Goal: Task Accomplishment & Management: Manage account settings

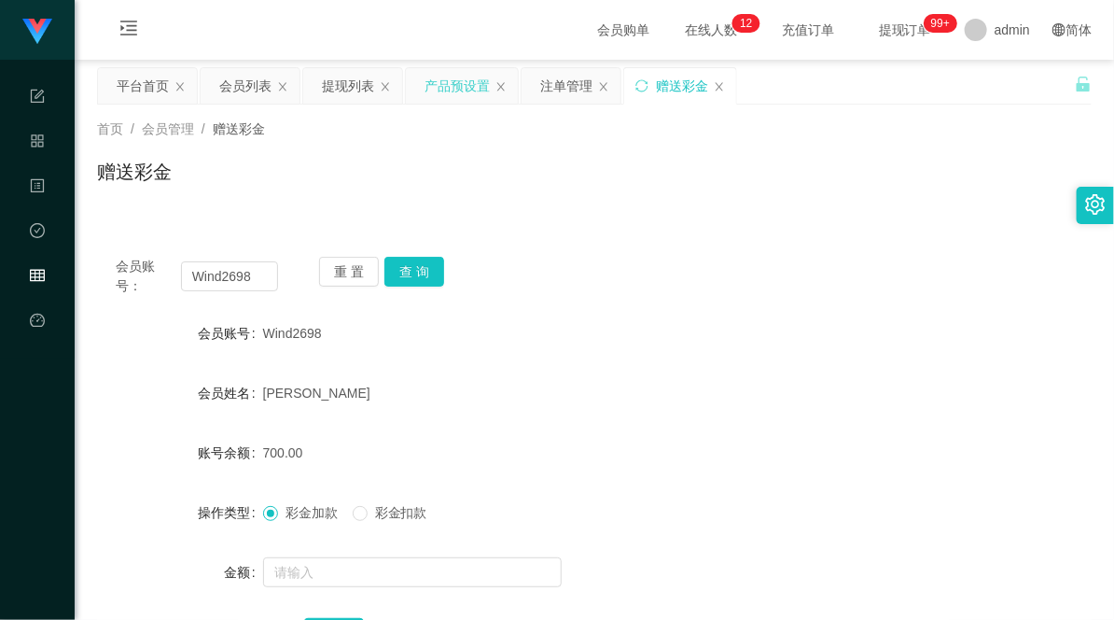
click at [460, 81] on div "产品预设置" at bounding box center [457, 85] width 65 height 35
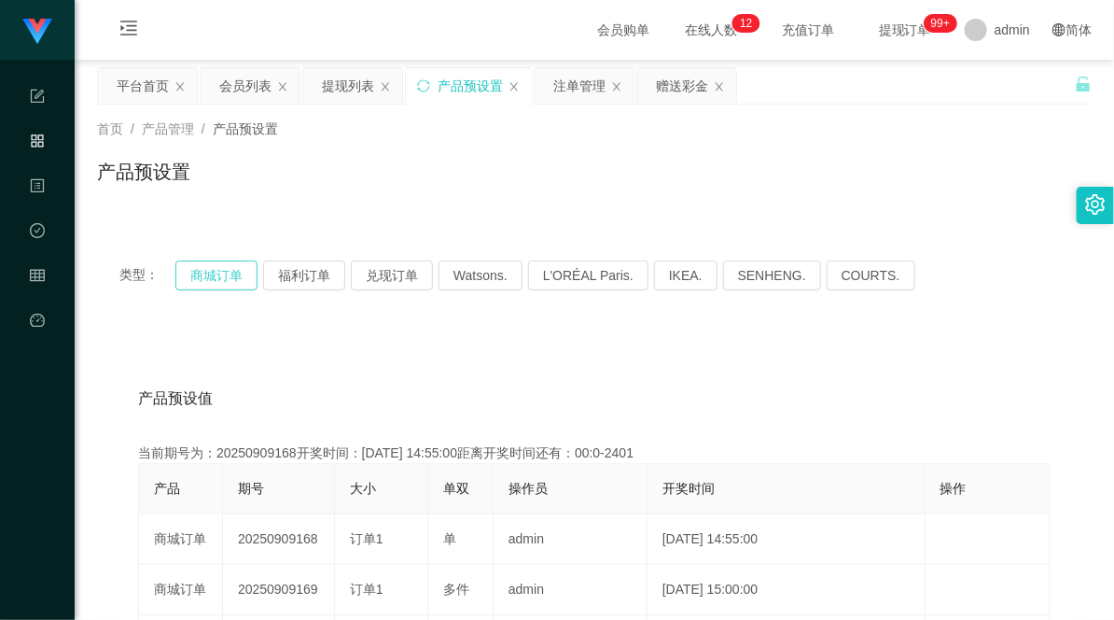
click at [215, 272] on button "商城订单" at bounding box center [216, 275] width 82 height 30
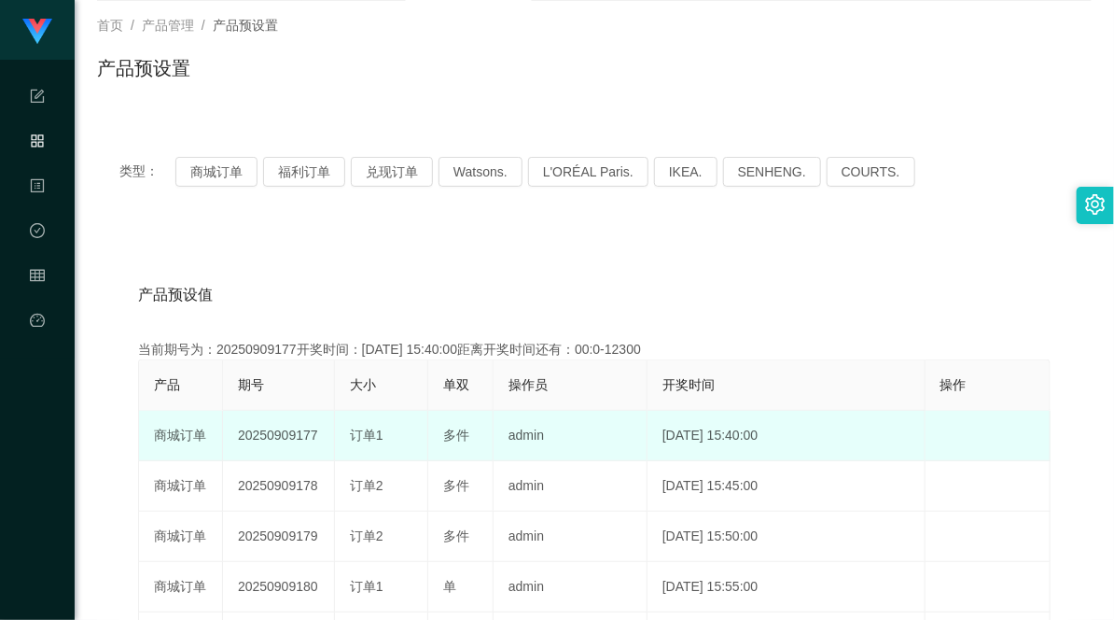
drag, startPoint x: 292, startPoint y: 433, endPoint x: 408, endPoint y: 424, distance: 116.1
click at [408, 424] on tr "商城订单 20250909177 订单1 多件 admin [DATE] 15:40:00 编 辑 限制投注" at bounding box center [595, 436] width 912 height 50
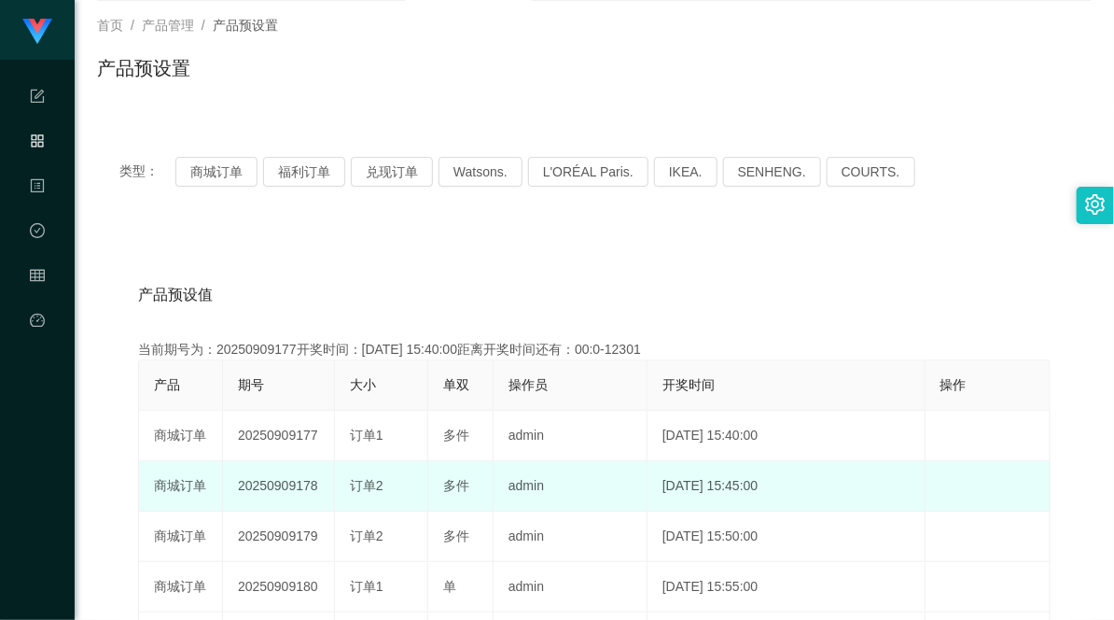
click at [268, 478] on td "20250909178" at bounding box center [279, 486] width 112 height 50
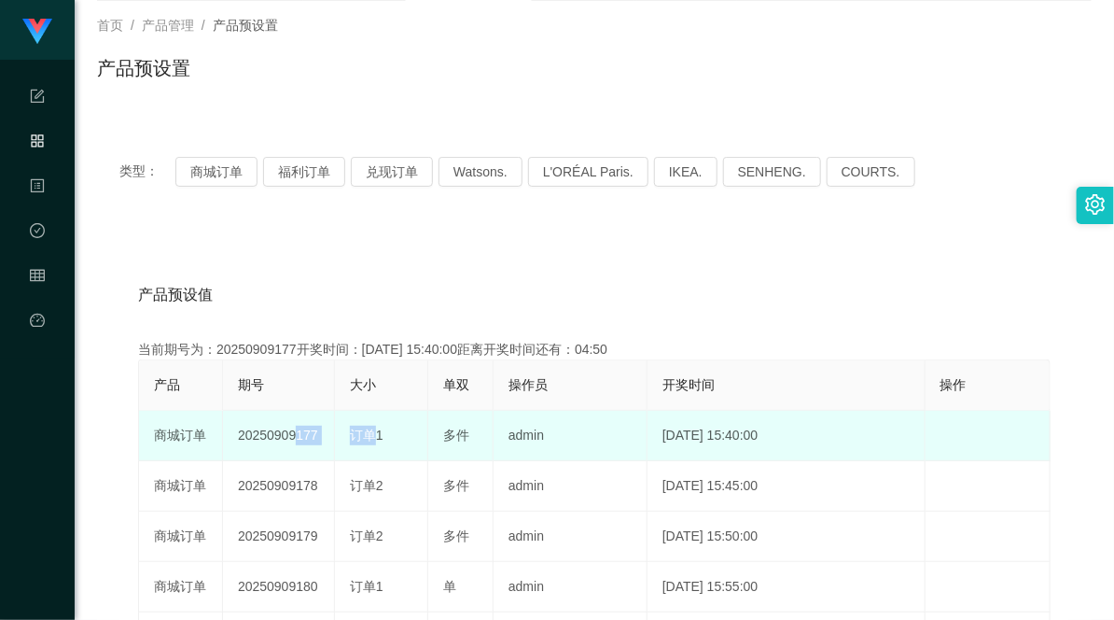
drag, startPoint x: 287, startPoint y: 434, endPoint x: 477, endPoint y: 414, distance: 190.5
click at [377, 427] on tr "商城订单 20250909177 订单1 多件 admin [DATE] 15:40:00 编 辑 限制投注" at bounding box center [595, 436] width 912 height 50
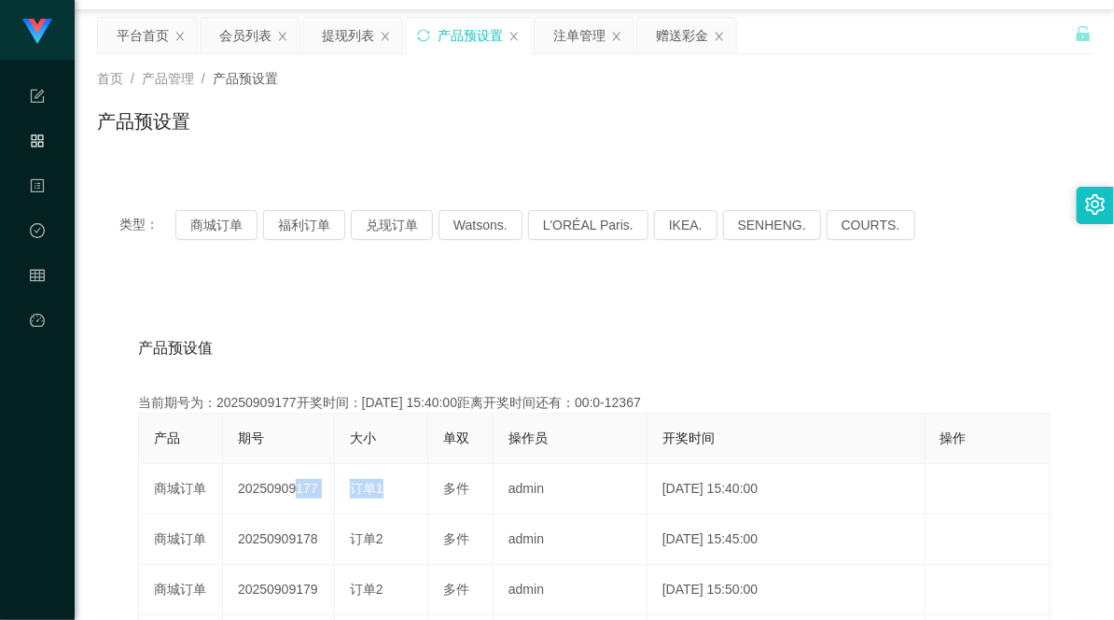
scroll to position [0, 0]
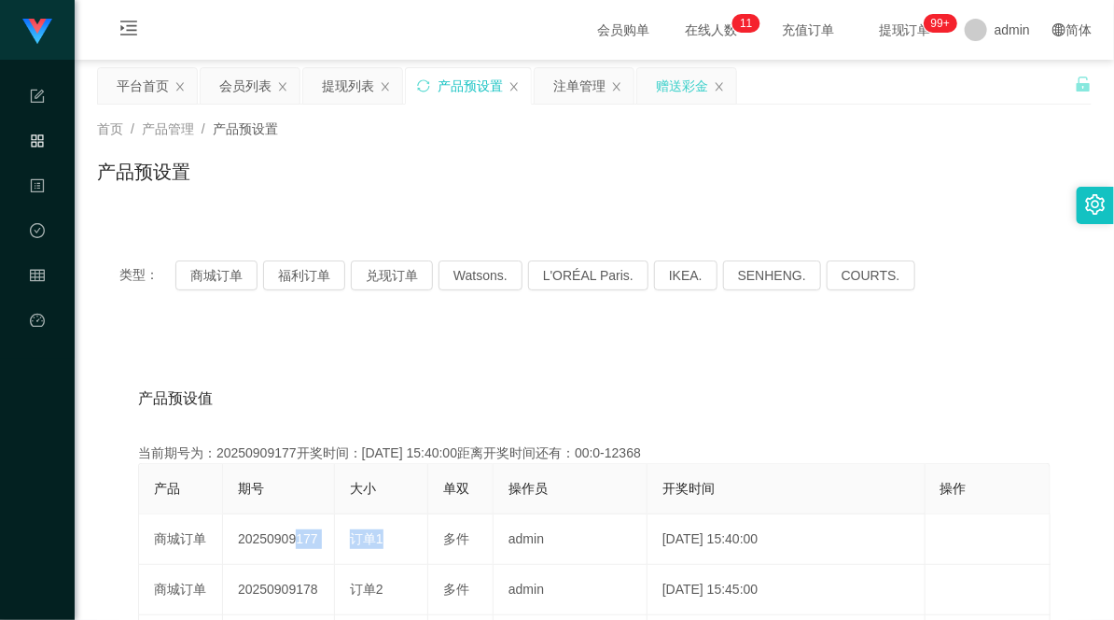
click at [682, 88] on div "赠送彩金" at bounding box center [682, 85] width 52 height 35
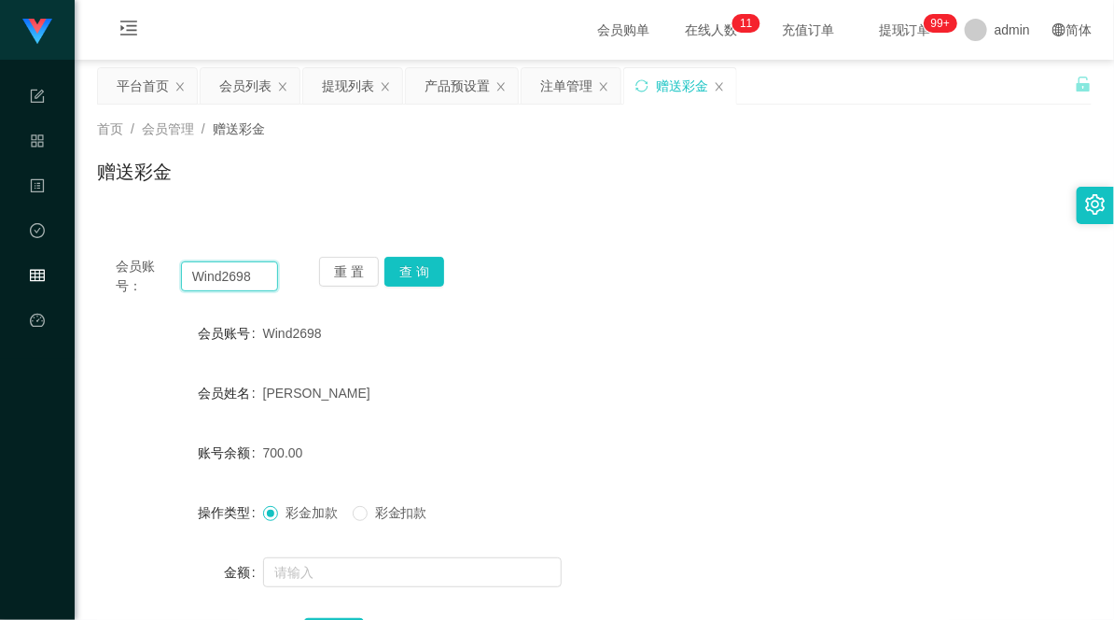
click at [235, 275] on input "Wind2698" at bounding box center [230, 276] width 98 height 30
paste input "AF3397"
type input "AF3397"
click at [413, 272] on button "查 询" at bounding box center [414, 272] width 60 height 30
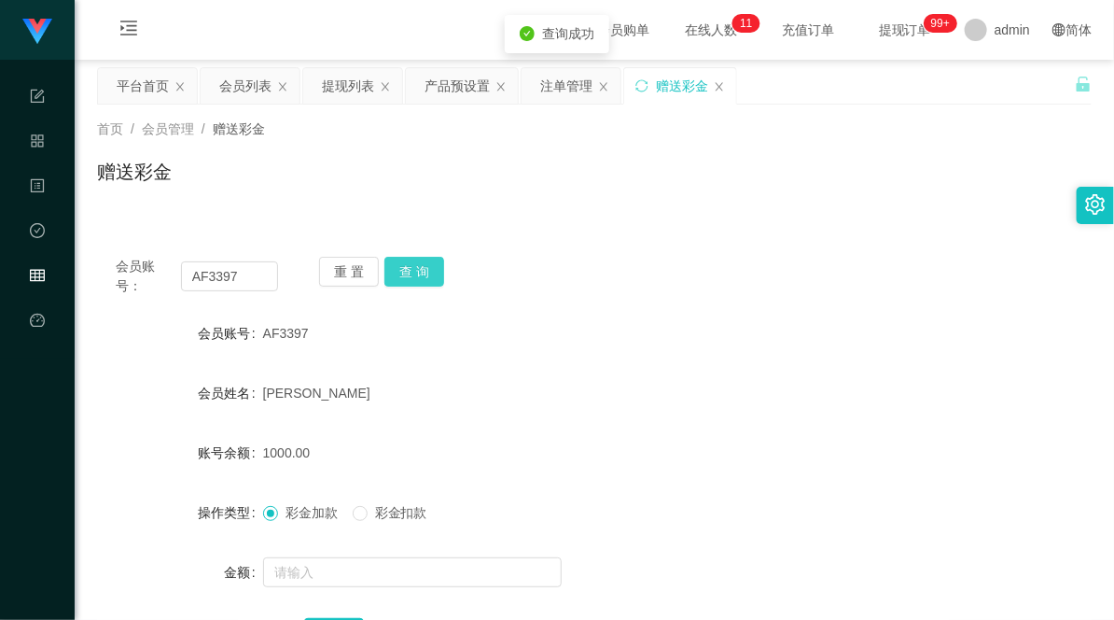
click at [412, 264] on button "查 询" at bounding box center [414, 272] width 60 height 30
click at [405, 268] on button "查 询" at bounding box center [414, 272] width 60 height 30
click at [406, 268] on button "查 询" at bounding box center [414, 272] width 60 height 30
click at [640, 345] on div "AF3397" at bounding box center [553, 332] width 580 height 37
click at [404, 268] on button "查 询" at bounding box center [414, 272] width 60 height 30
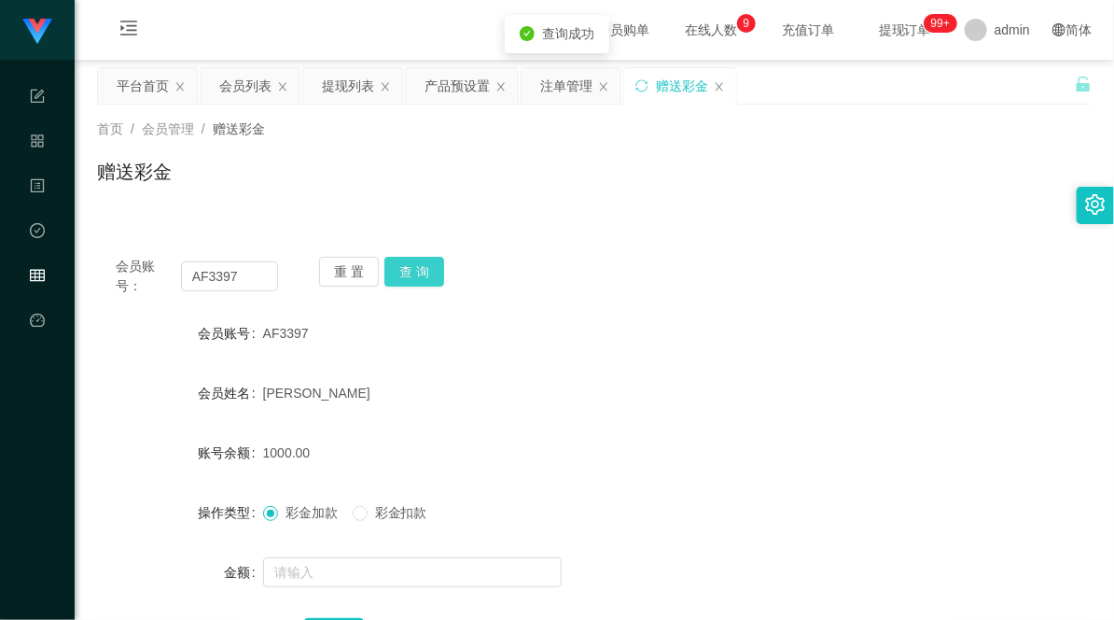
click at [427, 269] on button "查 询" at bounding box center [414, 272] width 60 height 30
click at [420, 272] on button "查 询" at bounding box center [414, 272] width 60 height 30
click at [408, 271] on button "查 询" at bounding box center [414, 272] width 60 height 30
click at [411, 266] on button "查 询" at bounding box center [414, 272] width 60 height 30
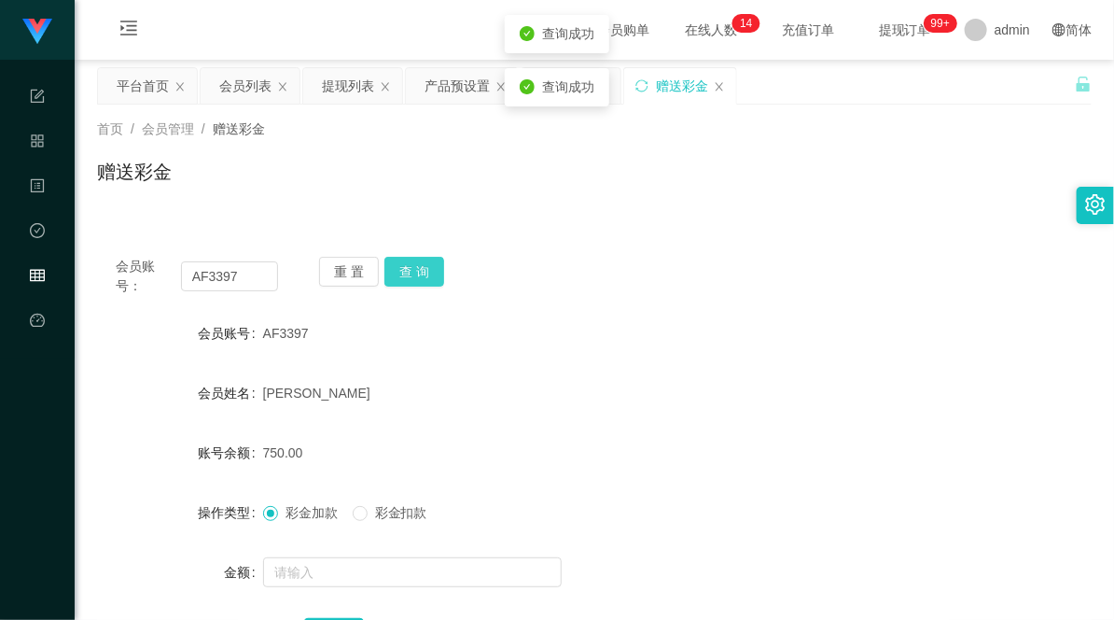
click at [411, 266] on button "查 询" at bounding box center [414, 272] width 60 height 30
click at [225, 281] on input "AF3397" at bounding box center [230, 276] width 98 height 30
click at [720, 180] on div "赠送彩金" at bounding box center [594, 179] width 995 height 43
click at [570, 78] on div "注单管理" at bounding box center [566, 85] width 52 height 35
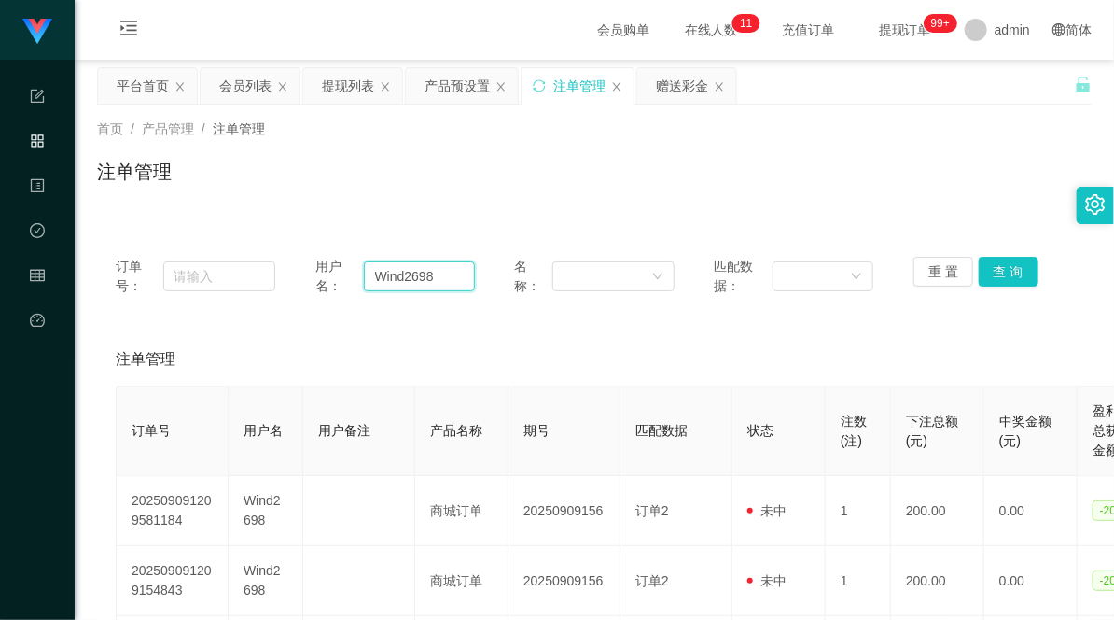
click at [397, 274] on input "Wind2698" at bounding box center [419, 276] width 111 height 30
paste input "AF3397"
type input "AF3397"
click at [1004, 276] on button "查 询" at bounding box center [1009, 272] width 60 height 30
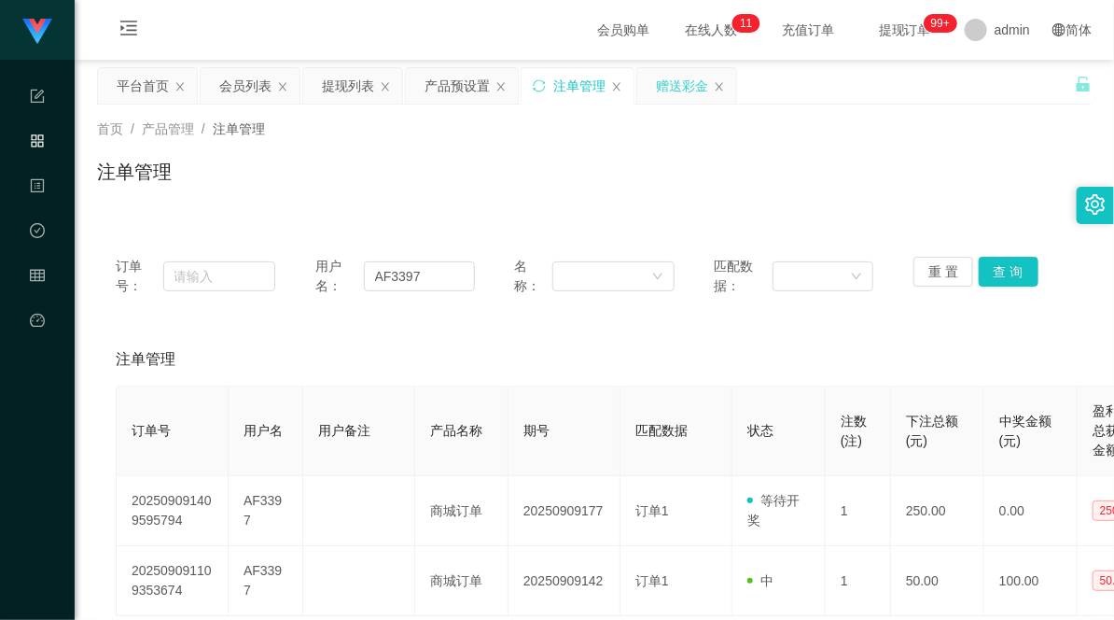
click at [668, 85] on div "赠送彩金" at bounding box center [682, 85] width 52 height 35
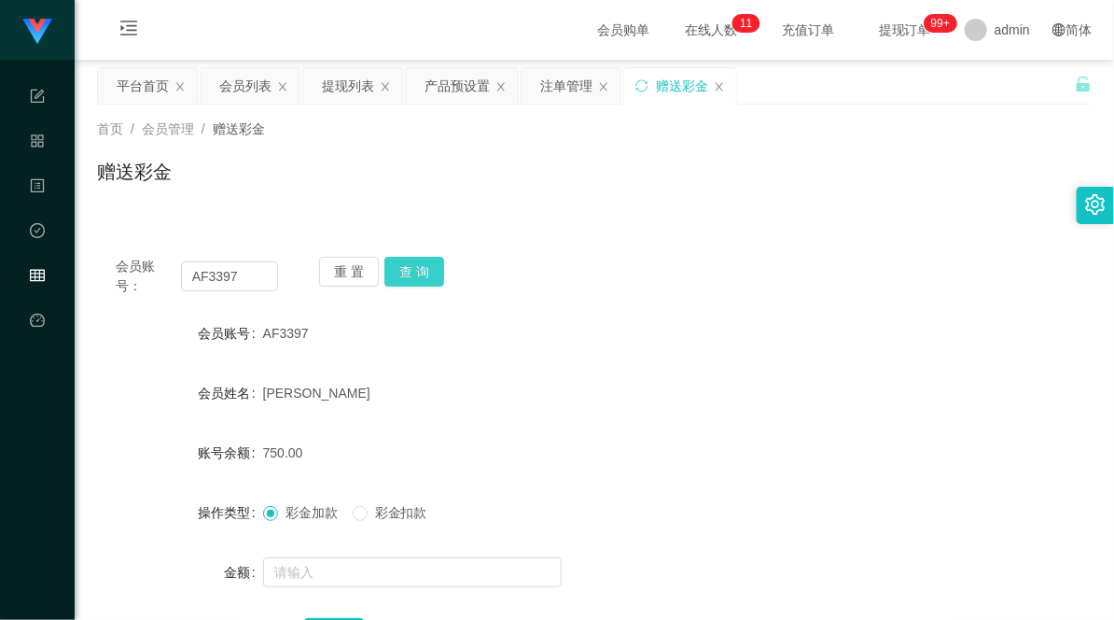
click at [422, 269] on button "查 询" at bounding box center [414, 272] width 60 height 30
click at [477, 327] on div "AF3397" at bounding box center [553, 332] width 580 height 37
click at [408, 264] on div "重 置 查 询" at bounding box center [400, 276] width 162 height 39
drag, startPoint x: 436, startPoint y: 268, endPoint x: 513, endPoint y: 247, distance: 80.1
click at [436, 268] on div "重 置 查 询" at bounding box center [400, 276] width 162 height 39
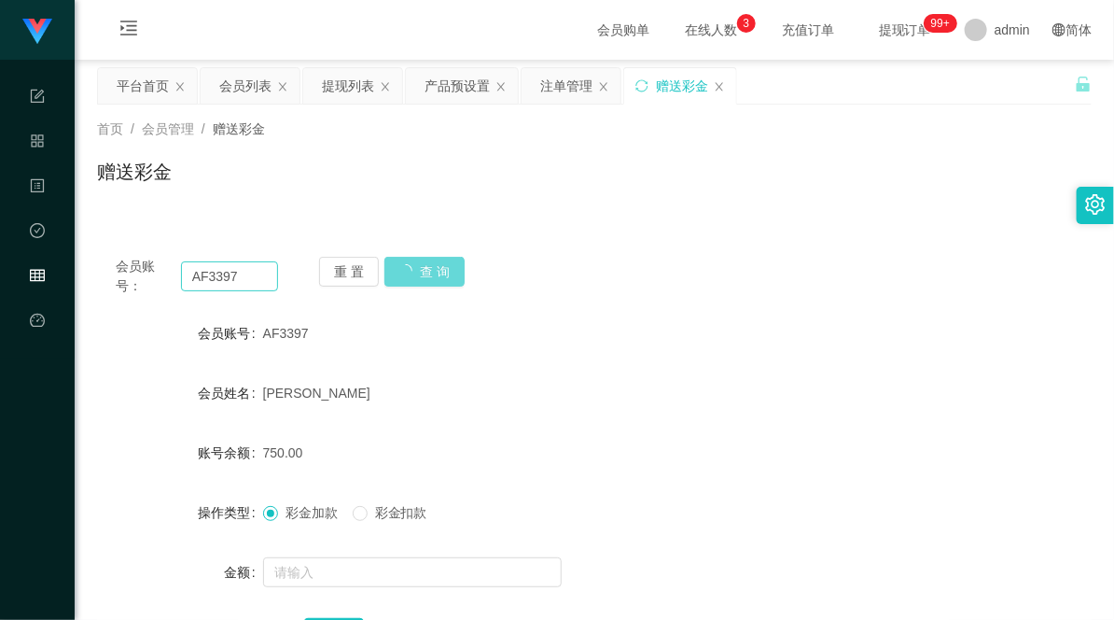
drag, startPoint x: 439, startPoint y: 274, endPoint x: 271, endPoint y: 266, distance: 168.2
click at [431, 275] on div "重 置 查 询" at bounding box center [400, 276] width 162 height 39
click at [262, 267] on input "AF3397" at bounding box center [230, 276] width 98 height 30
type input "AF3397"
click at [1010, 23] on span "admin" at bounding box center [1012, 30] width 35 height 60
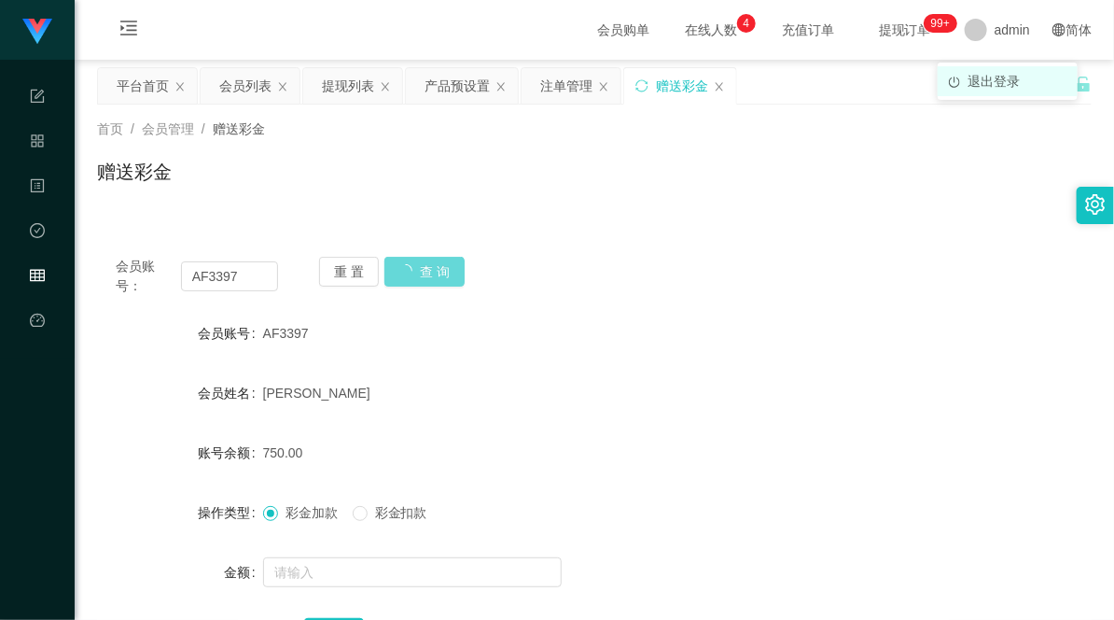
click at [1004, 90] on li "退出登录" at bounding box center [1008, 81] width 140 height 30
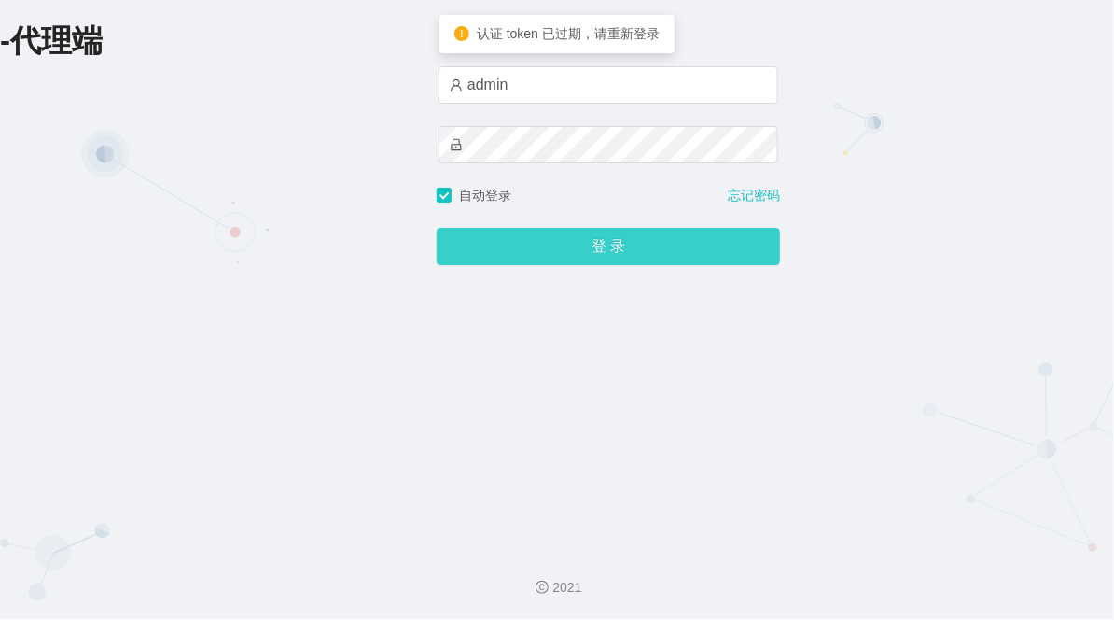
click at [555, 237] on button "登 录" at bounding box center [608, 246] width 343 height 37
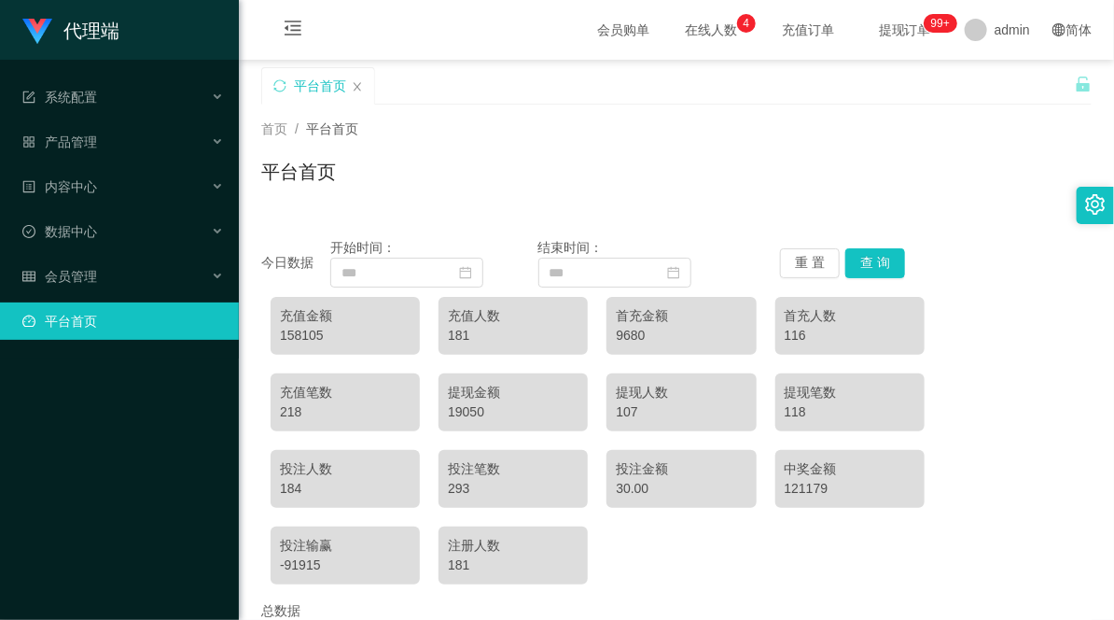
click at [538, 142] on div "首页 / 平台首页 / 平台首页" at bounding box center [676, 159] width 831 height 81
click at [124, 94] on div "系统配置" at bounding box center [119, 96] width 239 height 37
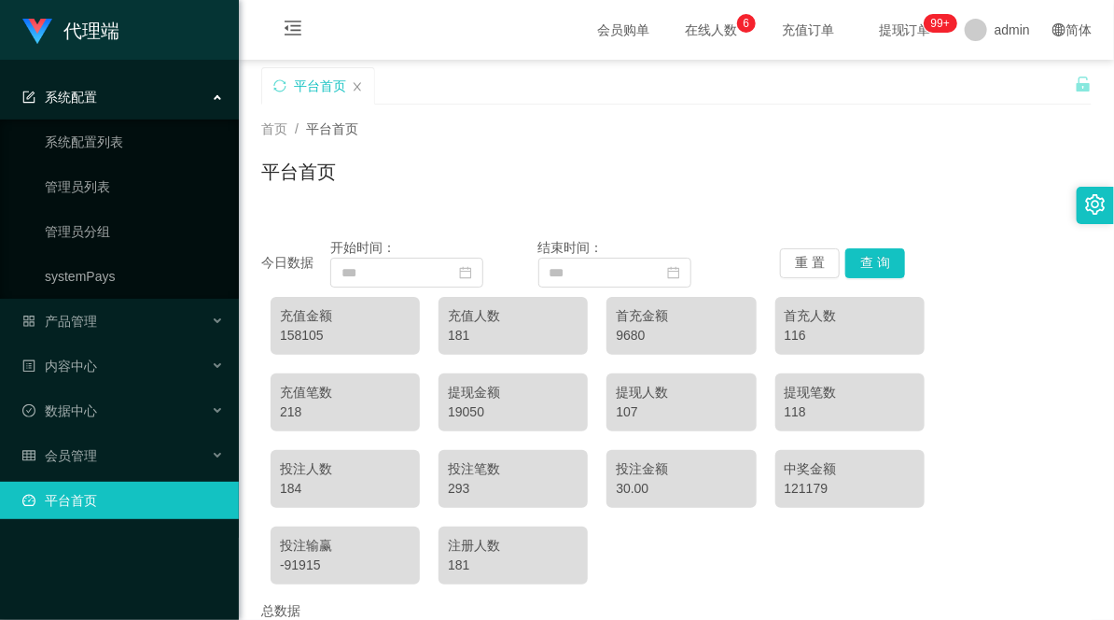
click at [134, 95] on div "系统配置" at bounding box center [119, 96] width 239 height 37
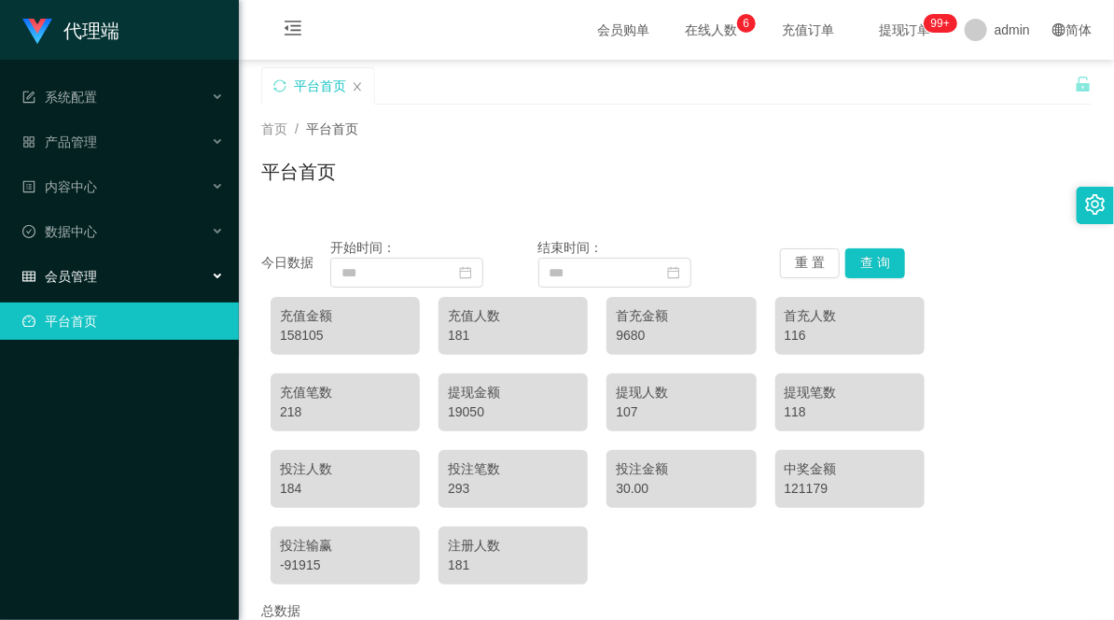
click at [152, 267] on div "会员管理" at bounding box center [119, 276] width 239 height 37
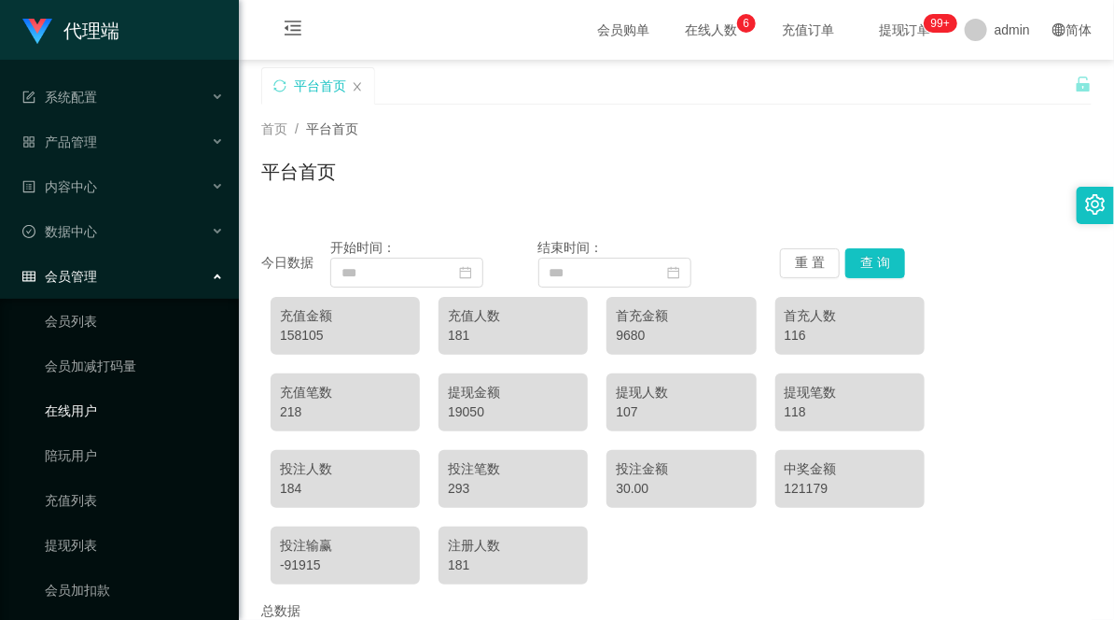
scroll to position [96, 0]
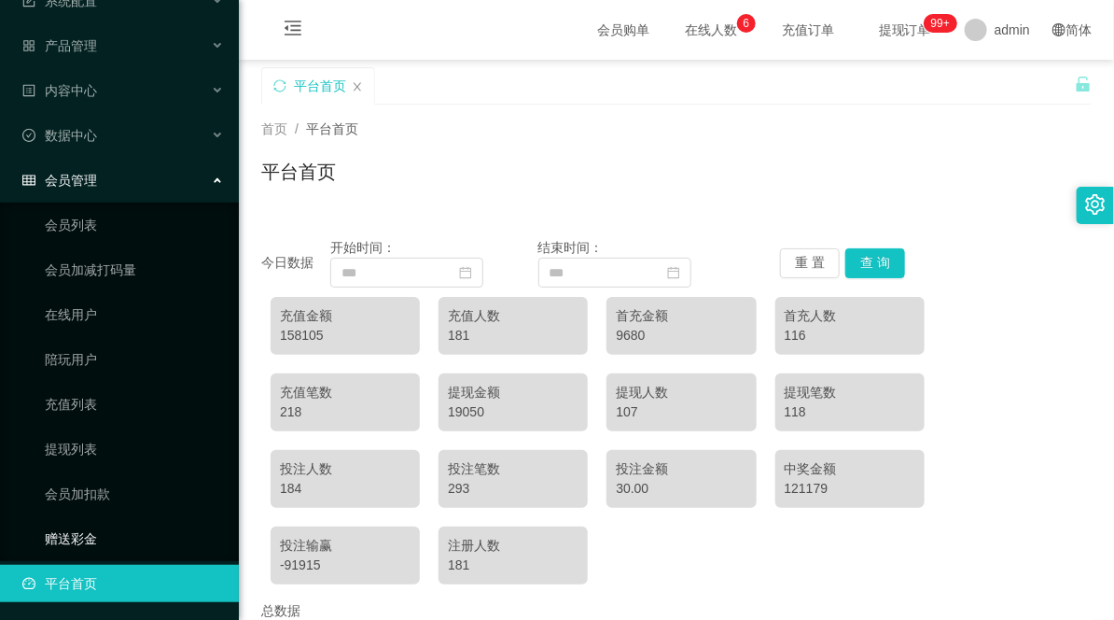
drag, startPoint x: 80, startPoint y: 533, endPoint x: 91, endPoint y: 529, distance: 10.9
click at [81, 533] on link "赠送彩金" at bounding box center [134, 538] width 179 height 37
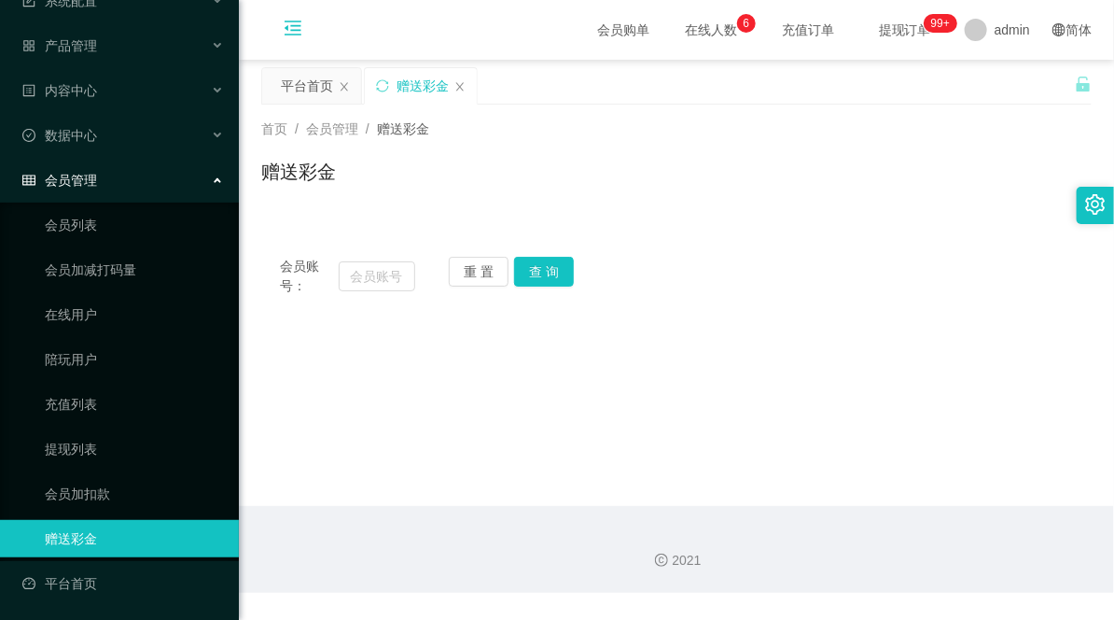
click at [296, 34] on icon "图标: menu-fold" at bounding box center [293, 28] width 17 height 15
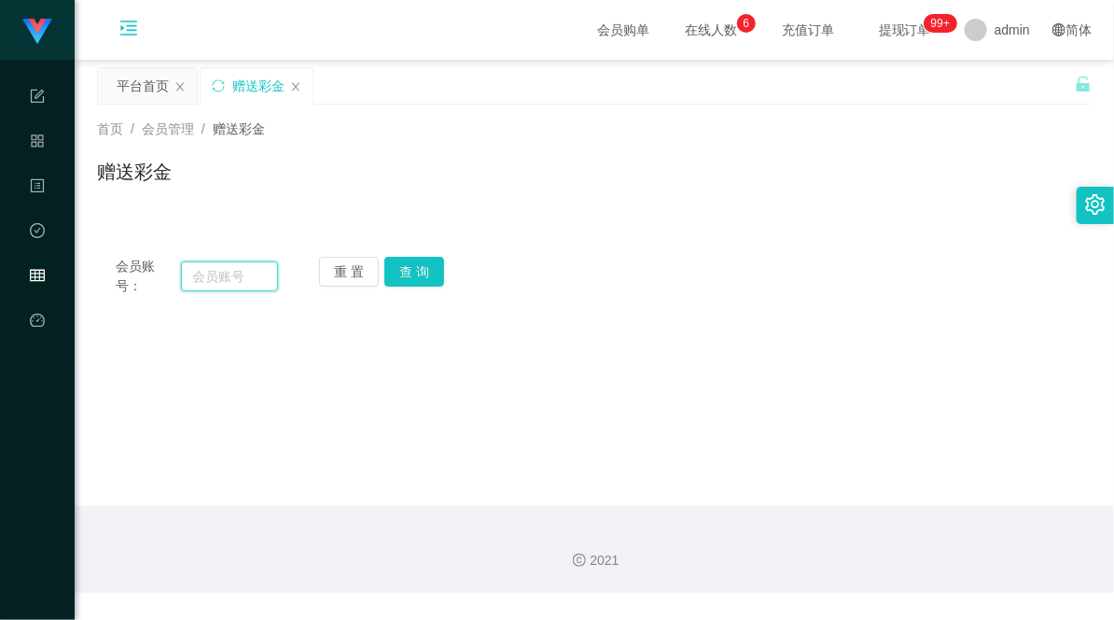
click at [236, 269] on input "text" at bounding box center [230, 276] width 98 height 30
paste input "AF3397"
type input "AF3397"
click at [413, 262] on button "查 询" at bounding box center [414, 272] width 60 height 30
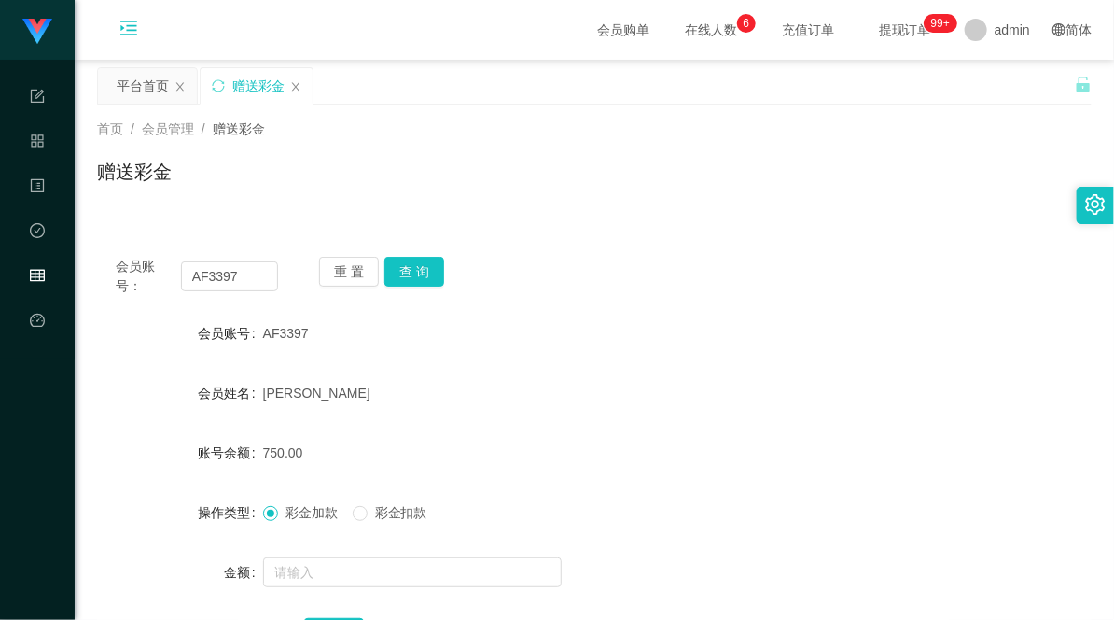
drag, startPoint x: 495, startPoint y: 433, endPoint x: 370, endPoint y: 435, distance: 125.1
click at [495, 434] on div "750.00" at bounding box center [553, 452] width 580 height 37
click at [312, 562] on input "text" at bounding box center [412, 572] width 299 height 30
click at [220, 282] on input "AF3397" at bounding box center [230, 276] width 98 height 30
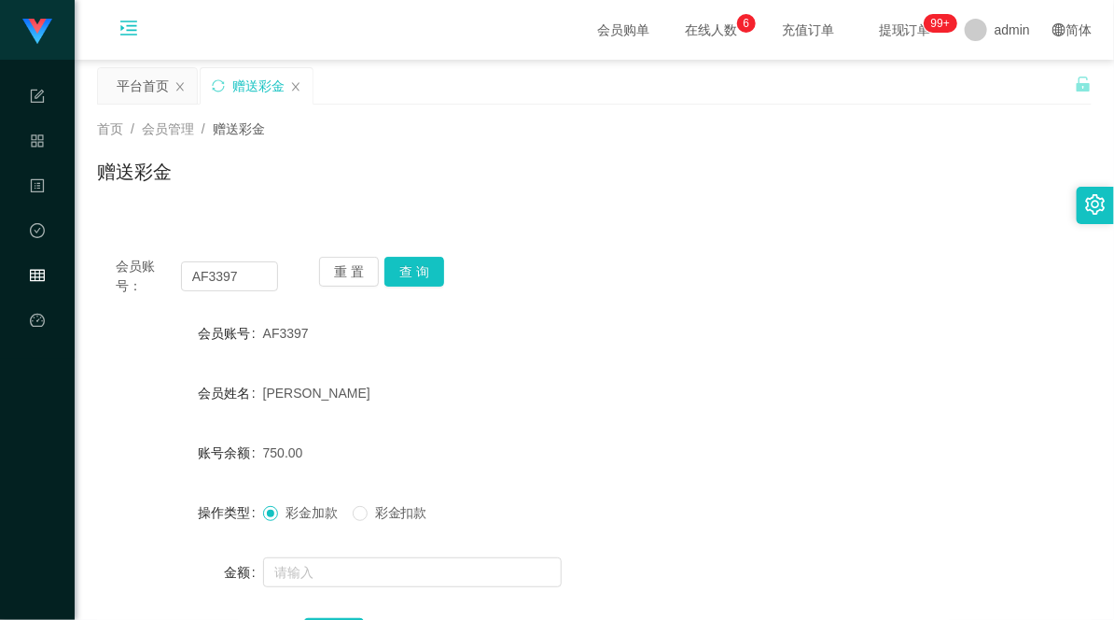
click at [150, 16] on icon "图标: menu-unfold" at bounding box center [128, 31] width 63 height 60
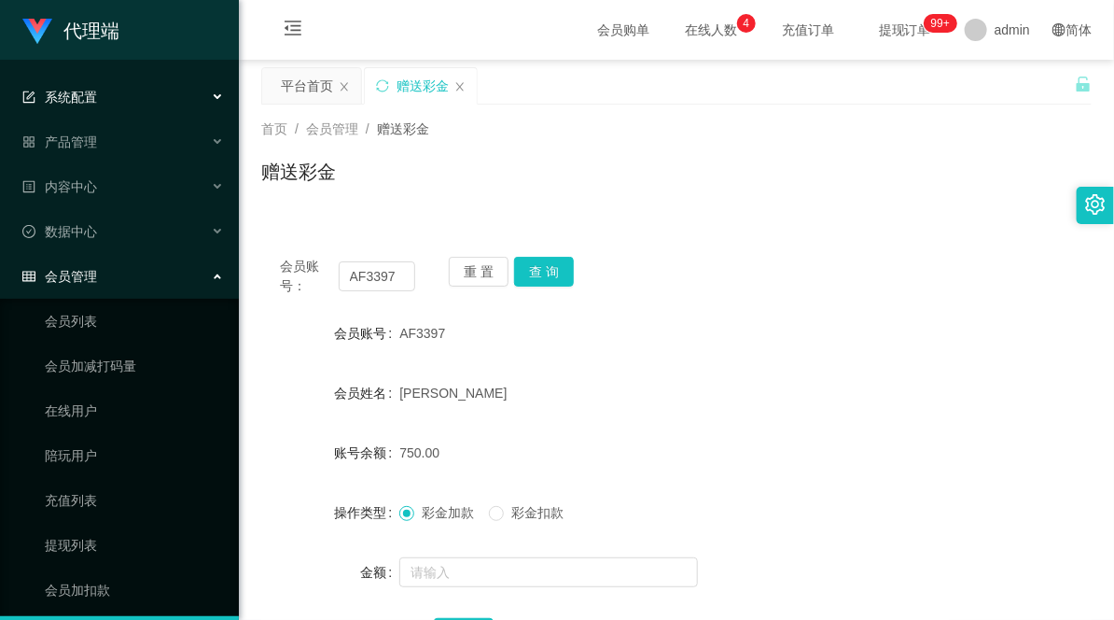
click at [151, 91] on div "系统配置" at bounding box center [119, 96] width 239 height 37
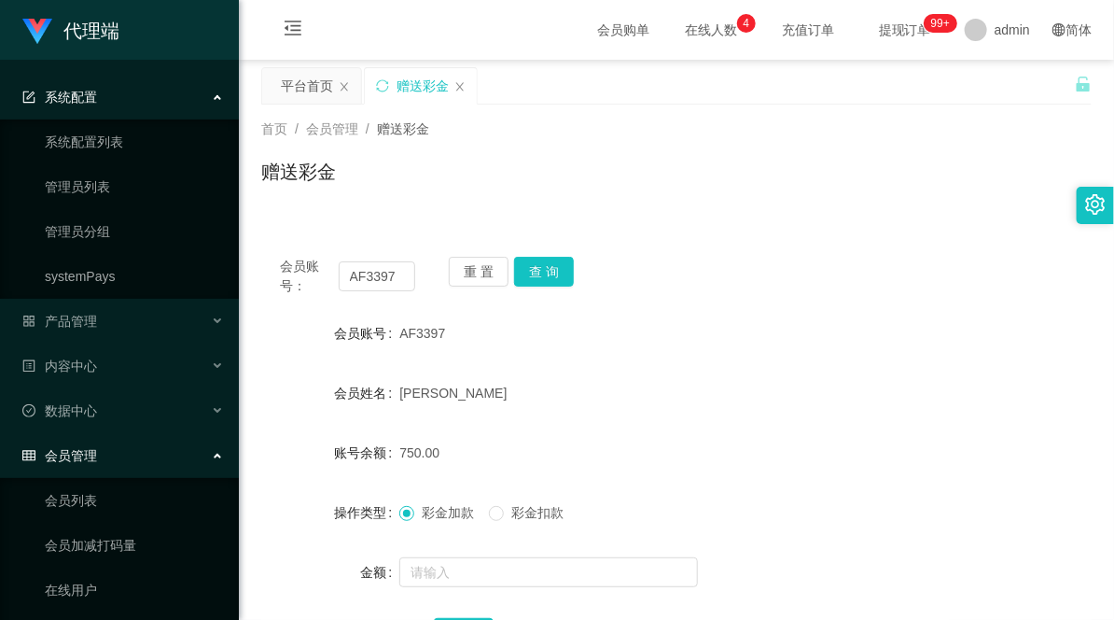
click at [174, 106] on div "系统配置" at bounding box center [119, 96] width 239 height 37
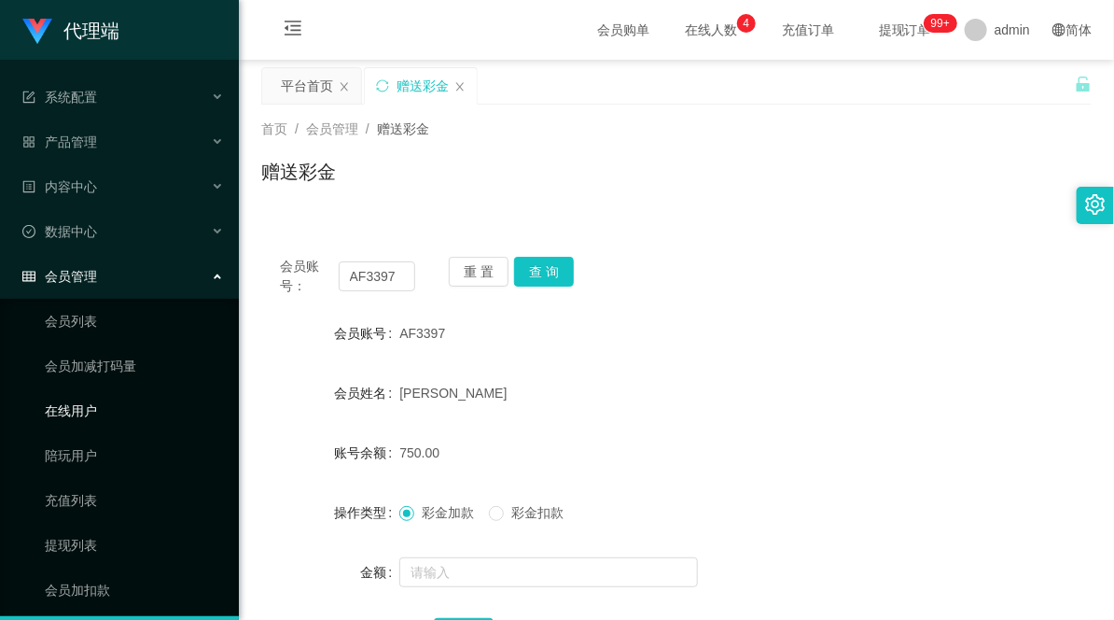
scroll to position [96, 0]
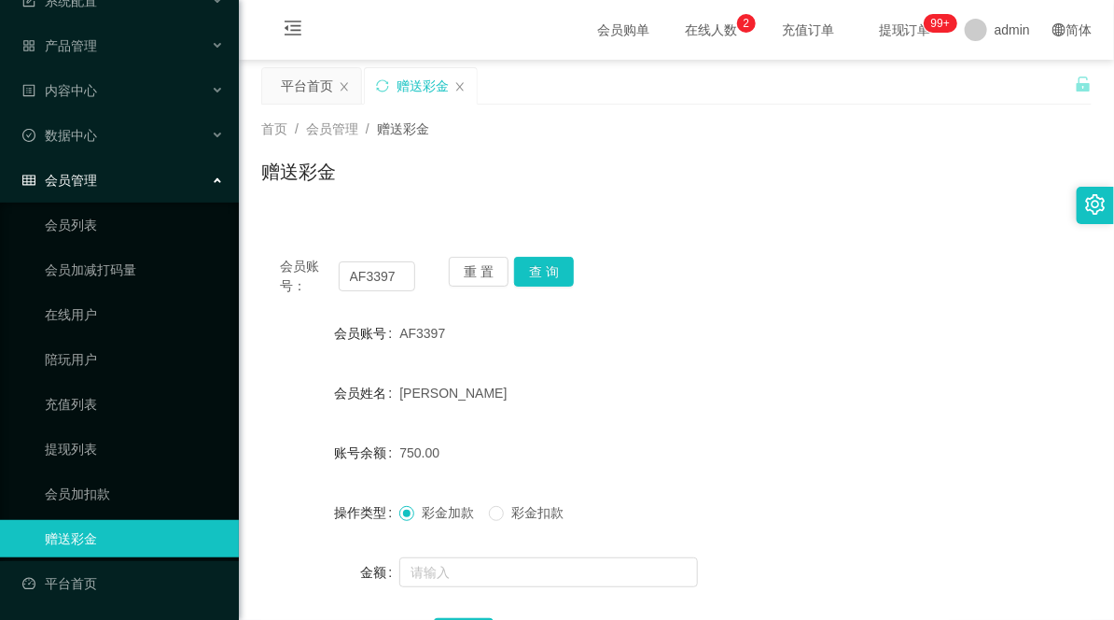
click at [108, 177] on div "会员管理" at bounding box center [119, 179] width 239 height 37
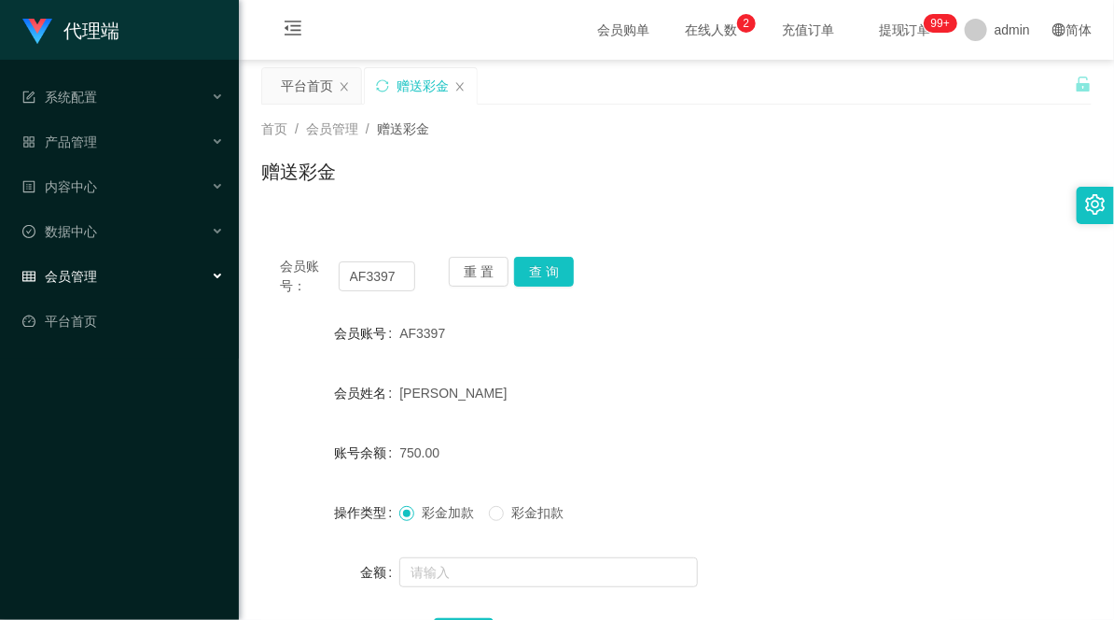
scroll to position [0, 0]
click at [125, 138] on div "产品管理" at bounding box center [119, 141] width 239 height 37
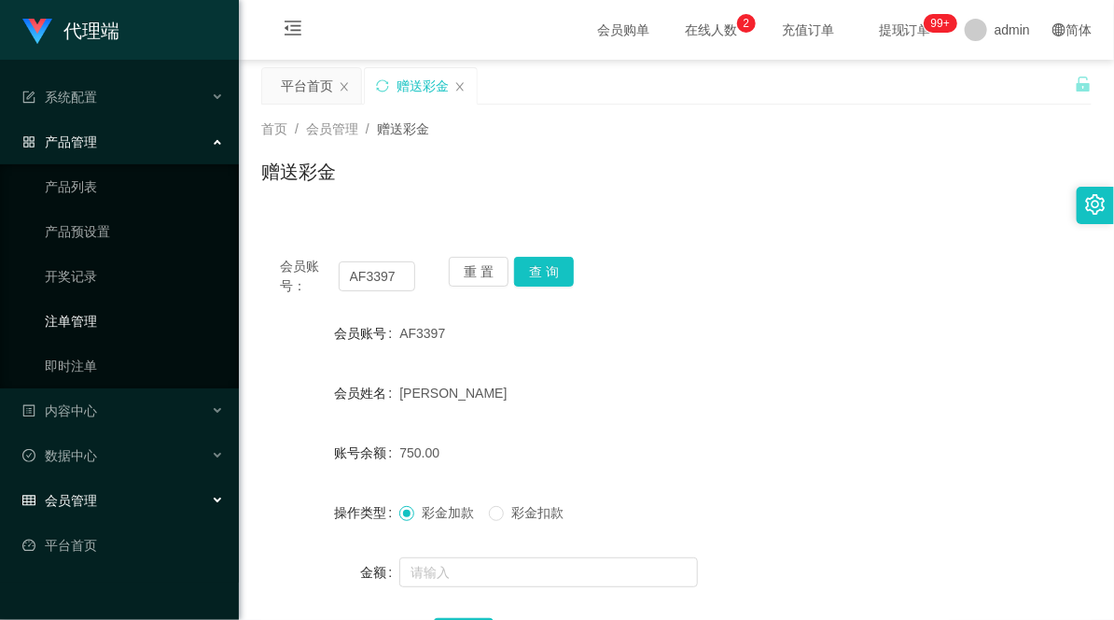
drag, startPoint x: 94, startPoint y: 322, endPoint x: 133, endPoint y: 311, distance: 40.8
click at [94, 322] on link "注单管理" at bounding box center [134, 320] width 179 height 37
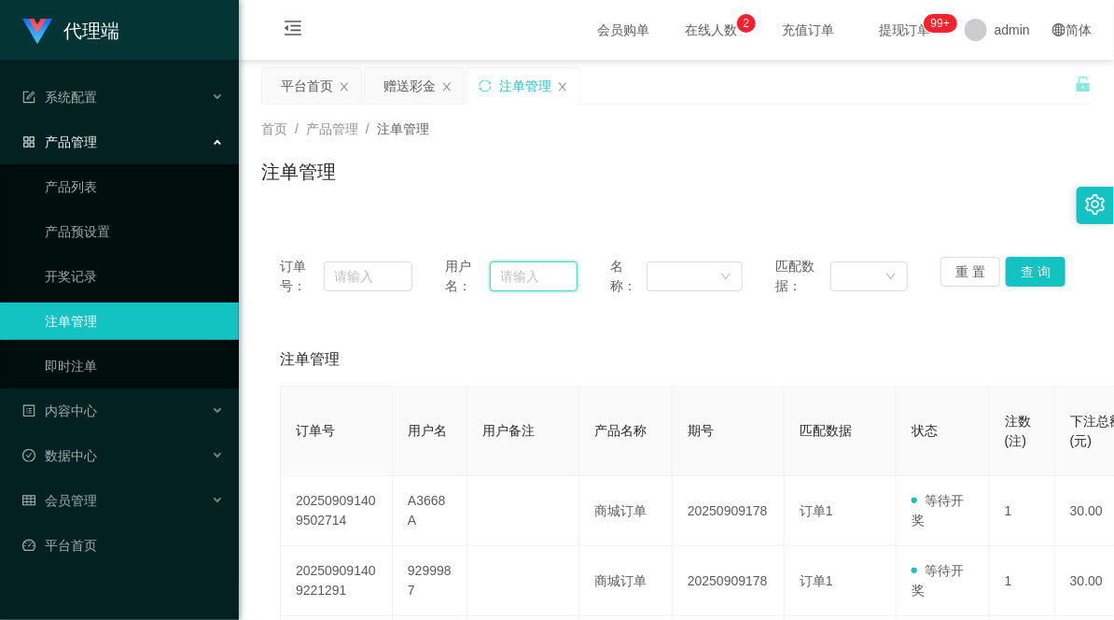
drag, startPoint x: 510, startPoint y: 286, endPoint x: 520, endPoint y: 282, distance: 10.1
click at [510, 286] on input "text" at bounding box center [534, 276] width 88 height 30
paste input "AF3397"
type input "AF3397"
click at [1027, 268] on button "查 询" at bounding box center [1036, 272] width 60 height 30
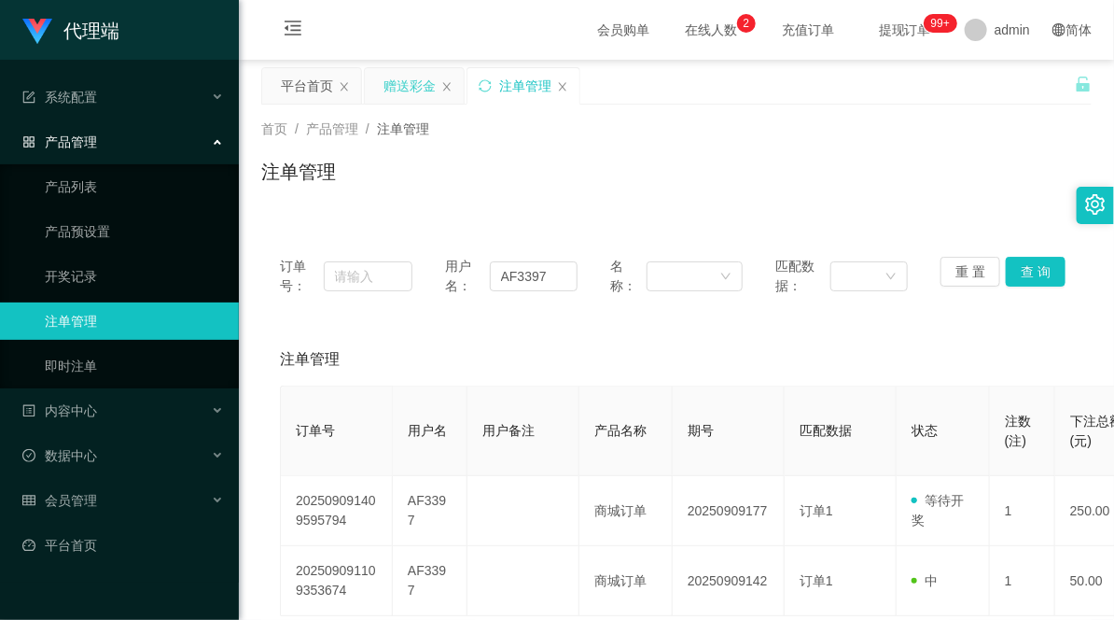
click at [396, 78] on div "赠送彩金" at bounding box center [410, 85] width 52 height 35
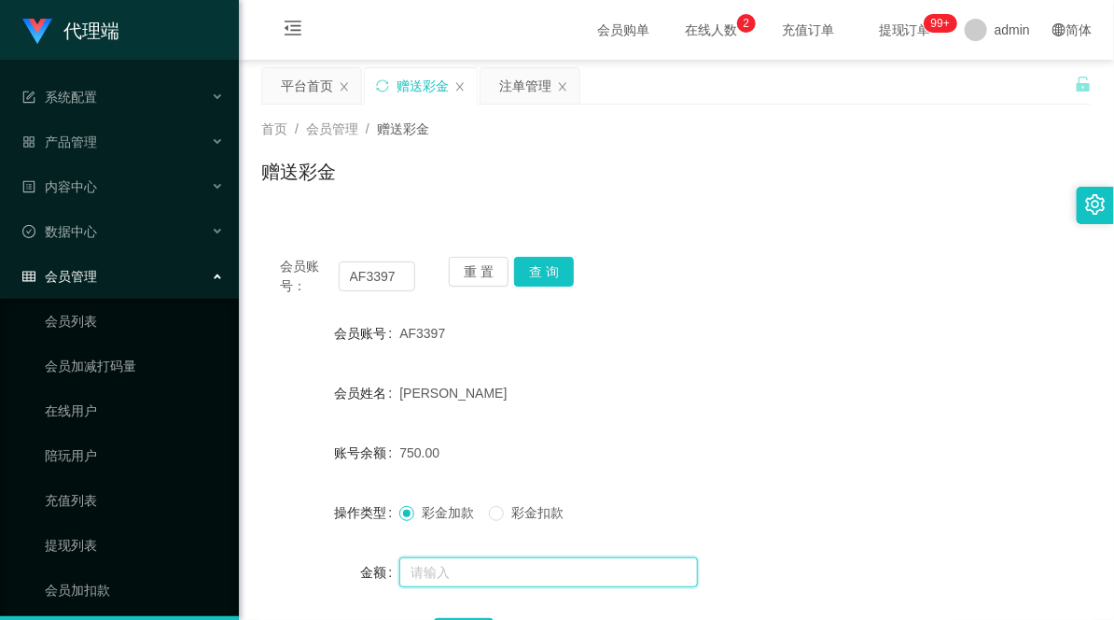
click at [451, 571] on input "text" at bounding box center [548, 572] width 299 height 30
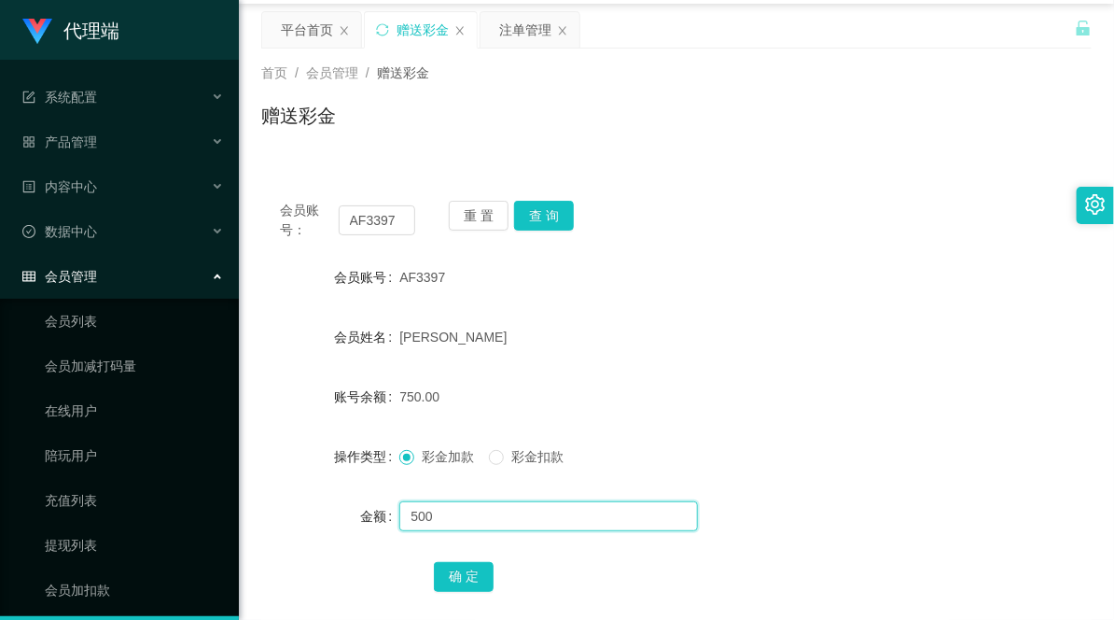
scroll to position [104, 0]
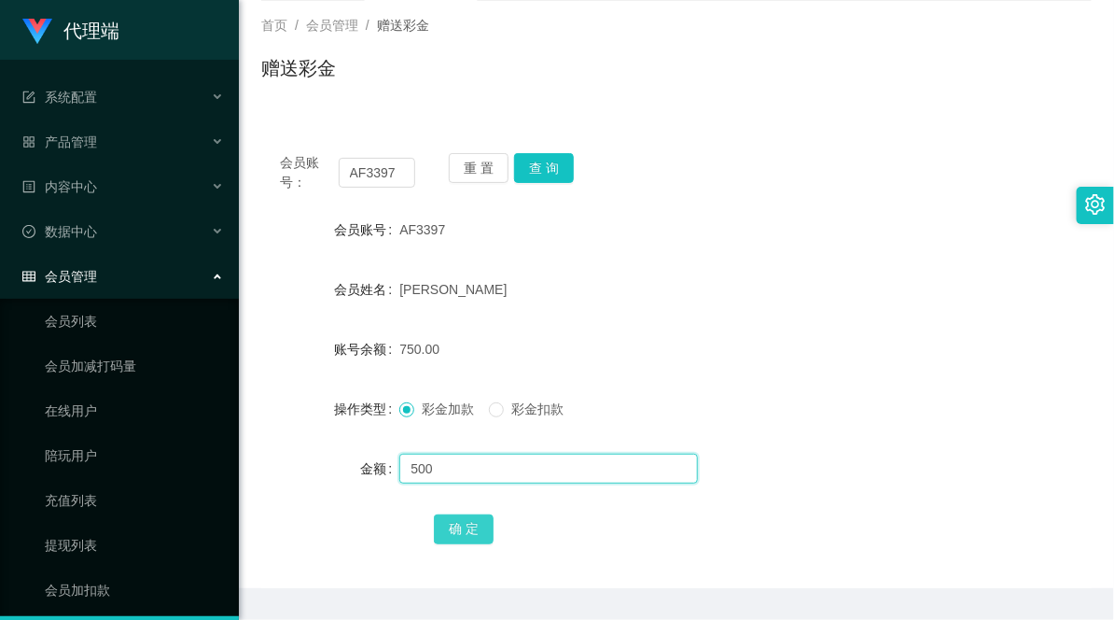
type input "500"
click at [467, 526] on button "确 定" at bounding box center [464, 529] width 60 height 30
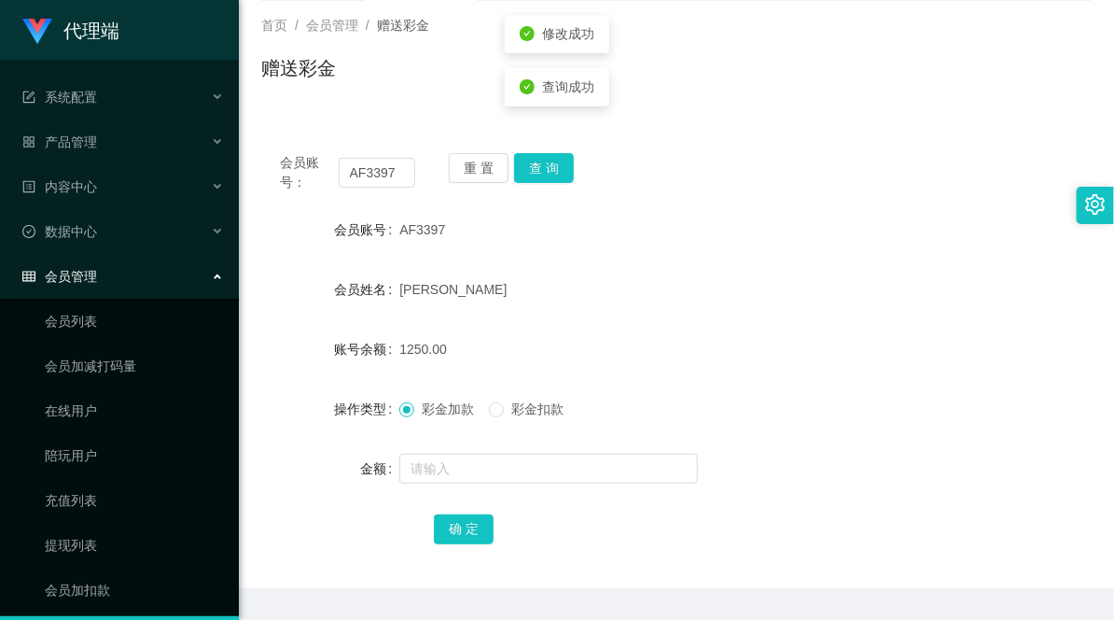
click at [790, 320] on form "会员账号 AF3397 会员姓名 [PERSON_NAME] 账号余额 1250.00 操作类型 彩金加款 彩金扣款 金额 确 定" at bounding box center [676, 379] width 831 height 336
click at [549, 165] on button "查 询" at bounding box center [544, 168] width 60 height 30
click at [558, 153] on button "查 询" at bounding box center [544, 168] width 60 height 30
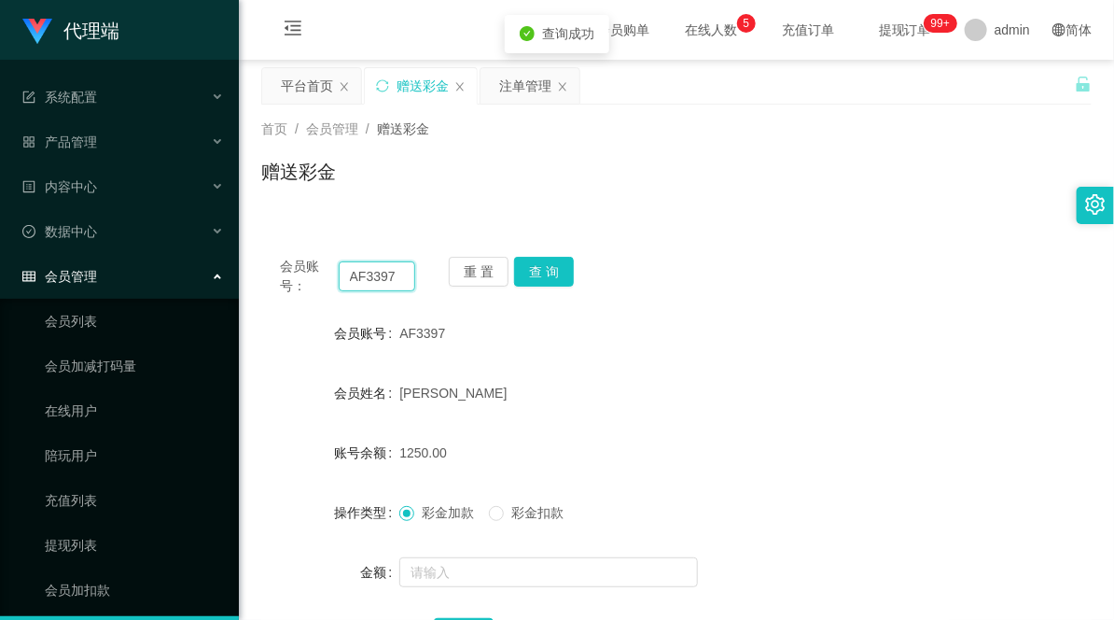
click at [377, 275] on input "AF3397" at bounding box center [377, 276] width 77 height 30
click at [377, 276] on input "AF3397" at bounding box center [377, 276] width 77 height 30
click at [95, 85] on div "系统配置" at bounding box center [119, 96] width 239 height 37
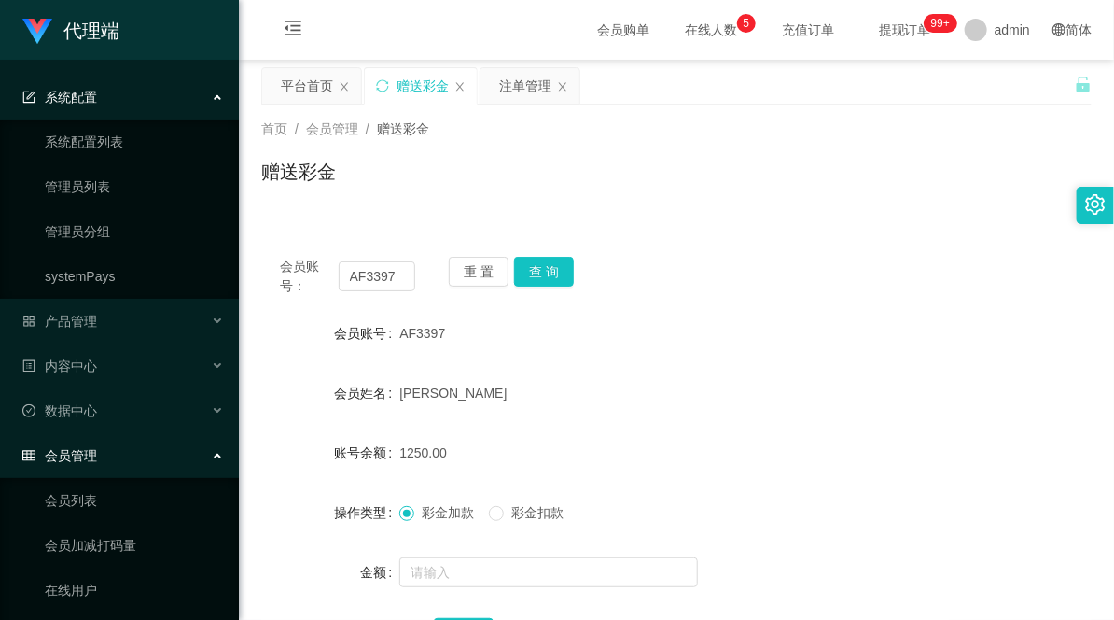
drag, startPoint x: 140, startPoint y: 94, endPoint x: 430, endPoint y: 73, distance: 291.0
click at [141, 94] on div "系统配置" at bounding box center [119, 96] width 239 height 37
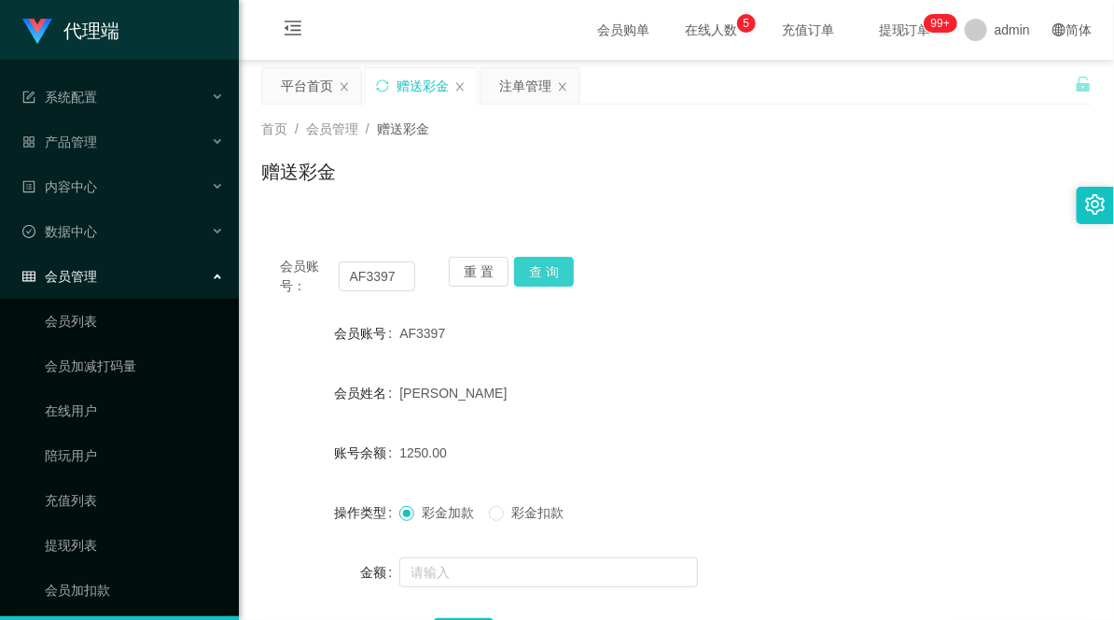
click at [537, 267] on button "查 询" at bounding box center [544, 272] width 60 height 30
click at [373, 276] on input "AF3397" at bounding box center [377, 276] width 77 height 30
click at [126, 103] on div "系统配置" at bounding box center [119, 96] width 239 height 37
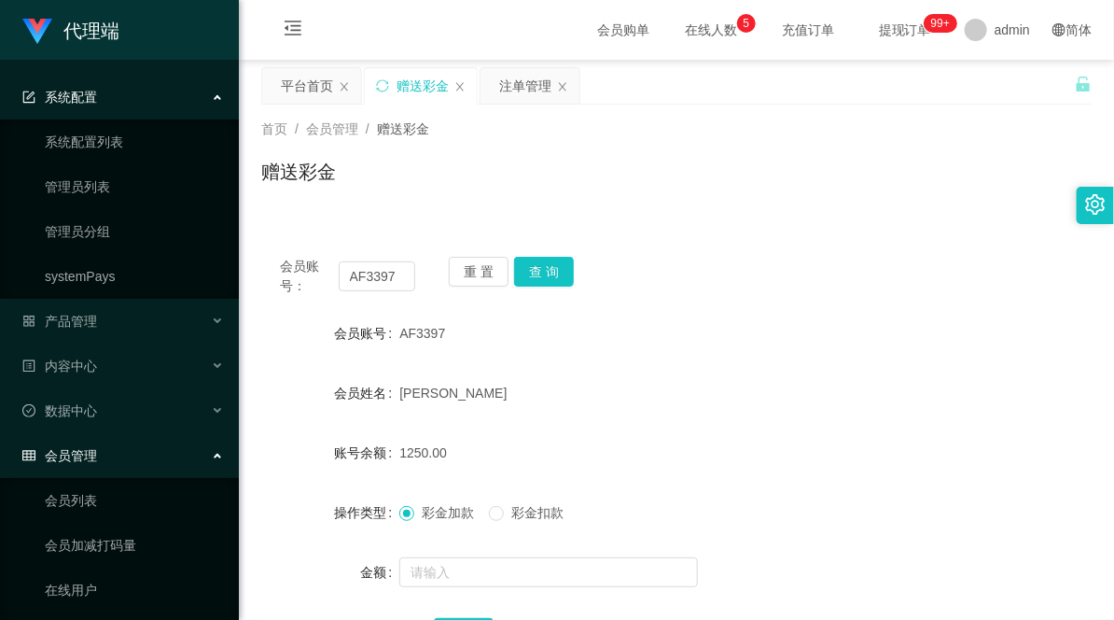
click at [156, 96] on div "系统配置" at bounding box center [119, 96] width 239 height 37
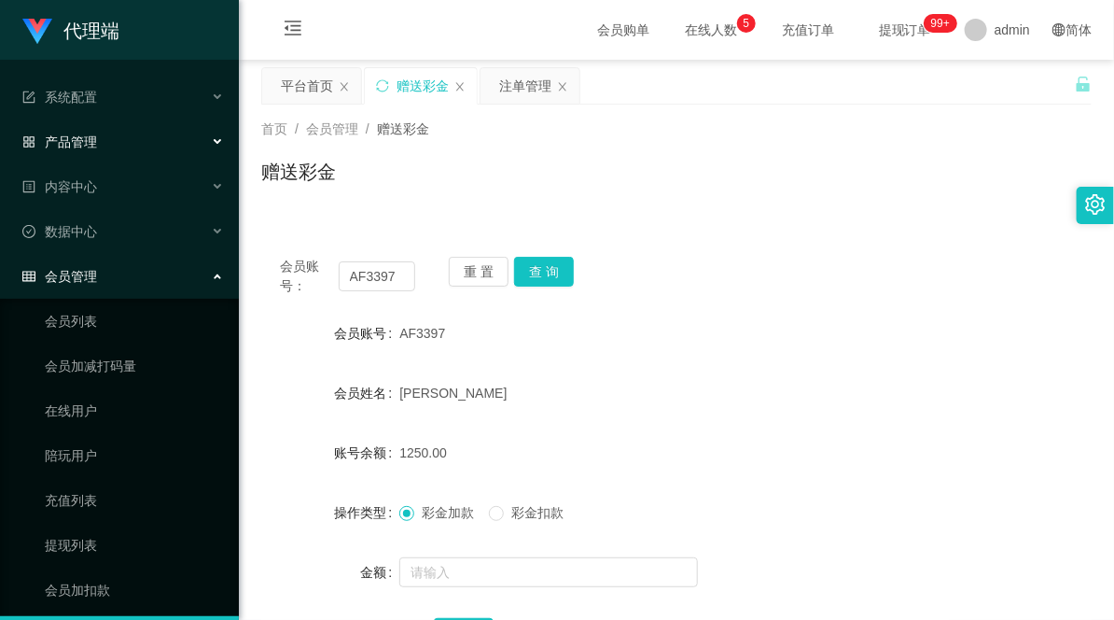
click at [124, 137] on div "产品管理" at bounding box center [119, 141] width 239 height 37
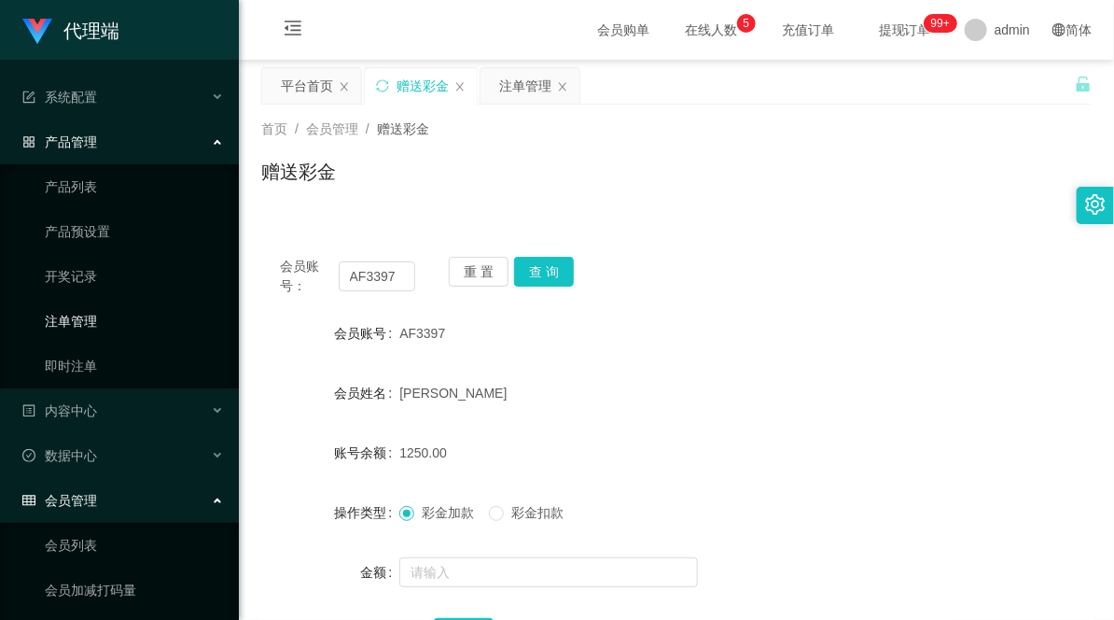
click at [91, 319] on link "注单管理" at bounding box center [134, 320] width 179 height 37
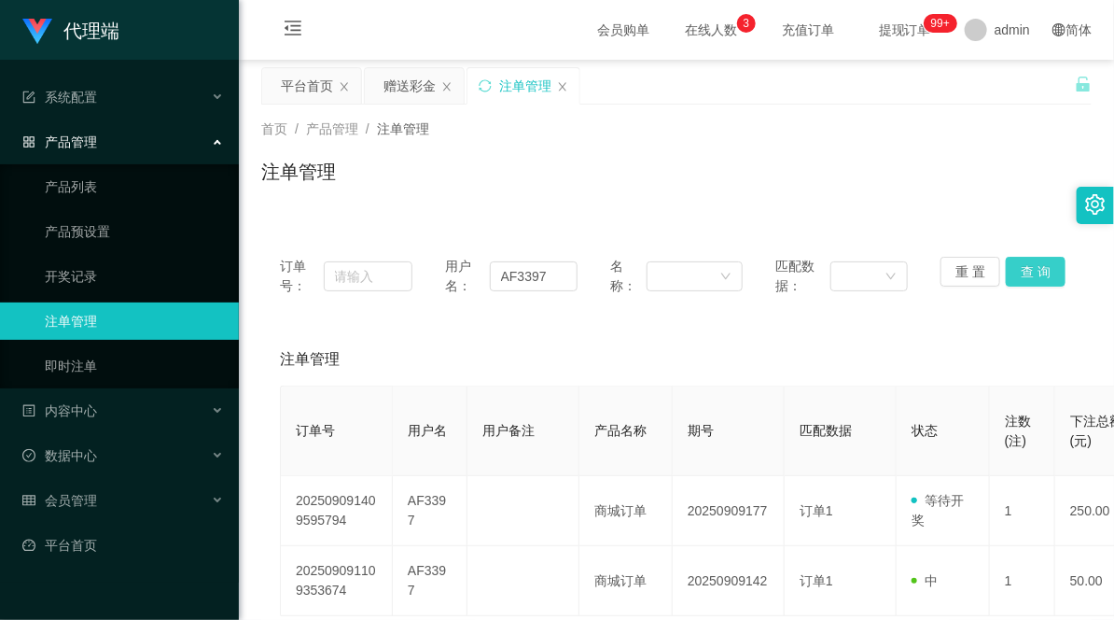
click at [1027, 266] on button "查 询" at bounding box center [1036, 272] width 60 height 30
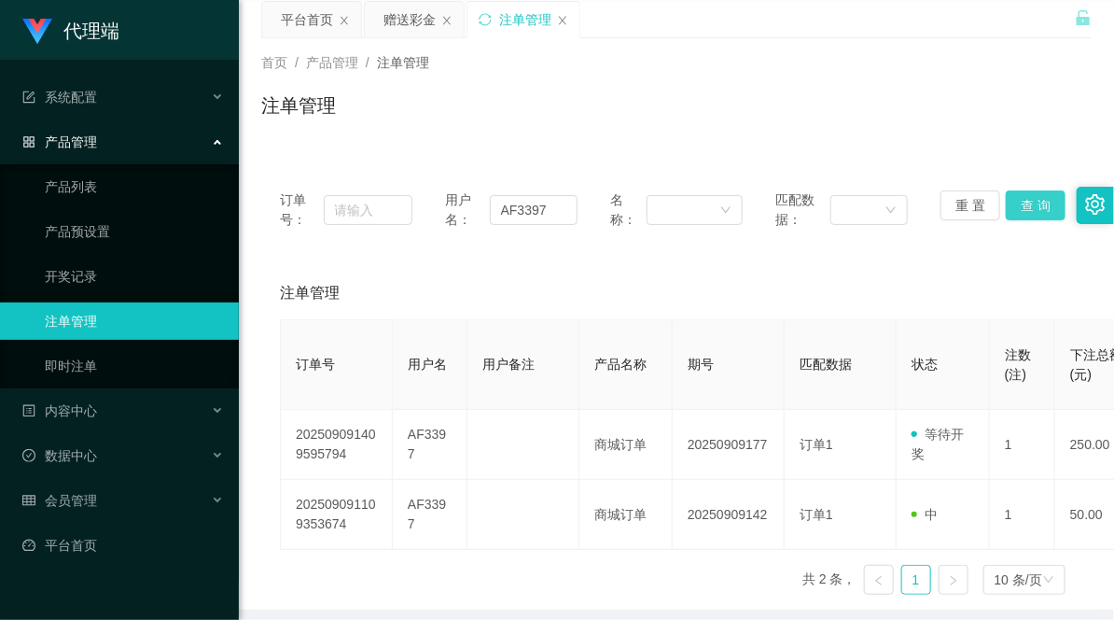
scroll to position [104, 0]
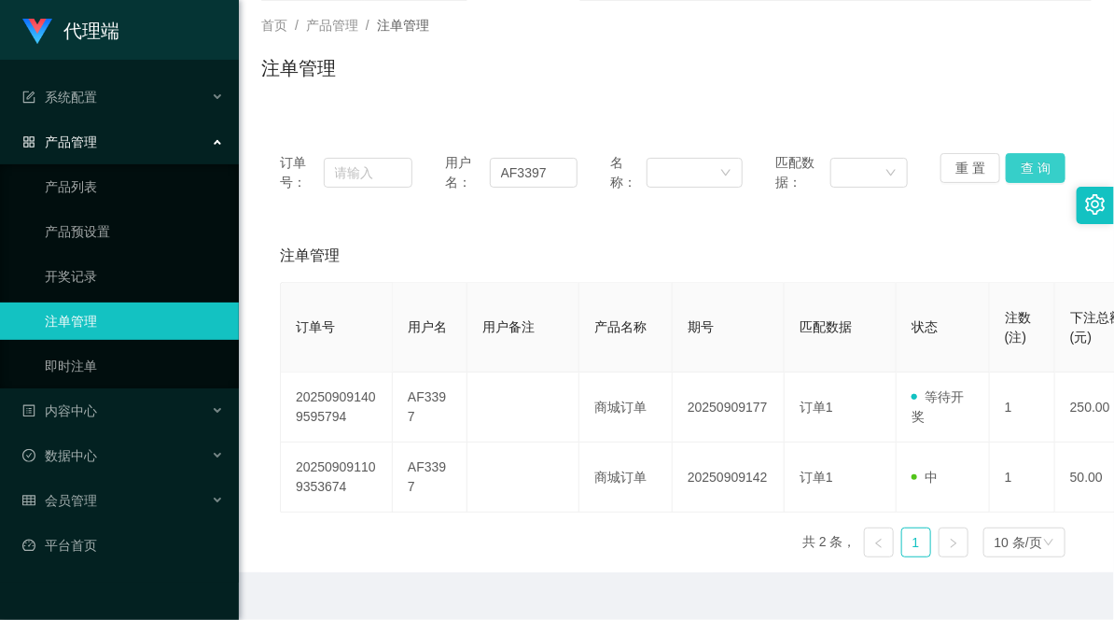
click at [1021, 172] on button "查 询" at bounding box center [1036, 168] width 60 height 30
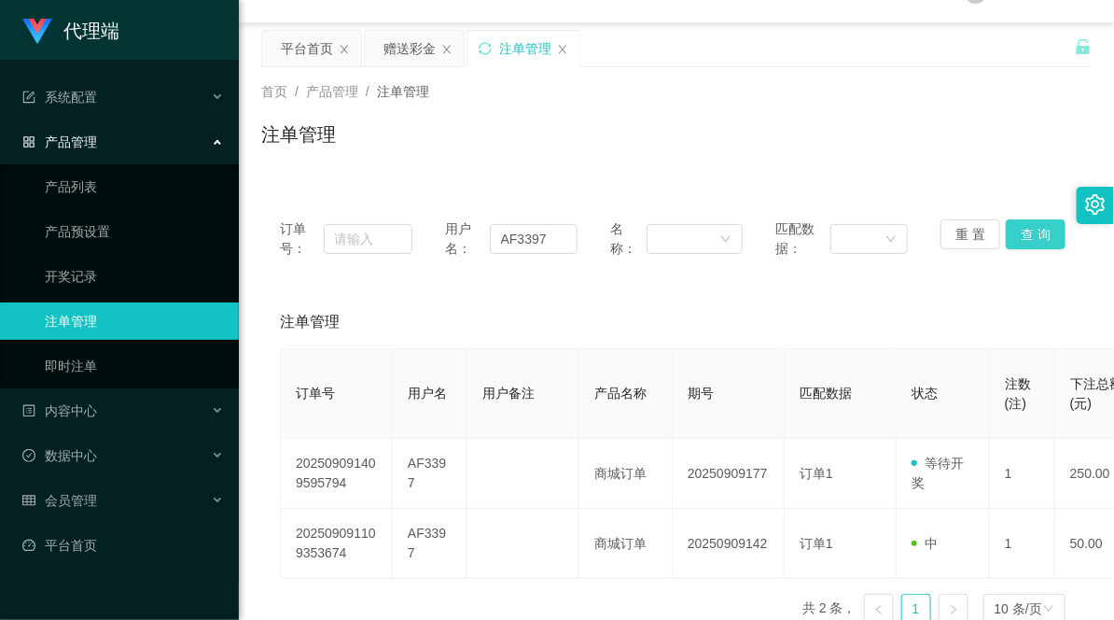
scroll to position [0, 0]
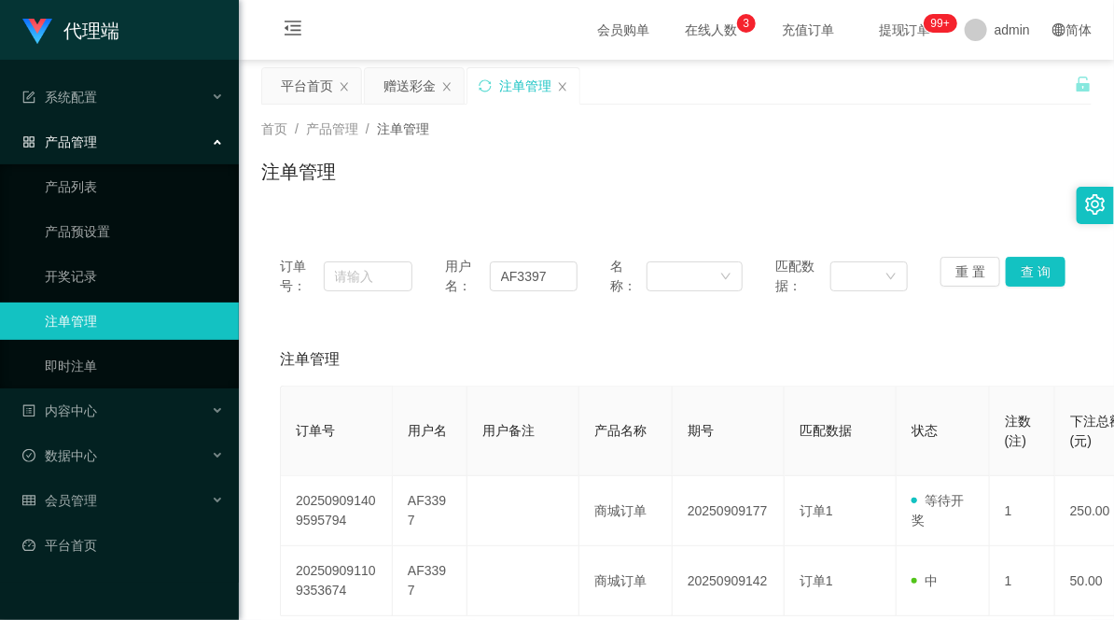
click at [163, 147] on div "产品管理" at bounding box center [119, 141] width 239 height 37
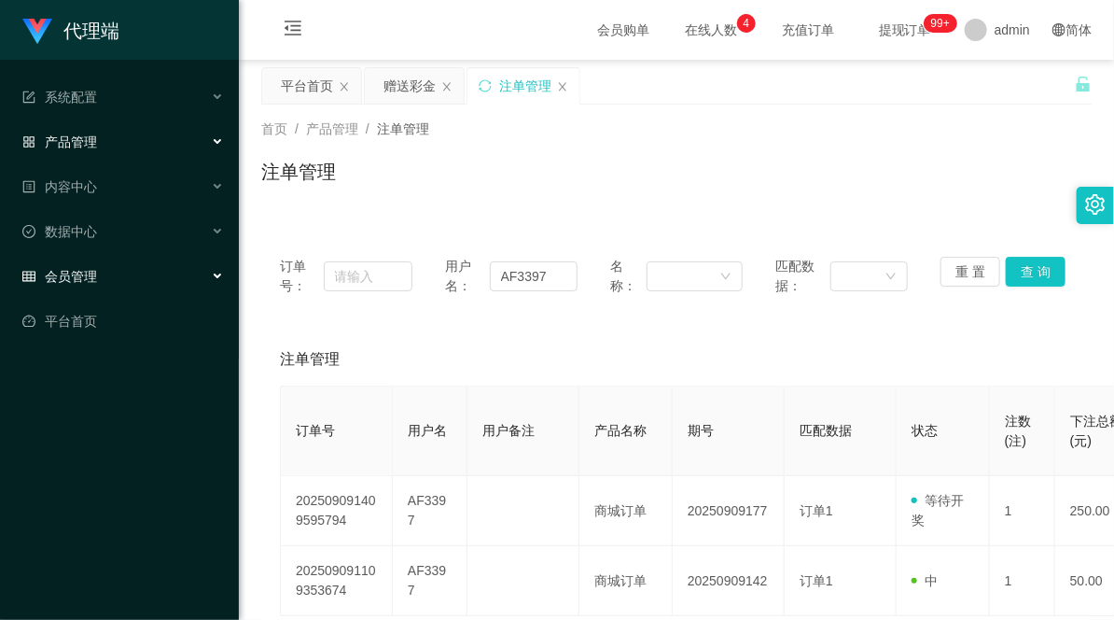
click at [118, 283] on div "会员管理" at bounding box center [119, 276] width 239 height 37
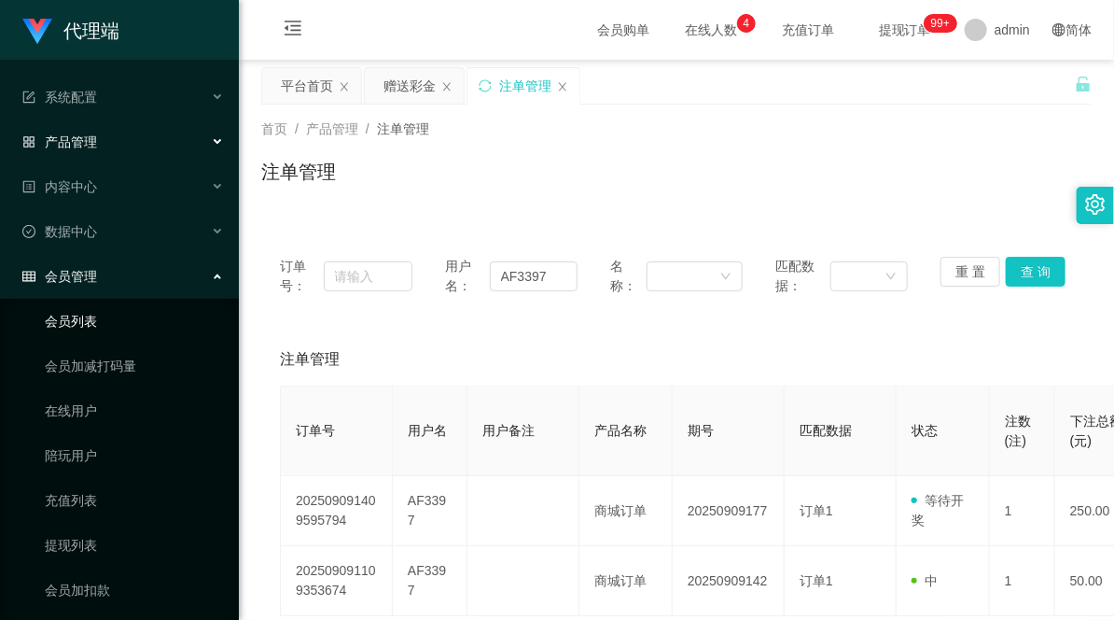
click at [86, 323] on link "会员列表" at bounding box center [134, 320] width 179 height 37
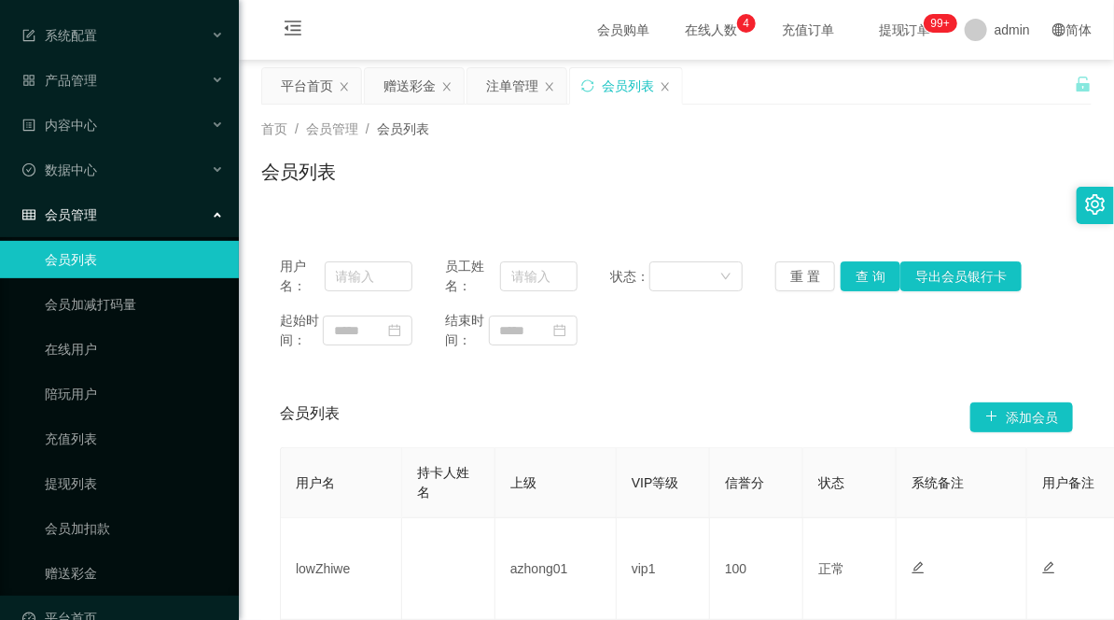
scroll to position [96, 0]
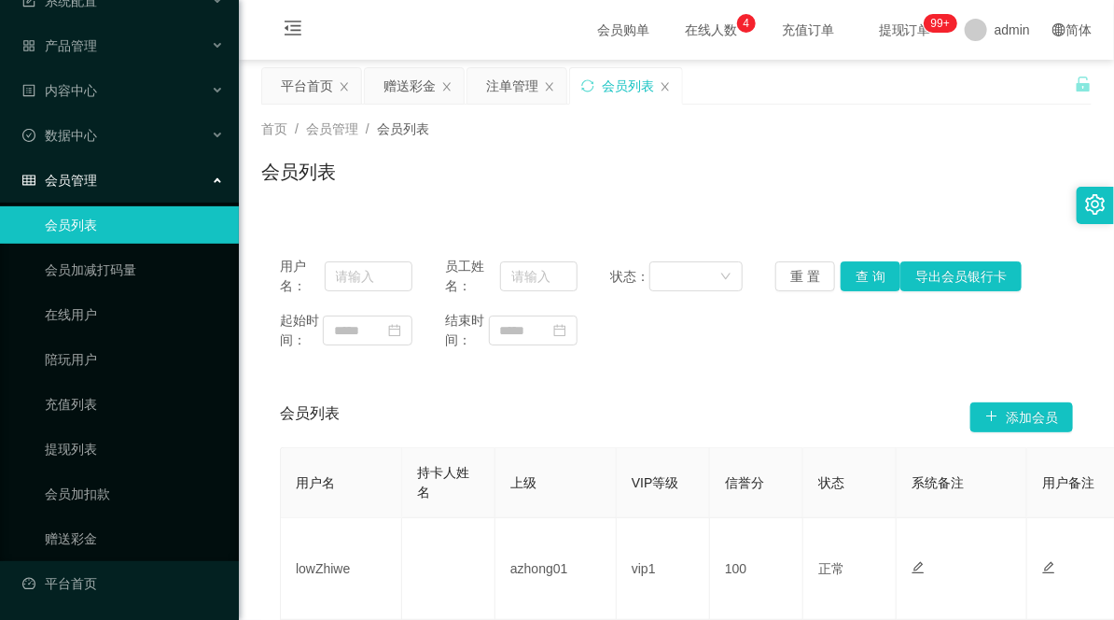
click at [129, 178] on div "会员管理" at bounding box center [119, 179] width 239 height 37
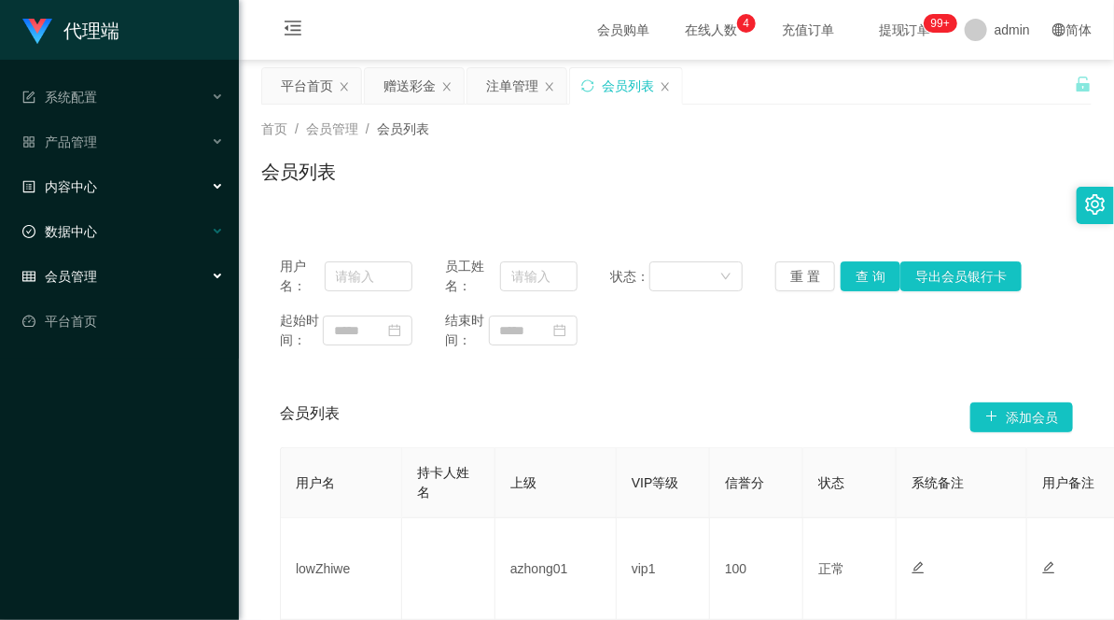
scroll to position [0, 0]
click at [93, 84] on div "系统配置" at bounding box center [119, 96] width 239 height 37
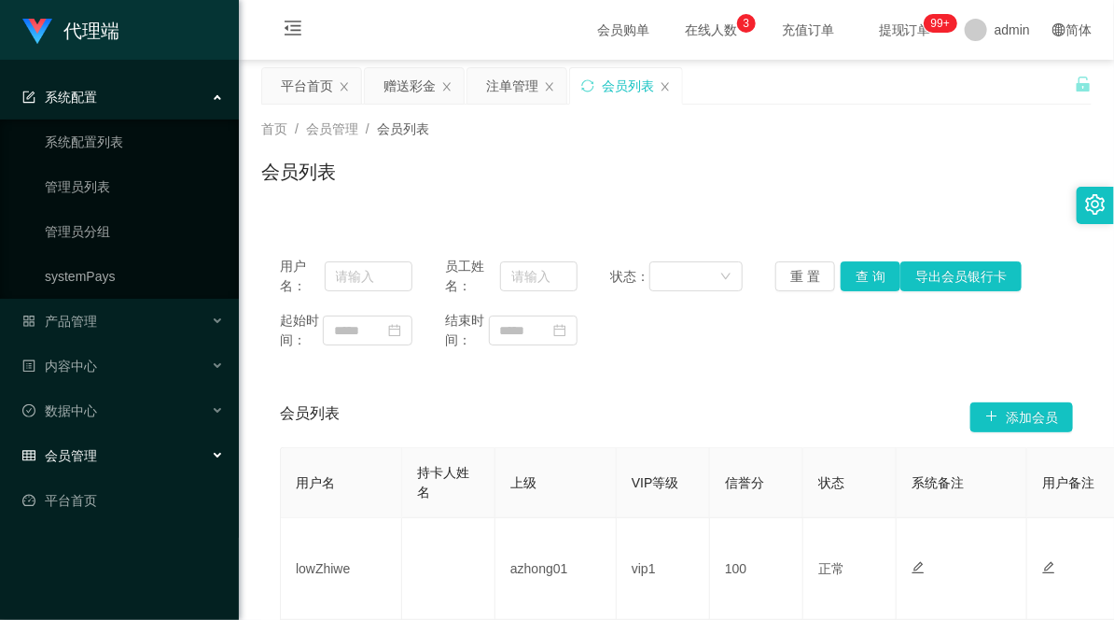
click at [129, 101] on div "系统配置" at bounding box center [119, 96] width 239 height 37
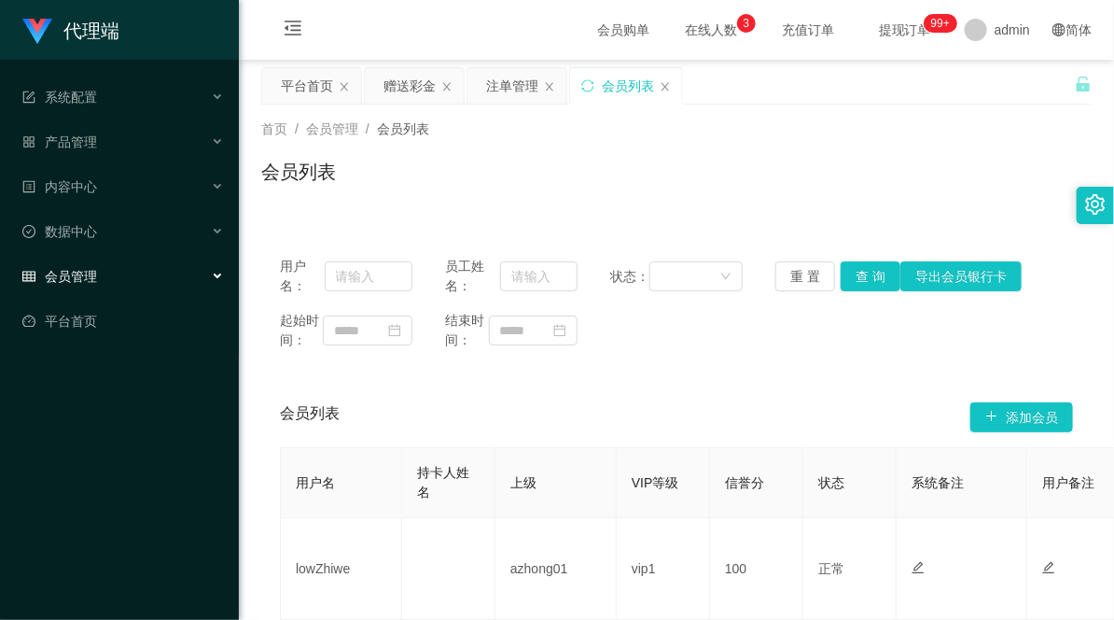
click at [97, 121] on ul "系统配置 系统配置列表 管理员列表 管理员分组 systemPays 产品管理 产品列表 产品预设置 开奖记录 注单管理 即时注单 内容中心 数据中心 会员管…" at bounding box center [119, 209] width 239 height 299
click at [115, 142] on div "产品管理" at bounding box center [119, 141] width 239 height 37
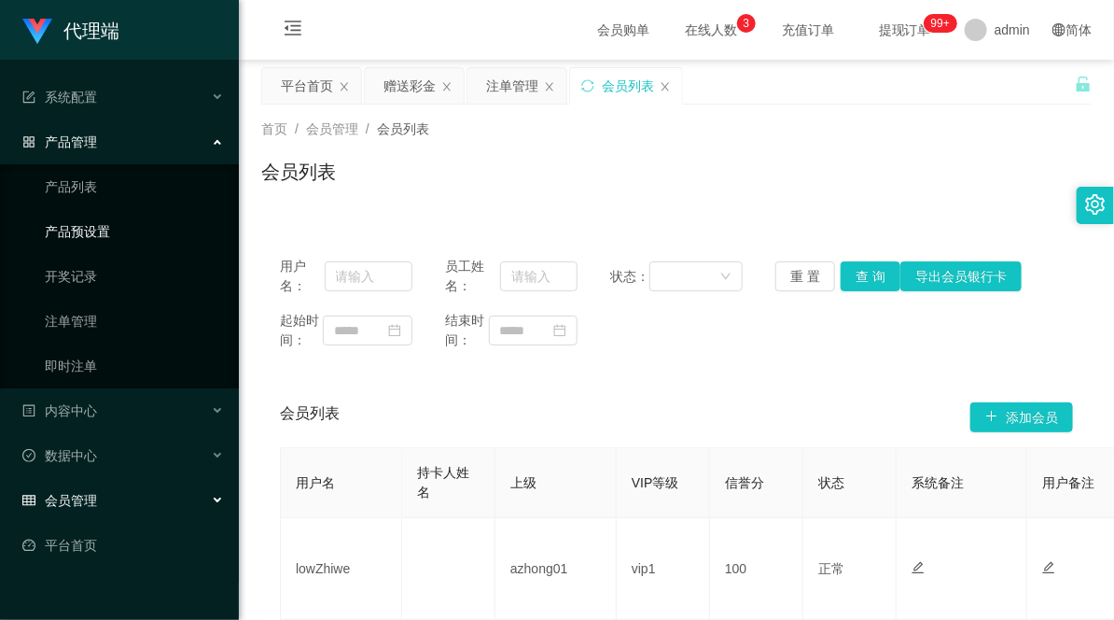
click at [99, 238] on link "产品预设置" at bounding box center [134, 231] width 179 height 37
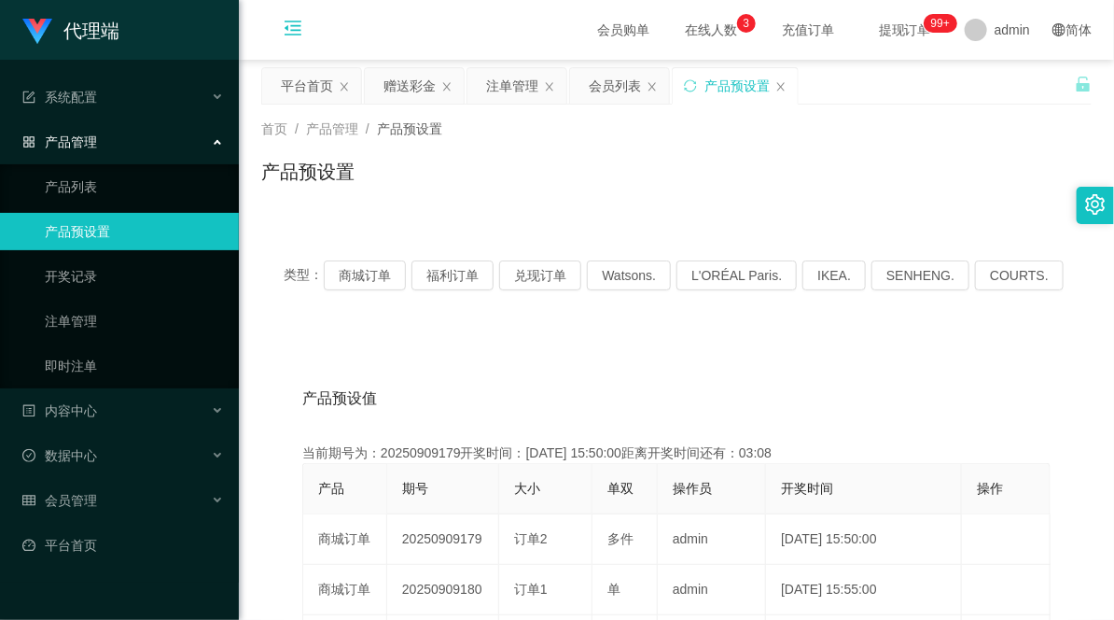
click at [294, 35] on icon "图标: menu-fold" at bounding box center [293, 28] width 19 height 19
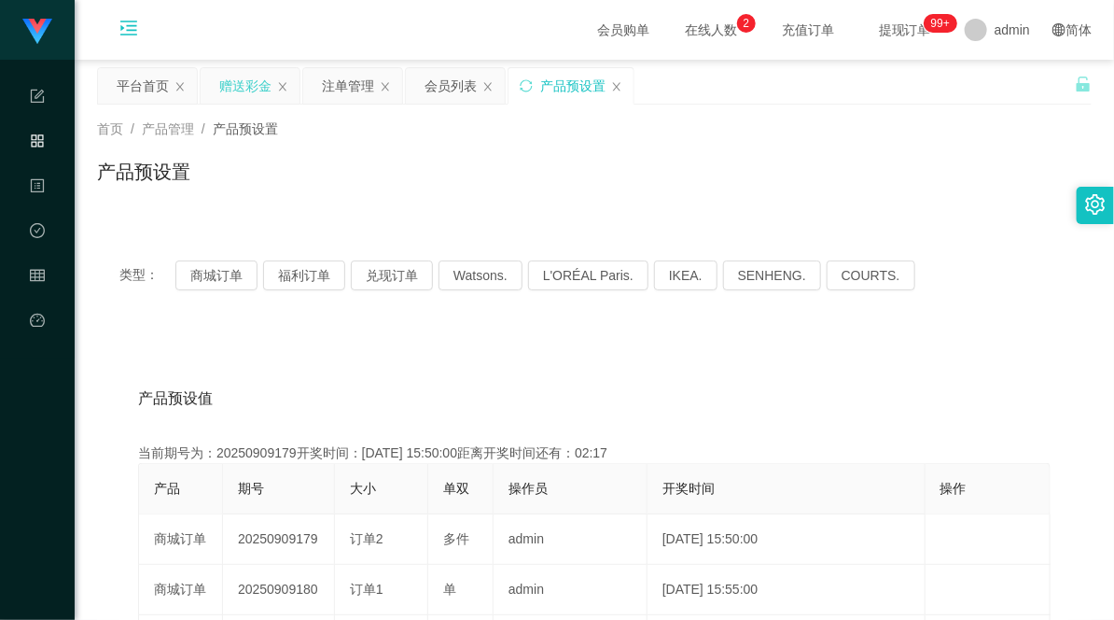
click at [246, 85] on div "赠送彩金" at bounding box center [245, 85] width 52 height 35
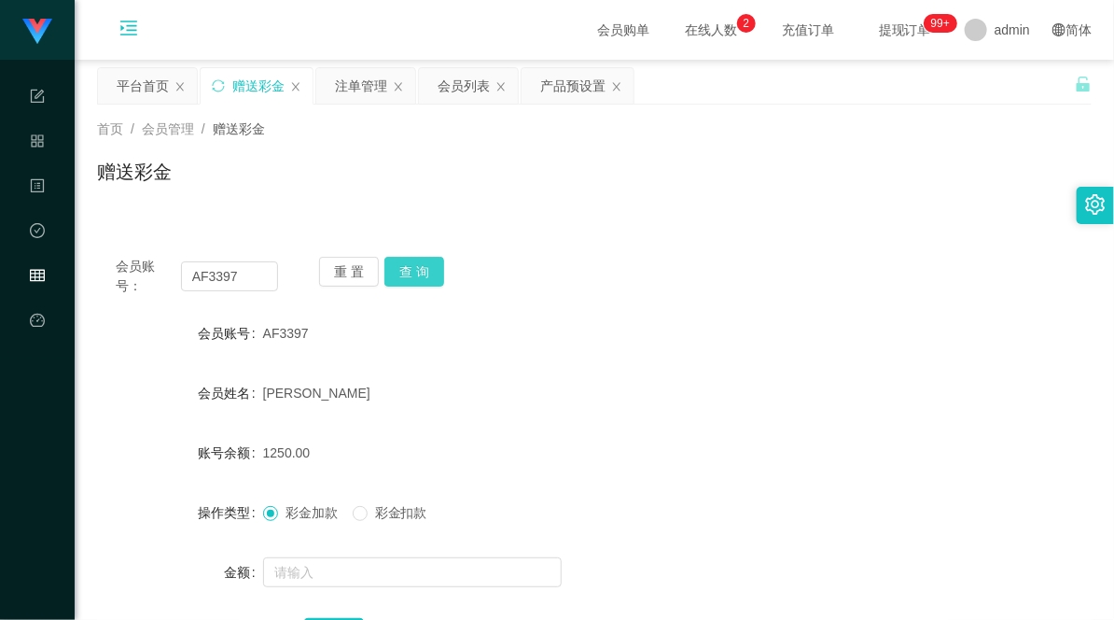
click at [426, 276] on button "查 询" at bounding box center [414, 272] width 60 height 30
click at [408, 278] on button "查 询" at bounding box center [414, 272] width 60 height 30
click at [404, 273] on button "查 询" at bounding box center [414, 272] width 60 height 30
click at [424, 262] on button "查 询" at bounding box center [414, 272] width 60 height 30
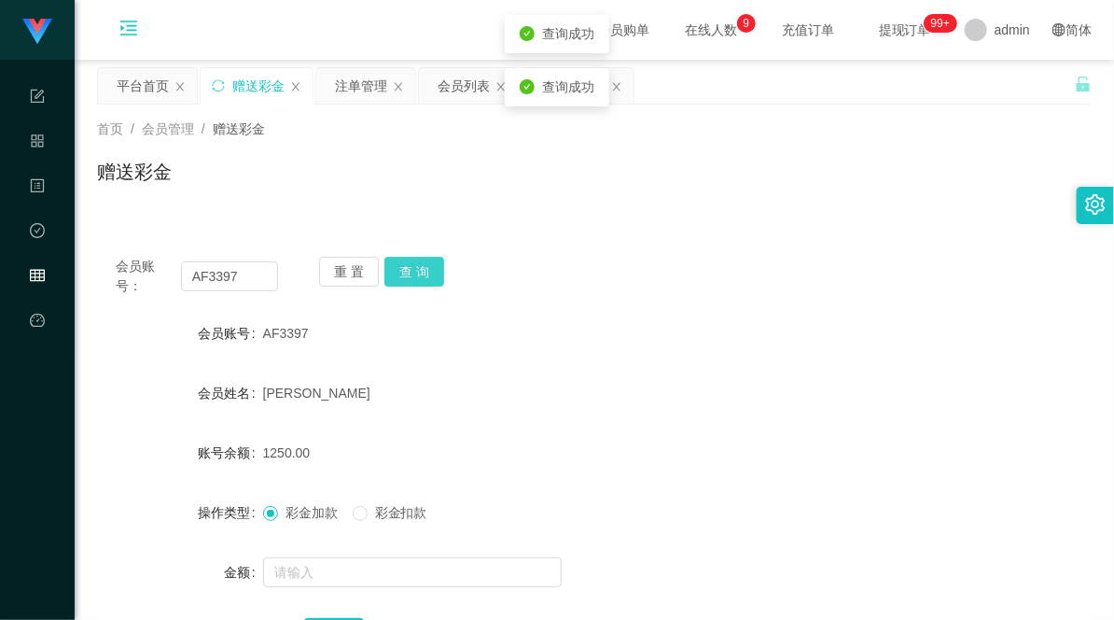
click at [424, 263] on button "查 询" at bounding box center [414, 272] width 60 height 30
click at [222, 282] on input "AF3397" at bounding box center [230, 276] width 98 height 30
click at [553, 290] on div "会员账号： AF3397 重 置 查 询" at bounding box center [594, 276] width 995 height 39
click at [357, 89] on div "注单管理" at bounding box center [361, 85] width 52 height 35
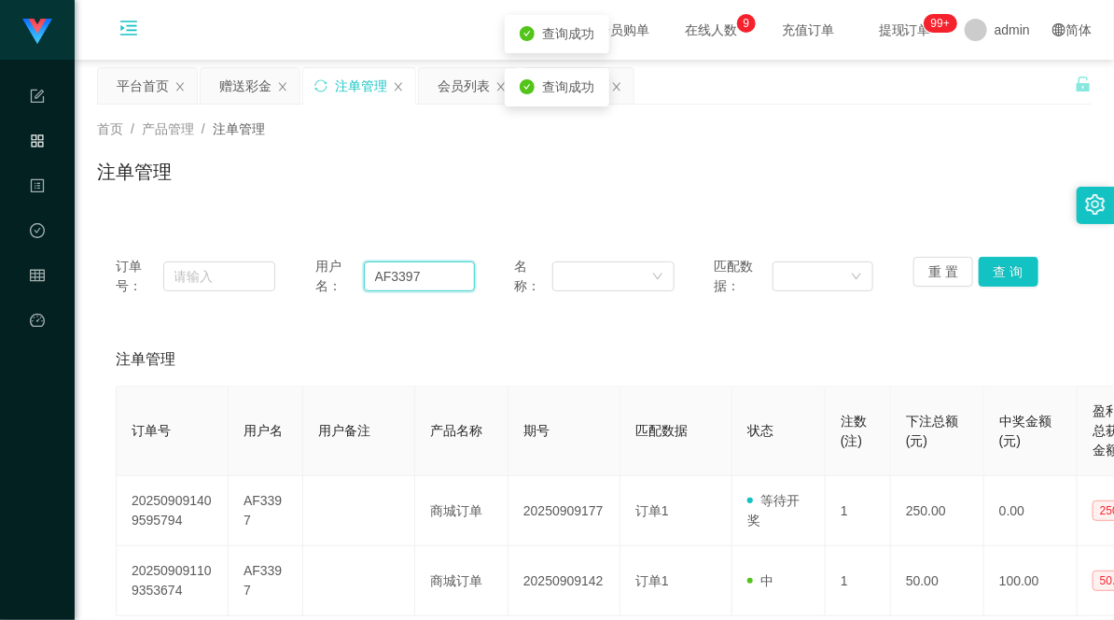
click at [384, 286] on input "AF3397" at bounding box center [419, 276] width 111 height 30
click at [996, 264] on button "查 询" at bounding box center [1009, 272] width 60 height 30
click at [245, 88] on div "赠送彩金" at bounding box center [245, 85] width 52 height 35
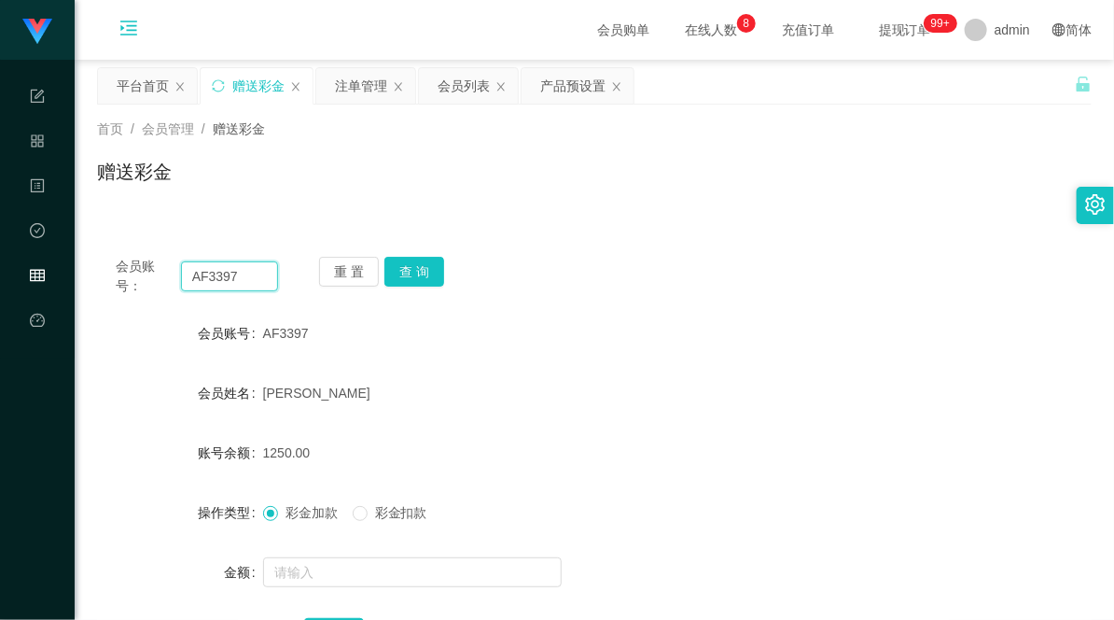
drag, startPoint x: 268, startPoint y: 268, endPoint x: 213, endPoint y: 285, distance: 57.6
click at [213, 285] on input "AF3397" at bounding box center [230, 276] width 98 height 30
click at [266, 274] on input "AF3397" at bounding box center [230, 276] width 98 height 30
drag, startPoint x: 249, startPoint y: 277, endPoint x: 159, endPoint y: 285, distance: 90.8
click at [159, 285] on div "会员账号： AF3397" at bounding box center [197, 276] width 162 height 39
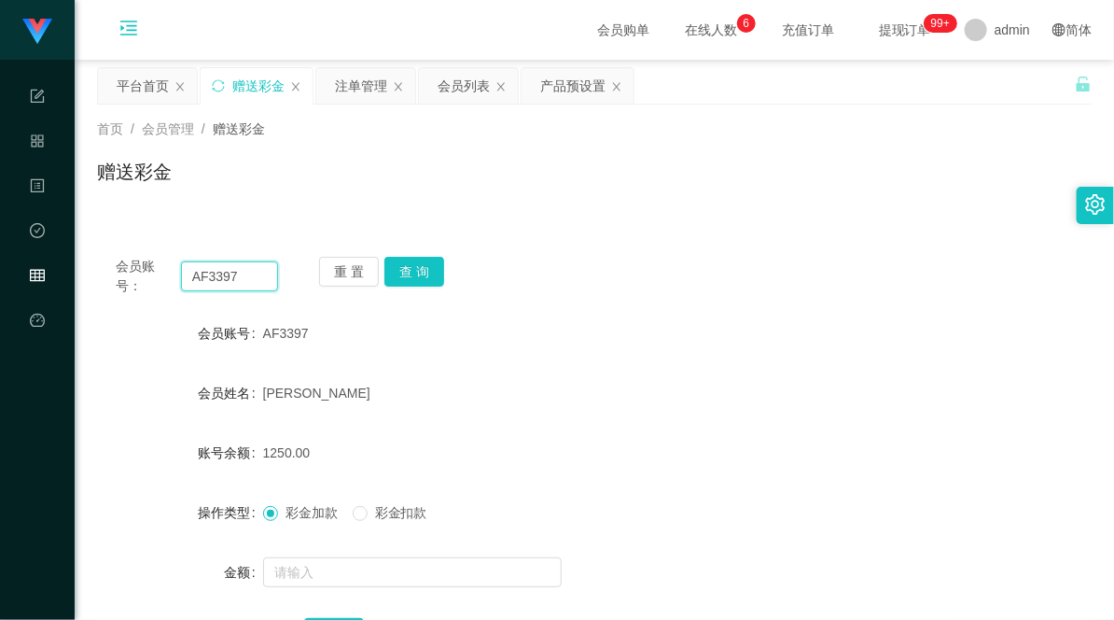
paste input "HWH528"
type input "HWH5287"
click at [433, 275] on button "查 询" at bounding box center [414, 272] width 60 height 30
click at [181, 89] on icon "图标: close" at bounding box center [180, 86] width 11 height 11
click at [365, 94] on div "会员列表" at bounding box center [361, 85] width 52 height 35
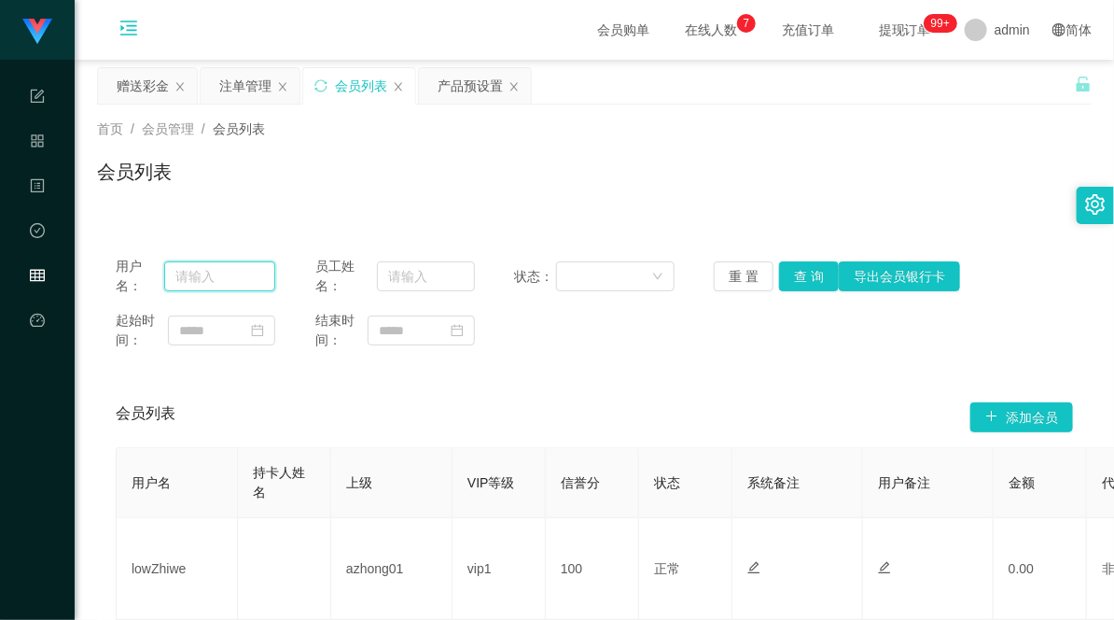
click at [209, 275] on input "text" at bounding box center [219, 276] width 111 height 30
paste input "HWH5287"
type input "HWH5287"
click at [797, 273] on button "查 询" at bounding box center [809, 276] width 60 height 30
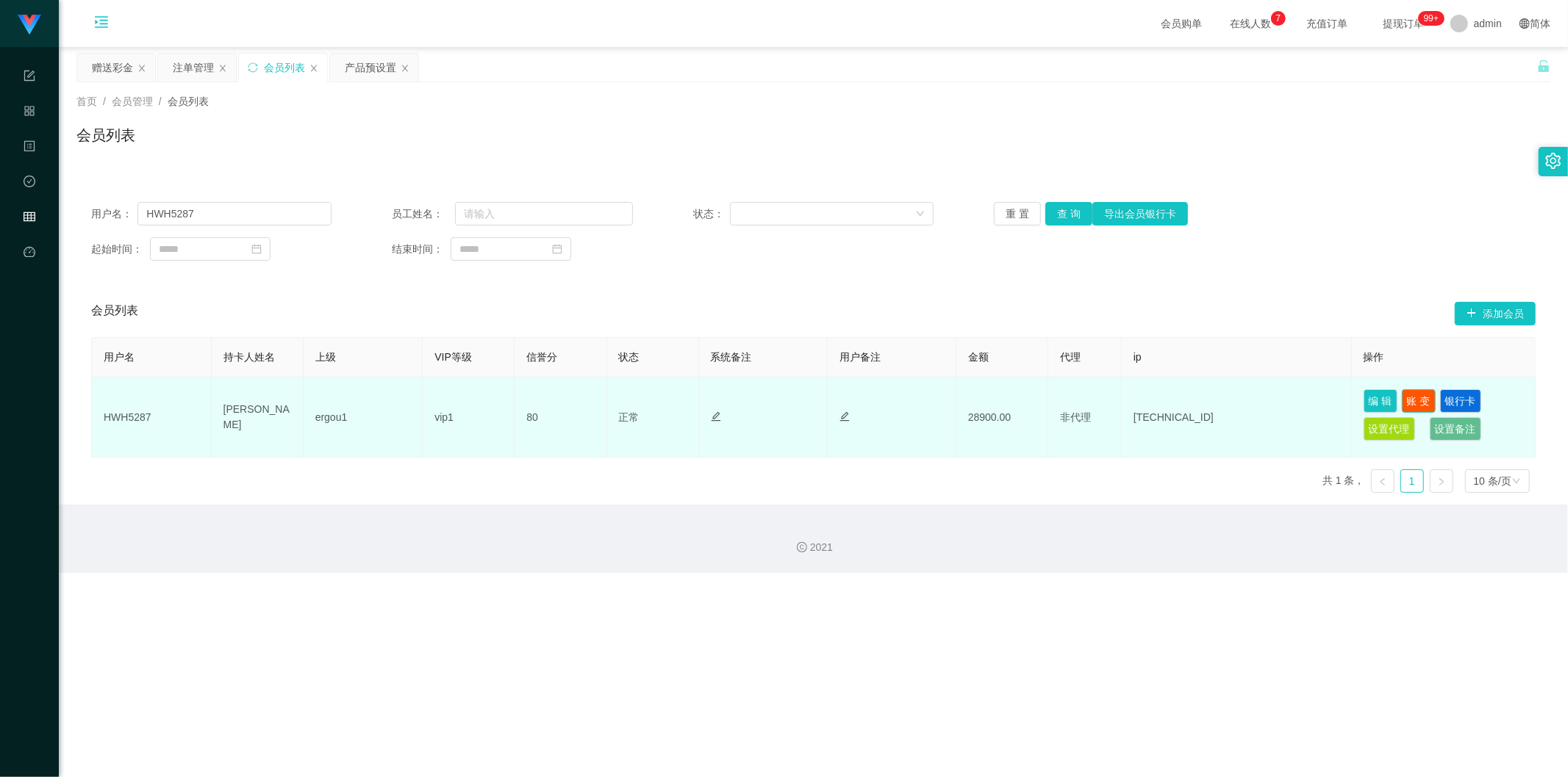
click at [877, 400] on button "账 变" at bounding box center [1418, 401] width 34 height 24
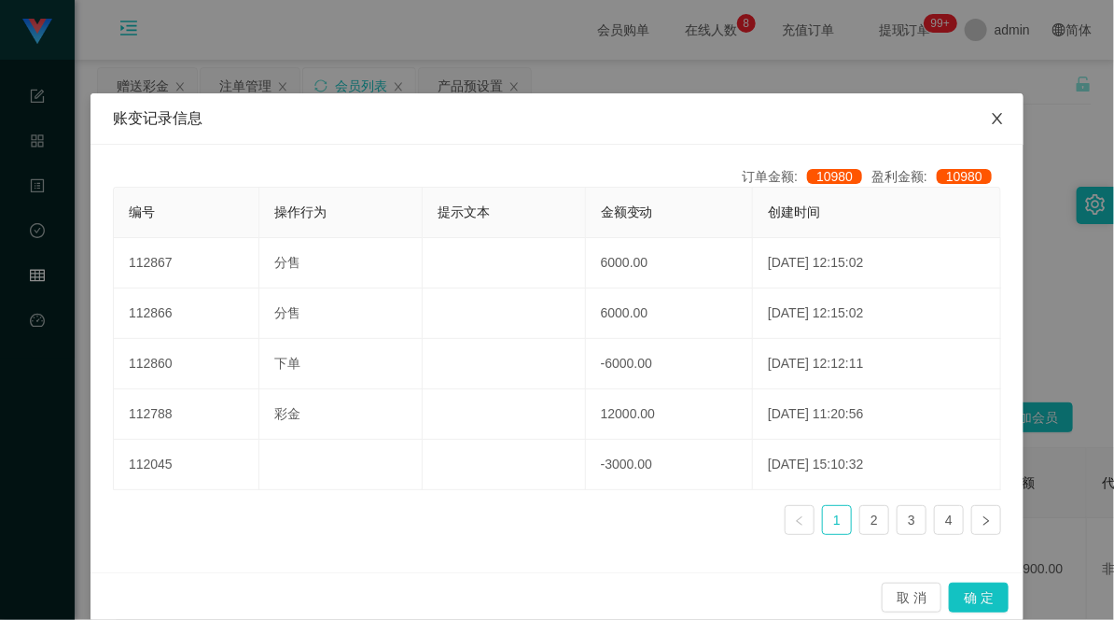
click at [986, 109] on span "Close" at bounding box center [997, 119] width 52 height 52
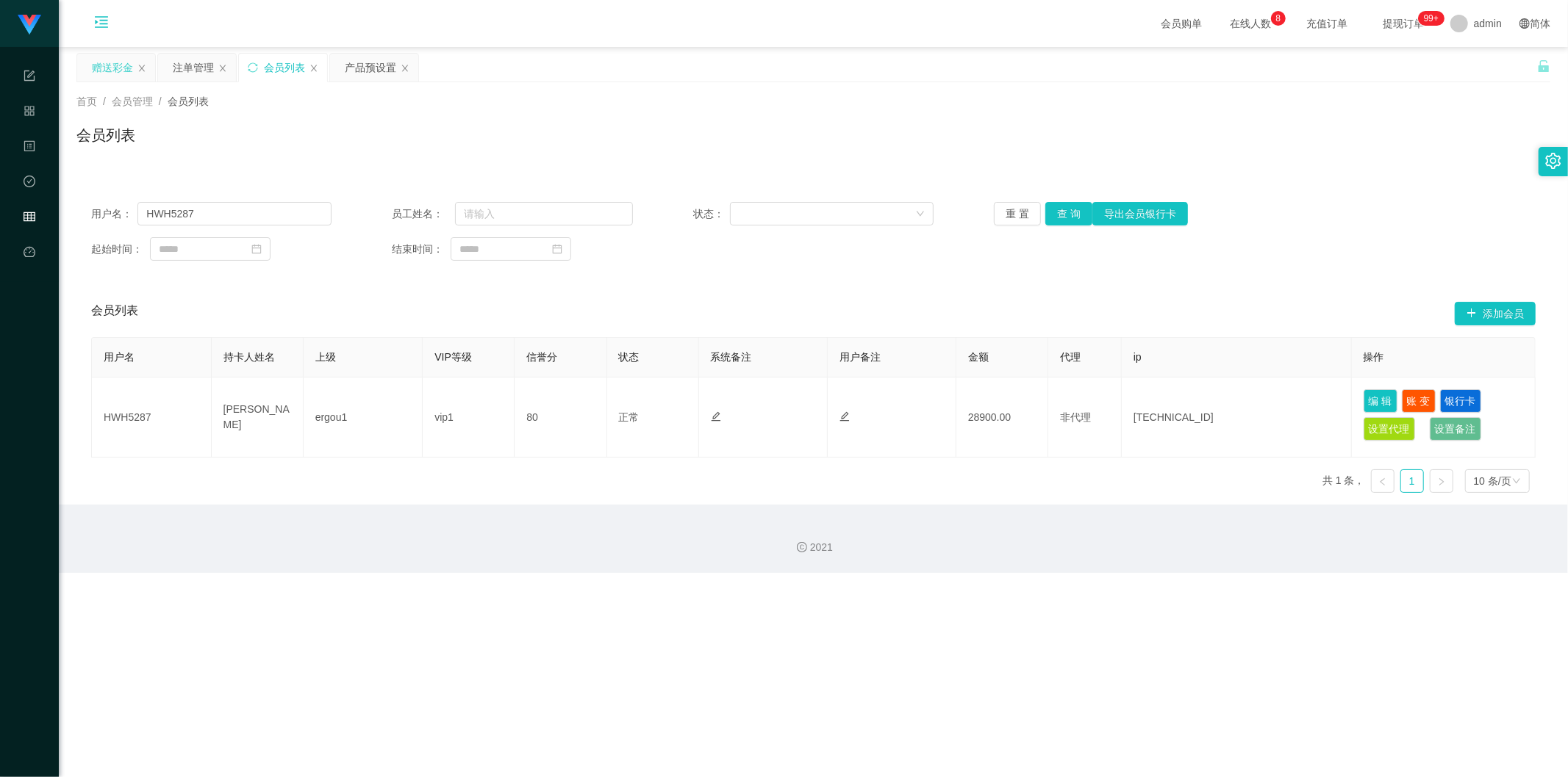
click at [123, 66] on div "赠送彩金" at bounding box center [113, 67] width 41 height 28
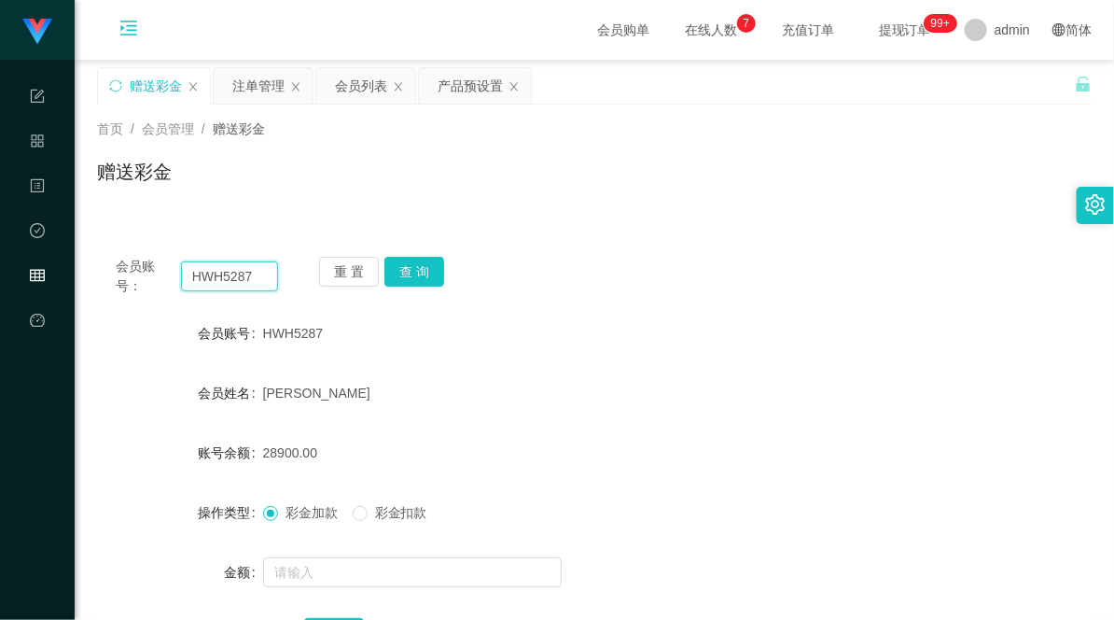
click at [227, 272] on input "HWH5287" at bounding box center [230, 276] width 98 height 30
click at [436, 267] on button "查 询" at bounding box center [414, 272] width 60 height 30
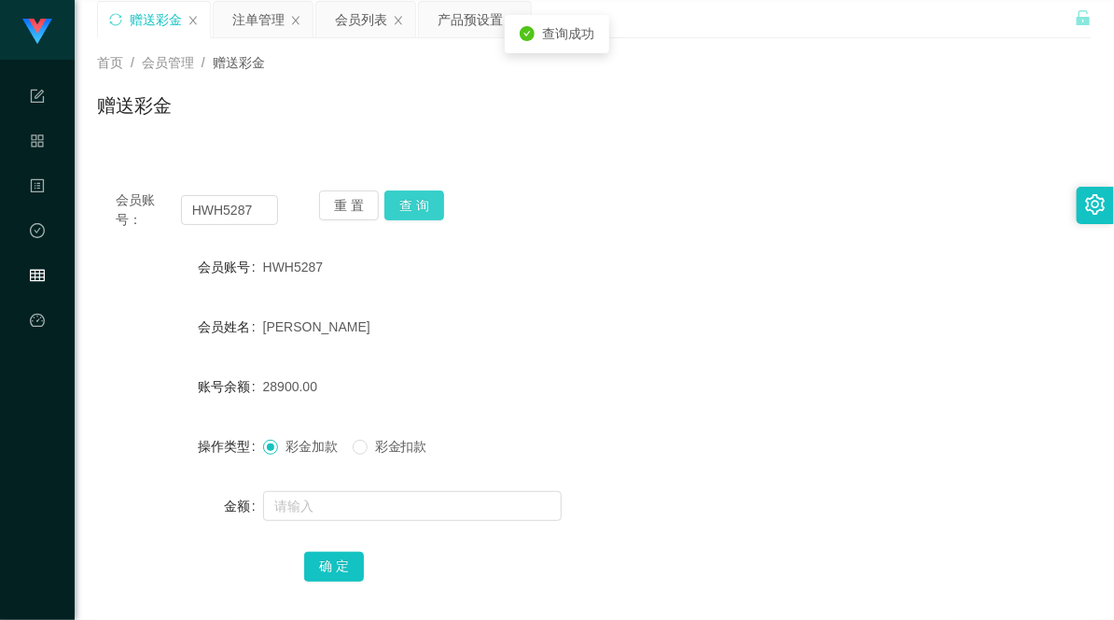
scroll to position [104, 0]
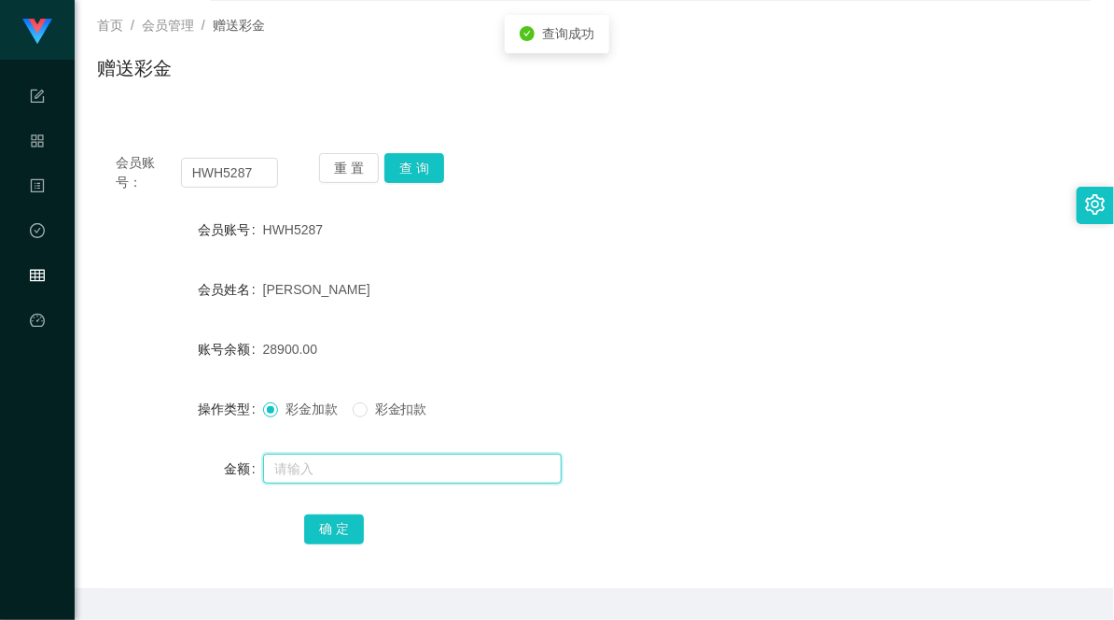
click at [319, 462] on input "text" at bounding box center [412, 469] width 299 height 30
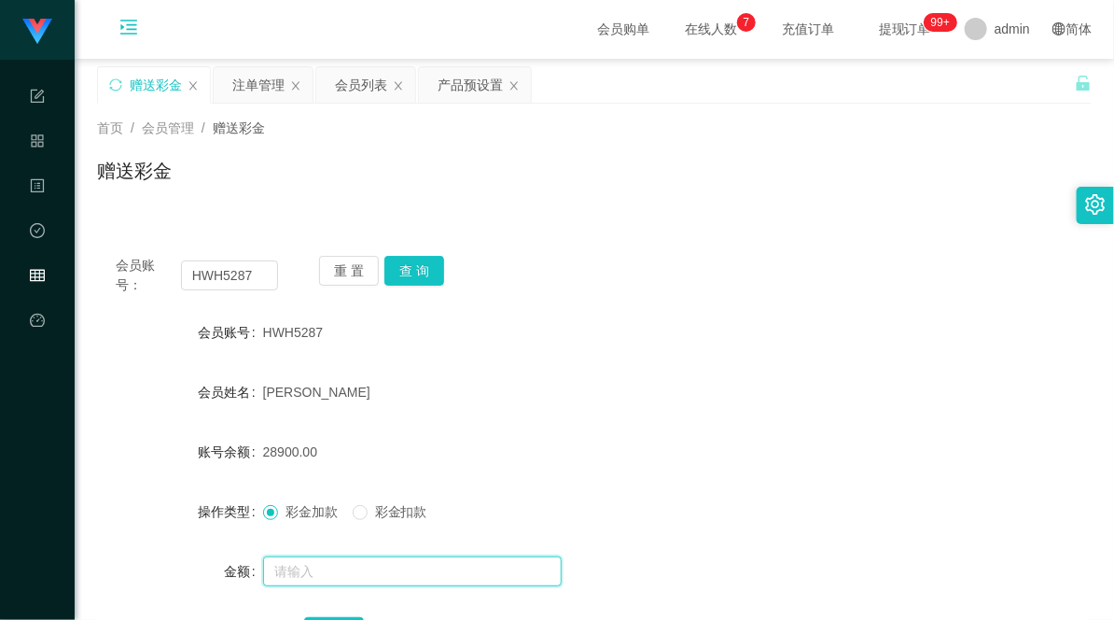
scroll to position [0, 0]
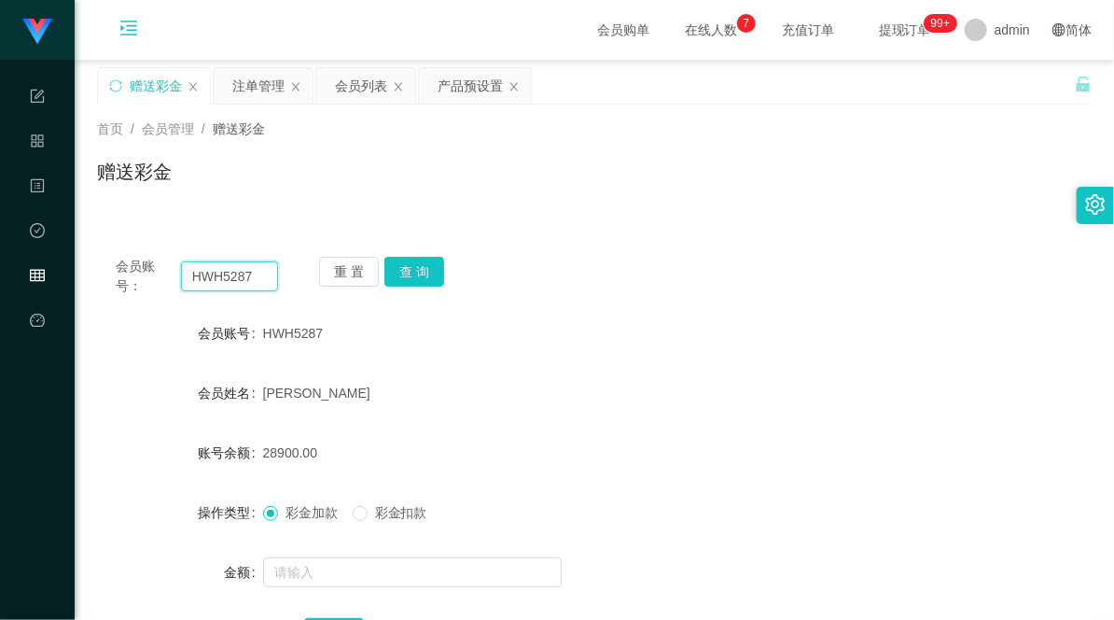
click at [231, 277] on input "HWH5287" at bounding box center [230, 276] width 98 height 30
drag, startPoint x: 597, startPoint y: 216, endPoint x: 509, endPoint y: 175, distance: 97.7
click at [597, 216] on div "会员账号： HWH5287 重 置 查 询 会员账号 HWH5287 会员姓名 [PERSON_NAME] [PERSON_NAME] 账号余额 28900.…" at bounding box center [594, 454] width 995 height 476
click at [246, 84] on div "注单管理" at bounding box center [258, 85] width 52 height 35
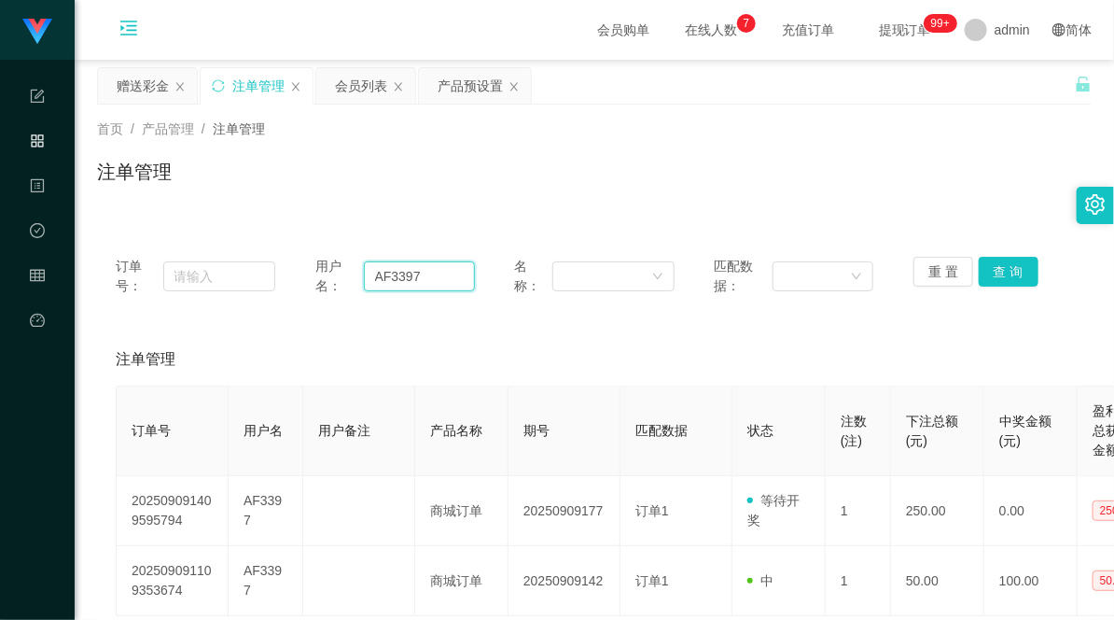
click at [389, 286] on input "AF3397" at bounding box center [419, 276] width 111 height 30
paste input "HWH528"
type input "HWH5287"
click at [996, 269] on button "查 询" at bounding box center [1009, 272] width 60 height 30
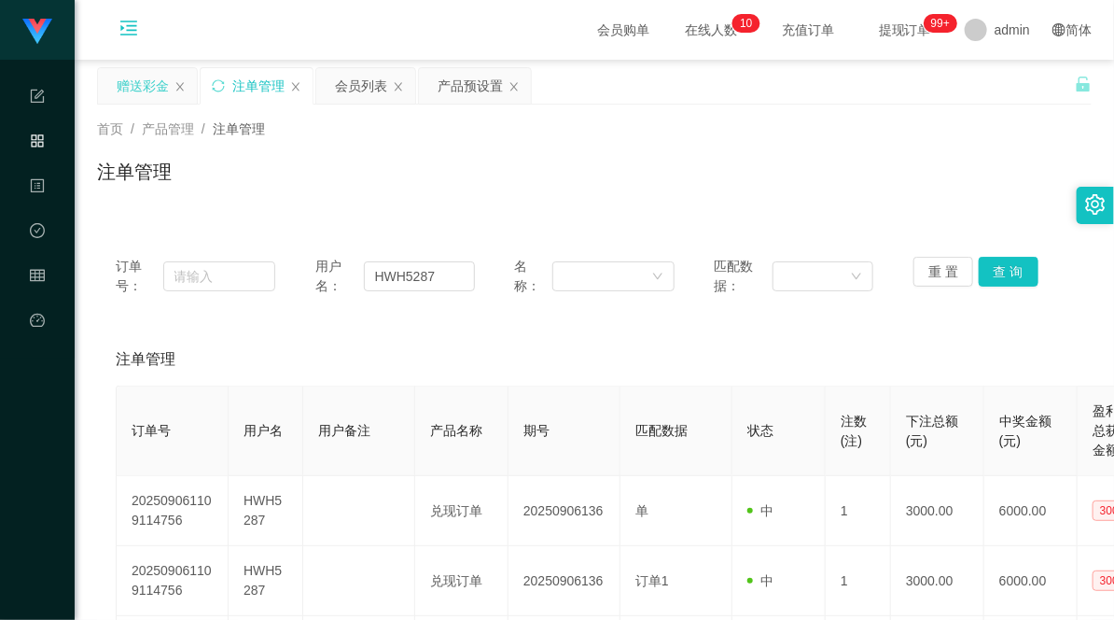
click at [133, 89] on div "赠送彩金" at bounding box center [143, 85] width 52 height 35
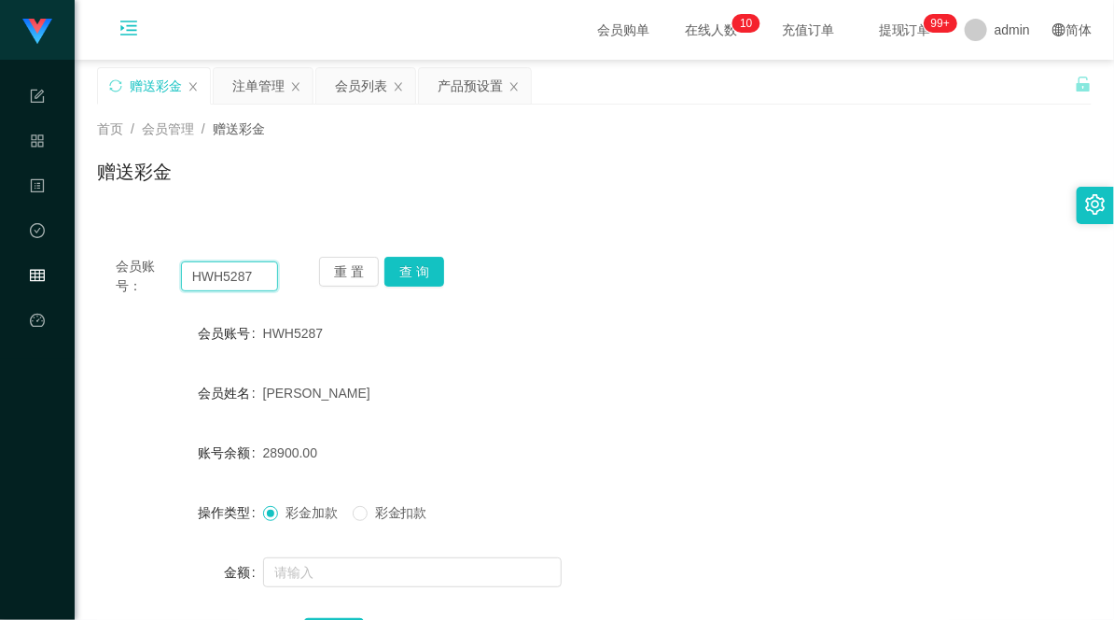
click at [220, 275] on input "HWH5287" at bounding box center [230, 276] width 98 height 30
click at [398, 275] on button "查 询" at bounding box center [414, 272] width 60 height 30
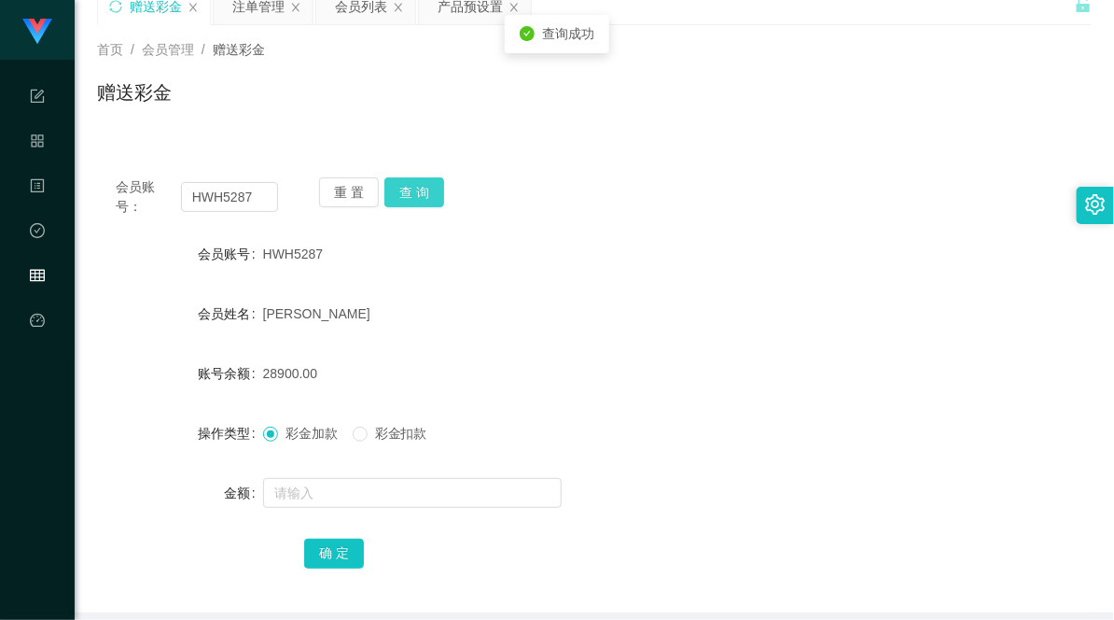
scroll to position [104, 0]
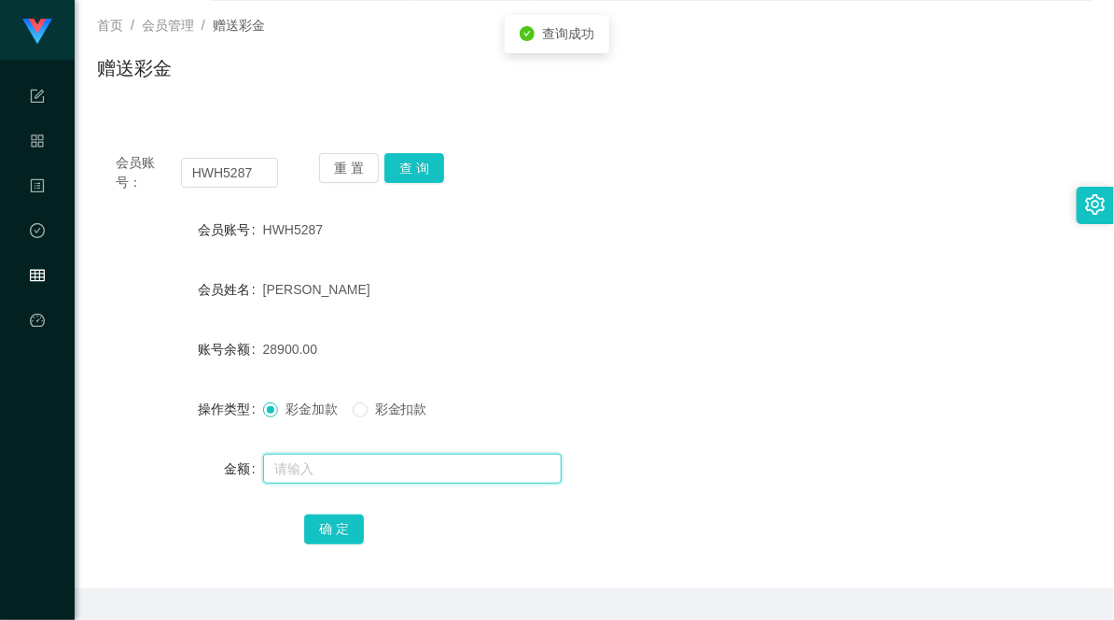
click at [317, 464] on input "text" at bounding box center [412, 469] width 299 height 30
type input "28000"
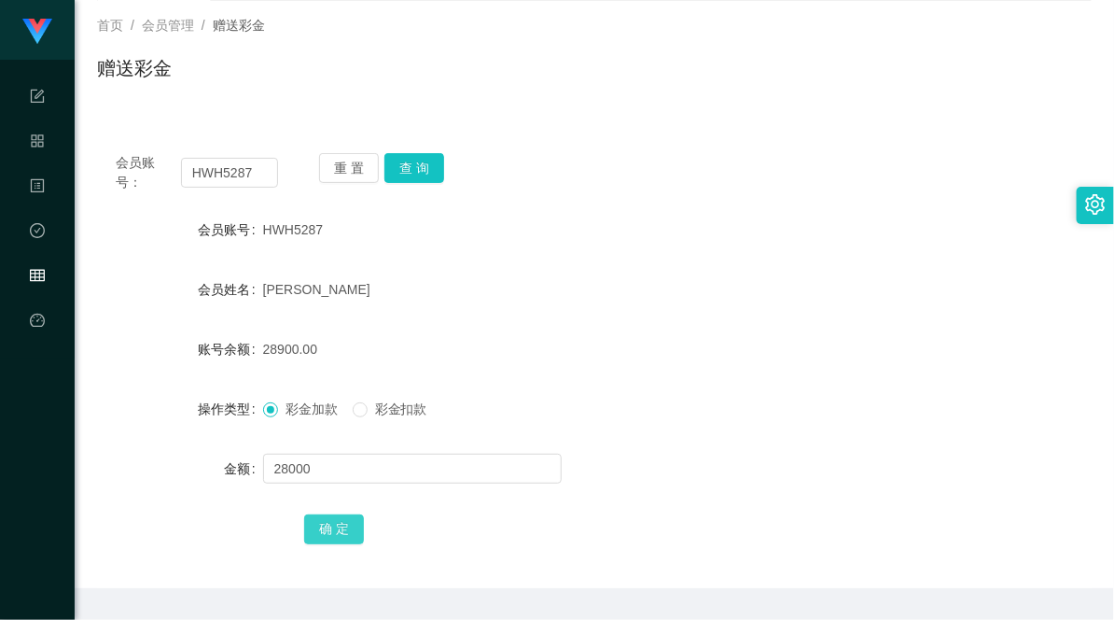
click at [341, 530] on button "确 定" at bounding box center [334, 529] width 60 height 30
drag, startPoint x: 654, startPoint y: 427, endPoint x: 686, endPoint y: 421, distance: 32.4
click at [655, 427] on form "会员账号 HWH5287 会员姓名 [PERSON_NAME] 账号余额 56900.00 操作类型 彩金加款 彩金扣款 金额 确 定" at bounding box center [594, 379] width 995 height 336
click at [216, 168] on input "HWH5287" at bounding box center [230, 173] width 98 height 30
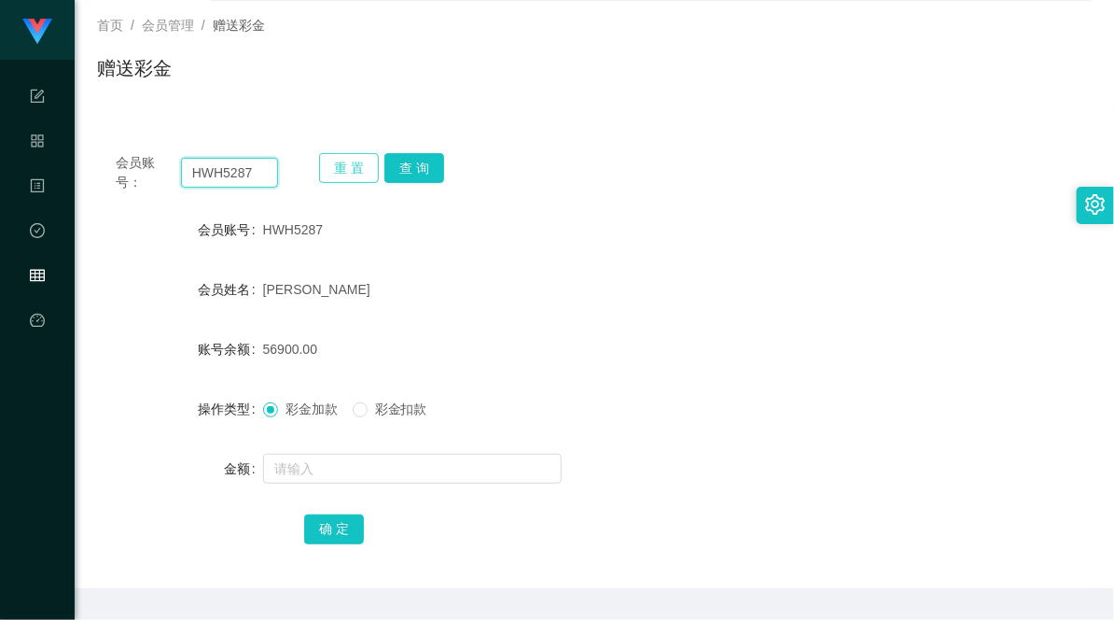
paste input "AF339"
type input "AF3397"
click at [424, 161] on button "查 询" at bounding box center [414, 168] width 60 height 30
click at [571, 191] on div "会员账号： AF3397 重 置 查 询" at bounding box center [594, 172] width 995 height 39
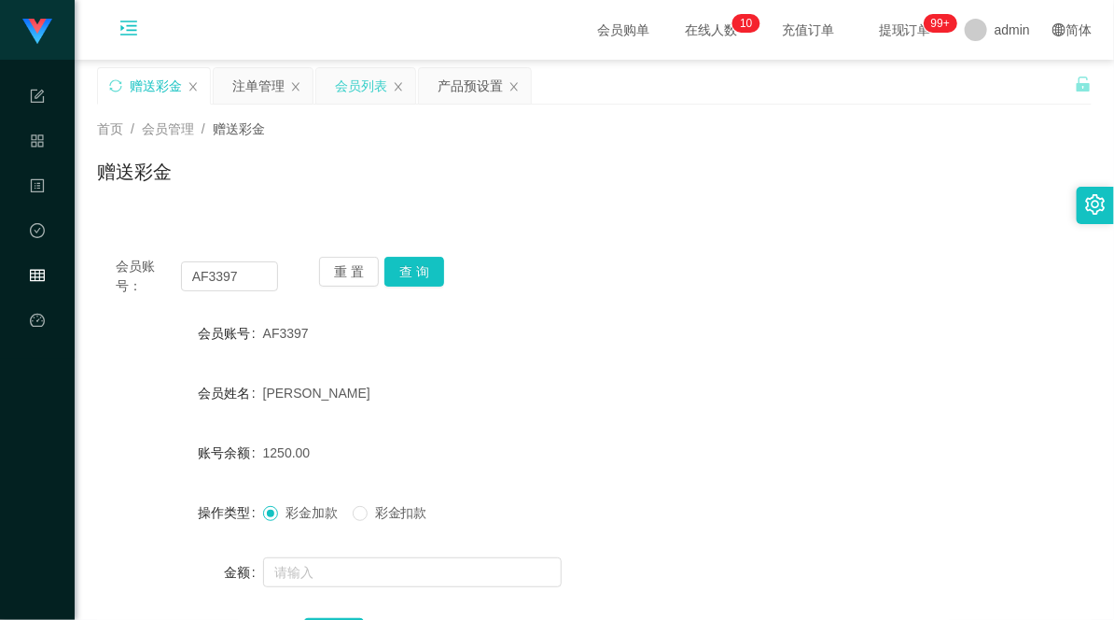
click at [352, 88] on div "会员列表" at bounding box center [361, 85] width 52 height 35
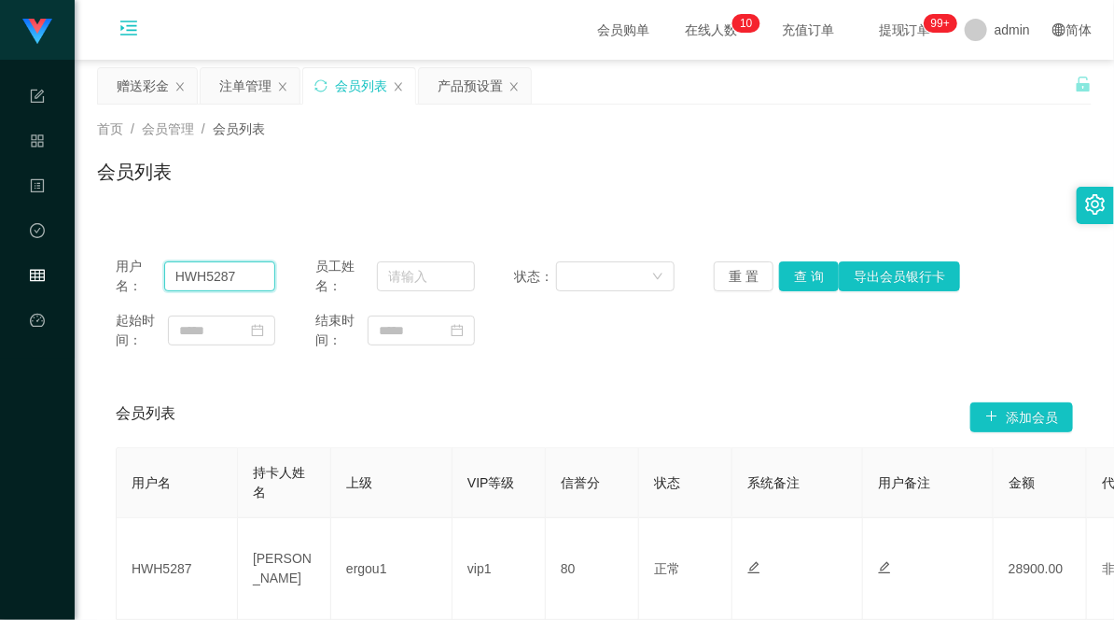
click at [201, 275] on input "HWH5287" at bounding box center [219, 276] width 111 height 30
click at [809, 267] on button "查 询" at bounding box center [809, 276] width 60 height 30
click at [470, 85] on div "产品预设置" at bounding box center [470, 85] width 65 height 35
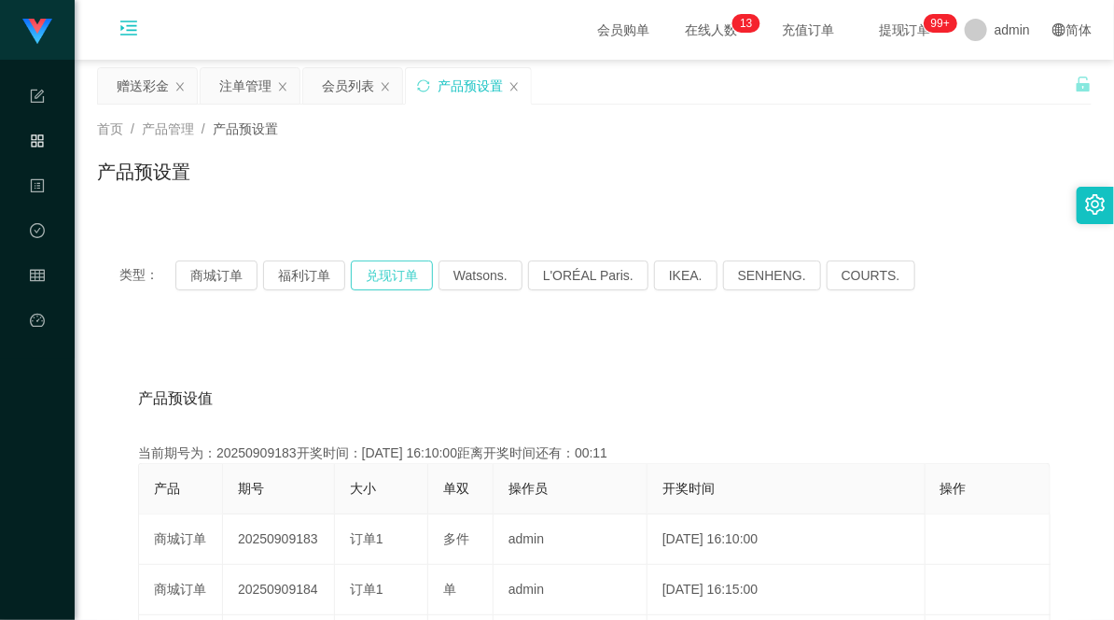
click at [380, 271] on button "兑现订单" at bounding box center [392, 275] width 82 height 30
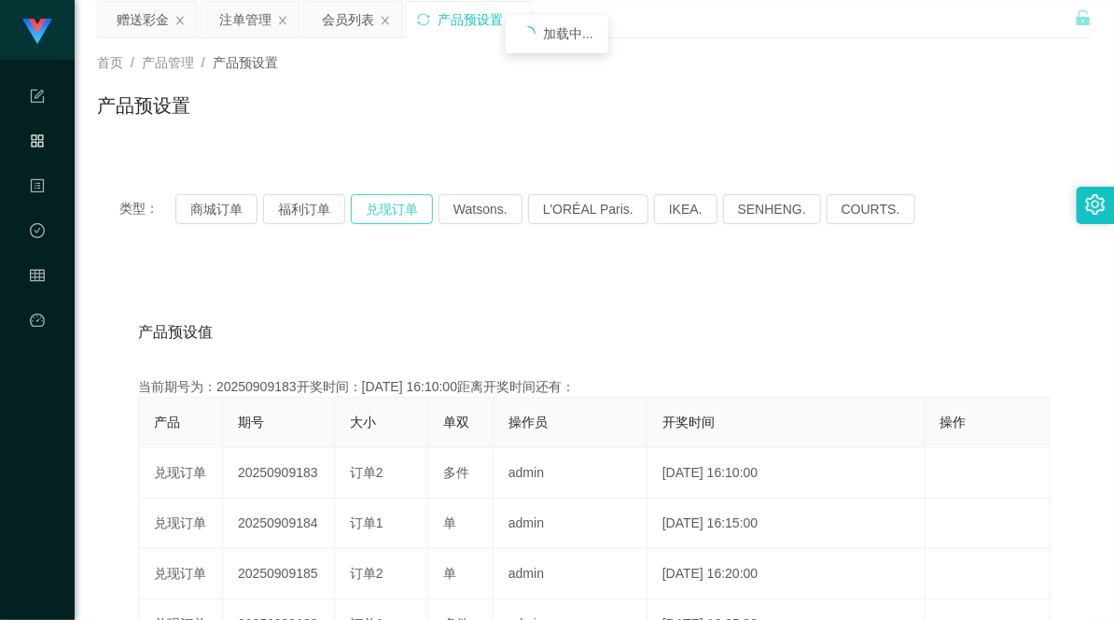
scroll to position [104, 0]
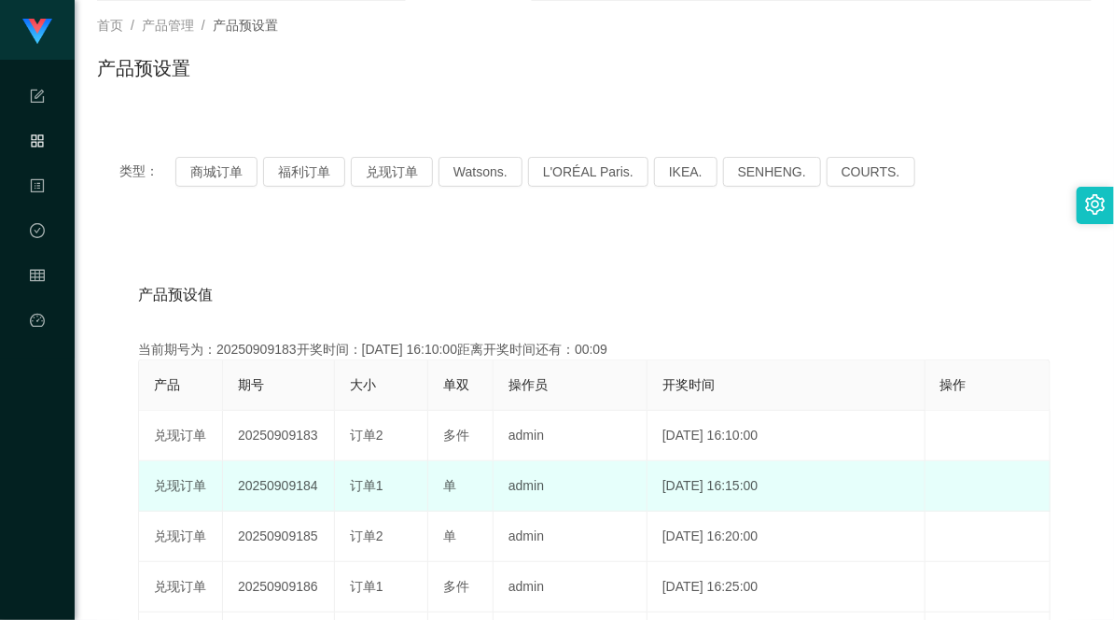
drag, startPoint x: 331, startPoint y: 486, endPoint x: 470, endPoint y: 471, distance: 139.8
click at [442, 478] on tr "兑现订单 20250909184 订单1 单 admin [DATE] 16:15:00 编 辑 限制投注" at bounding box center [595, 486] width 912 height 50
click at [440, 480] on td "单" at bounding box center [460, 486] width 65 height 50
drag, startPoint x: 357, startPoint y: 482, endPoint x: 439, endPoint y: 482, distance: 81.2
click at [439, 482] on tr "兑现订单 20250909184 订单1 单 admin [DATE] 16:15:00 编 辑 限制投注" at bounding box center [595, 486] width 912 height 50
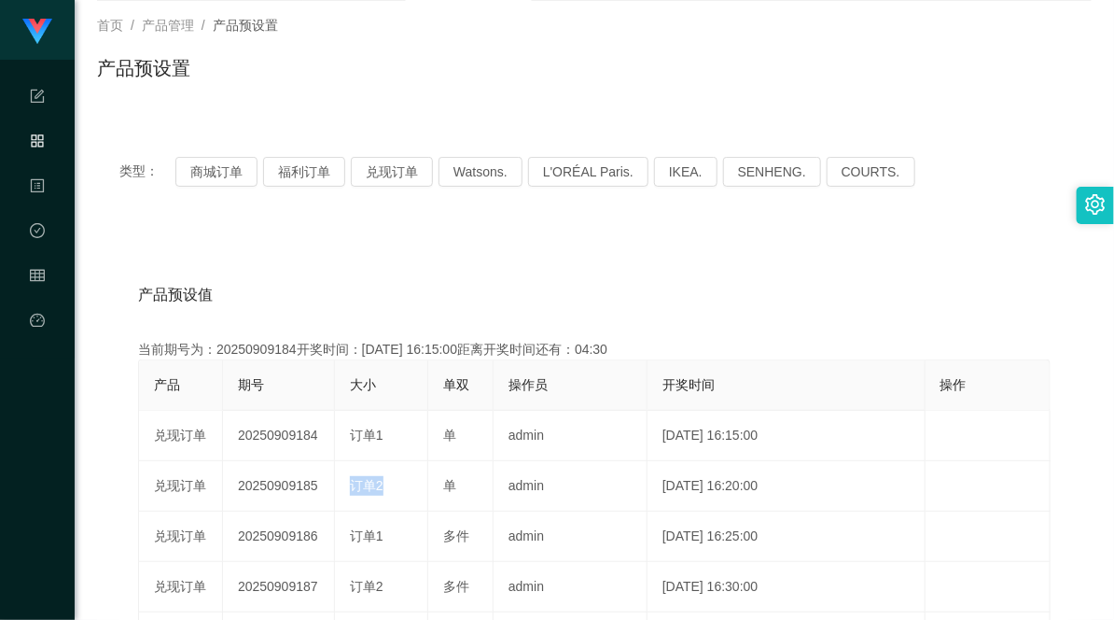
scroll to position [0, 0]
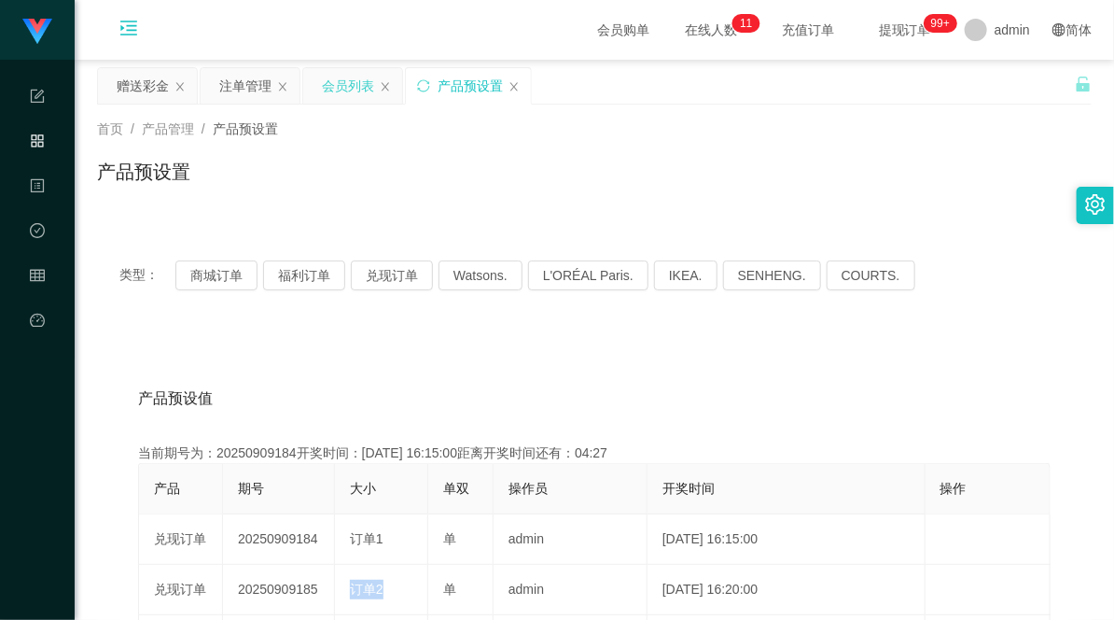
click at [342, 97] on div "会员列表" at bounding box center [348, 85] width 52 height 35
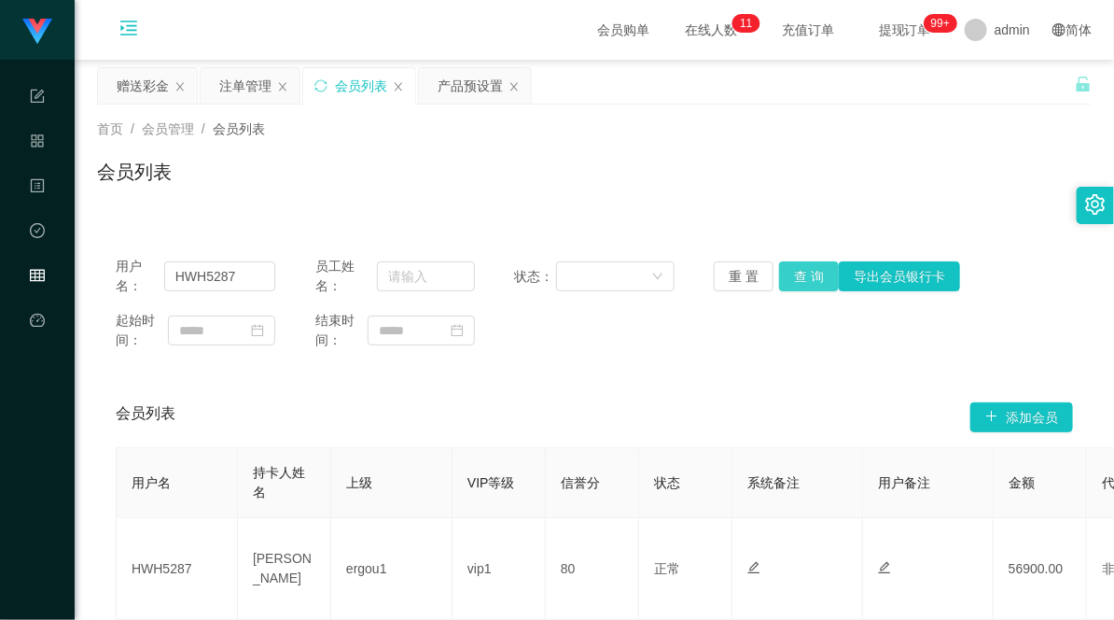
click at [797, 264] on button "查 询" at bounding box center [809, 276] width 60 height 30
click at [243, 91] on div "注单管理" at bounding box center [245, 85] width 52 height 35
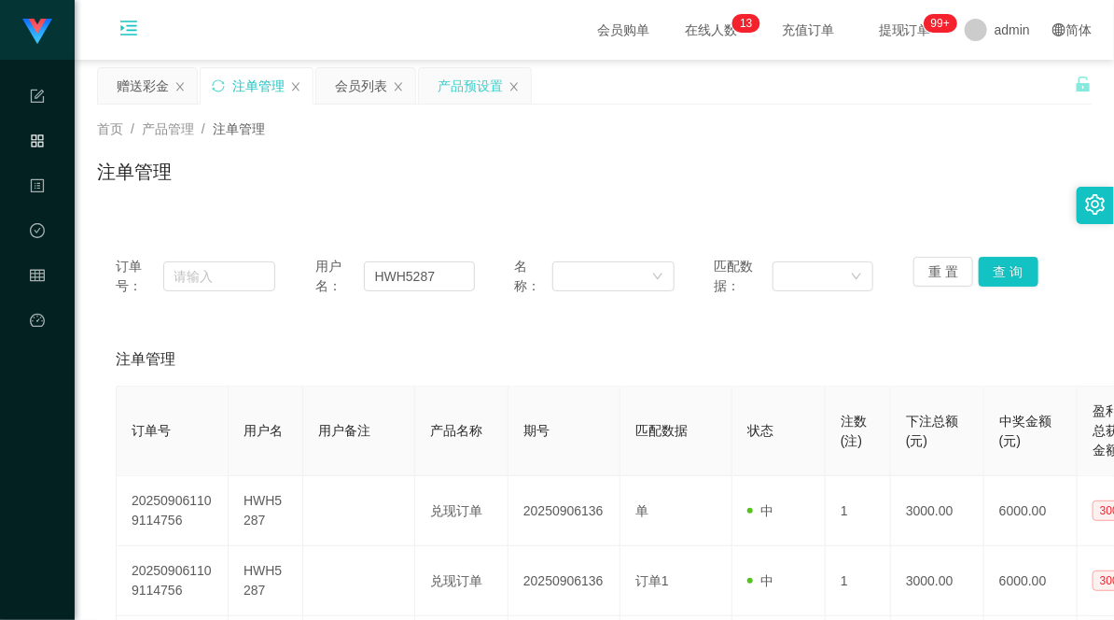
click at [450, 91] on div "产品预设置" at bounding box center [470, 85] width 65 height 35
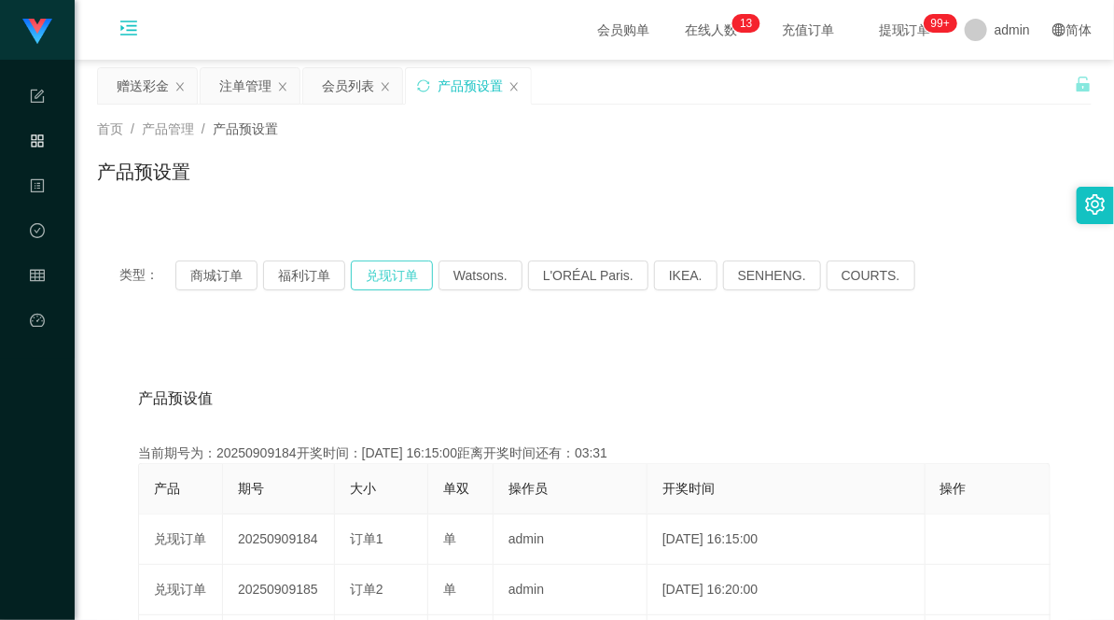
click at [388, 273] on button "兑现订单" at bounding box center [392, 275] width 82 height 30
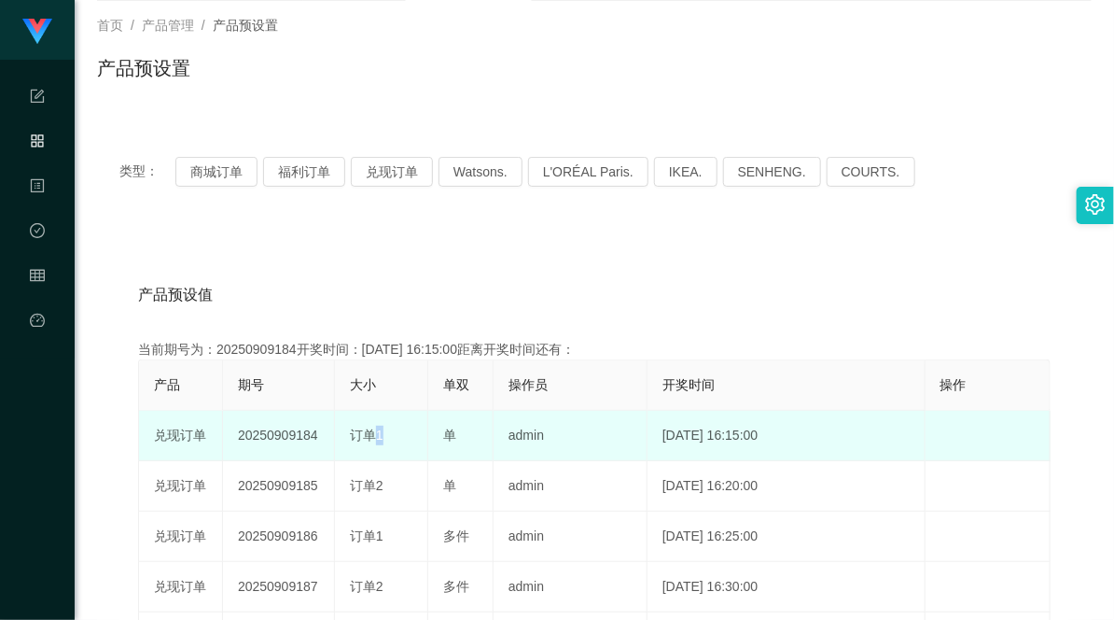
drag, startPoint x: 358, startPoint y: 431, endPoint x: 482, endPoint y: 429, distance: 124.1
click at [482, 429] on tr "兑现订单 20250909184 订单1 单 admin [DATE] 16:15:00 编 辑 限制投注" at bounding box center [595, 436] width 912 height 50
click at [423, 440] on td "订单1" at bounding box center [381, 436] width 93 height 50
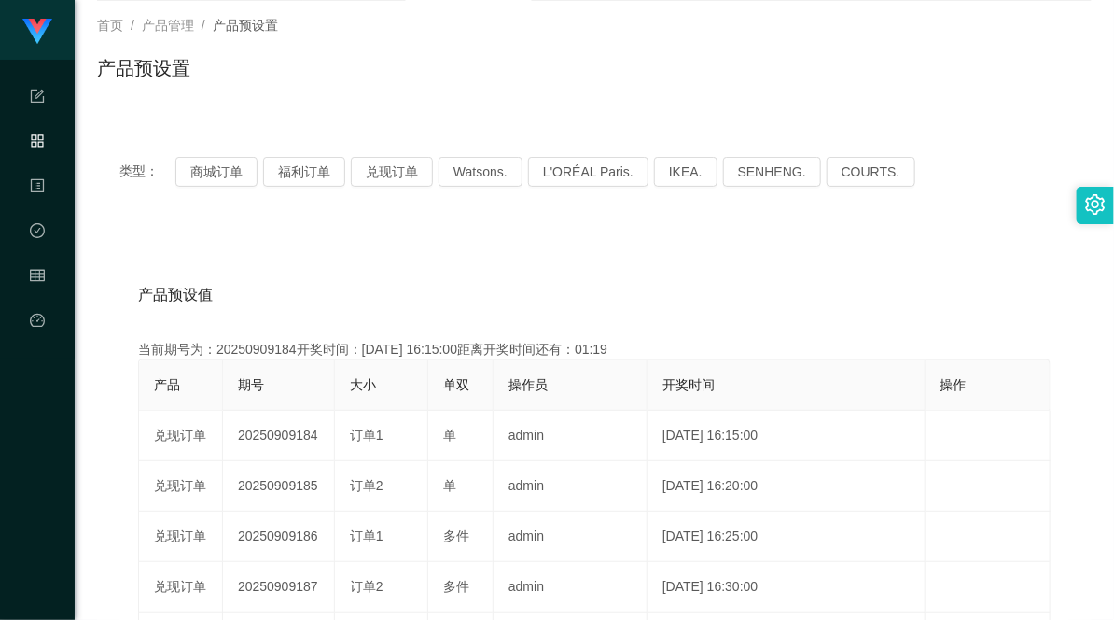
drag, startPoint x: 769, startPoint y: 269, endPoint x: 742, endPoint y: 268, distance: 27.1
click at [769, 269] on div "产品预设值 添加期号" at bounding box center [594, 295] width 913 height 52
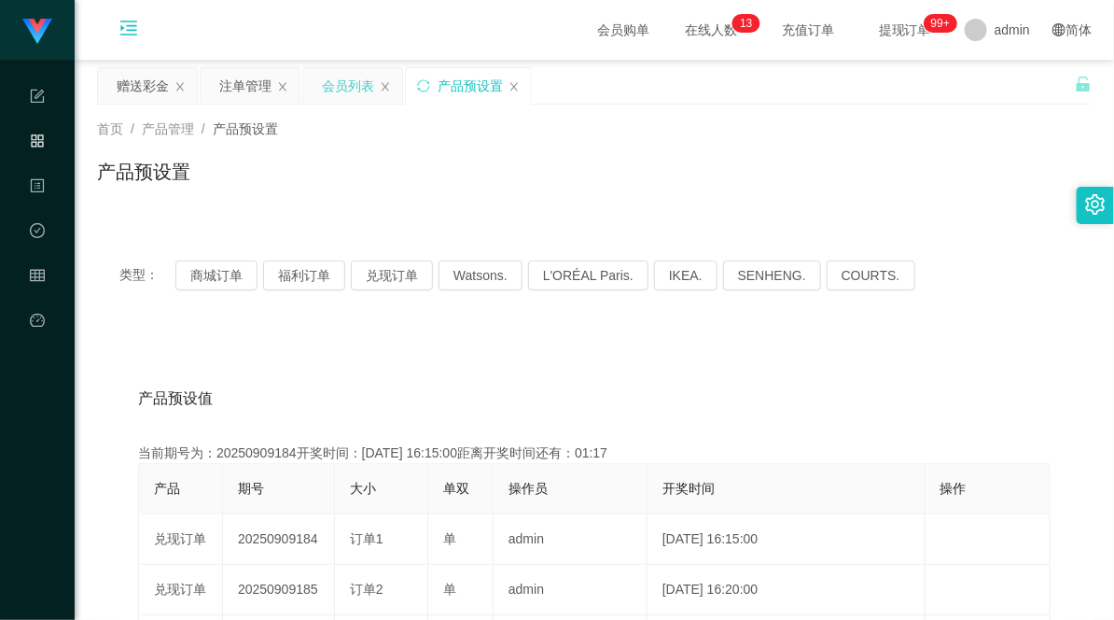
click at [347, 98] on div "会员列表" at bounding box center [348, 85] width 52 height 35
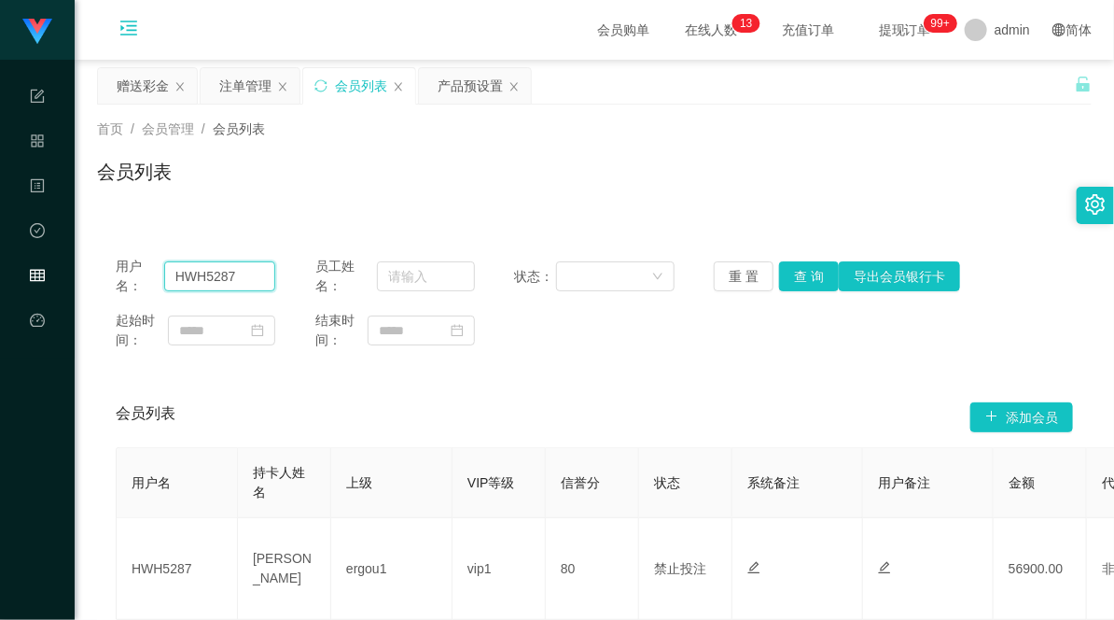
click at [200, 273] on input "HWH5287" at bounding box center [219, 276] width 111 height 30
click at [799, 272] on button "查 询" at bounding box center [809, 276] width 60 height 30
click at [450, 151] on div "首页 / 会员管理 / 会员列表 / 会员列表" at bounding box center [594, 159] width 995 height 81
click at [460, 87] on div "产品预设置" at bounding box center [470, 85] width 65 height 35
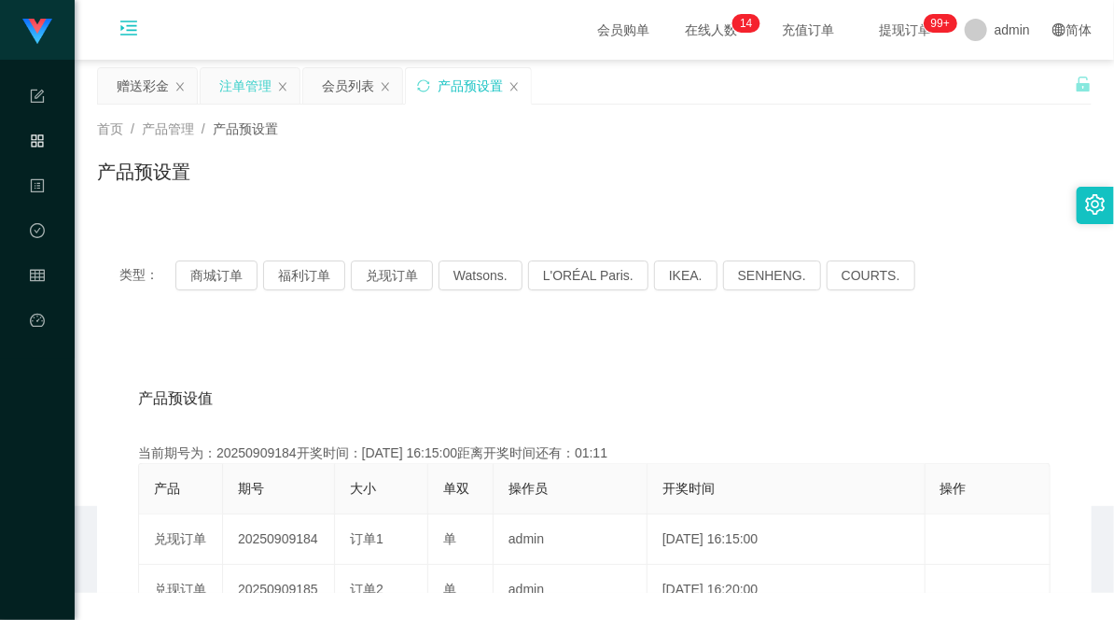
click at [252, 82] on div "注单管理" at bounding box center [245, 85] width 52 height 35
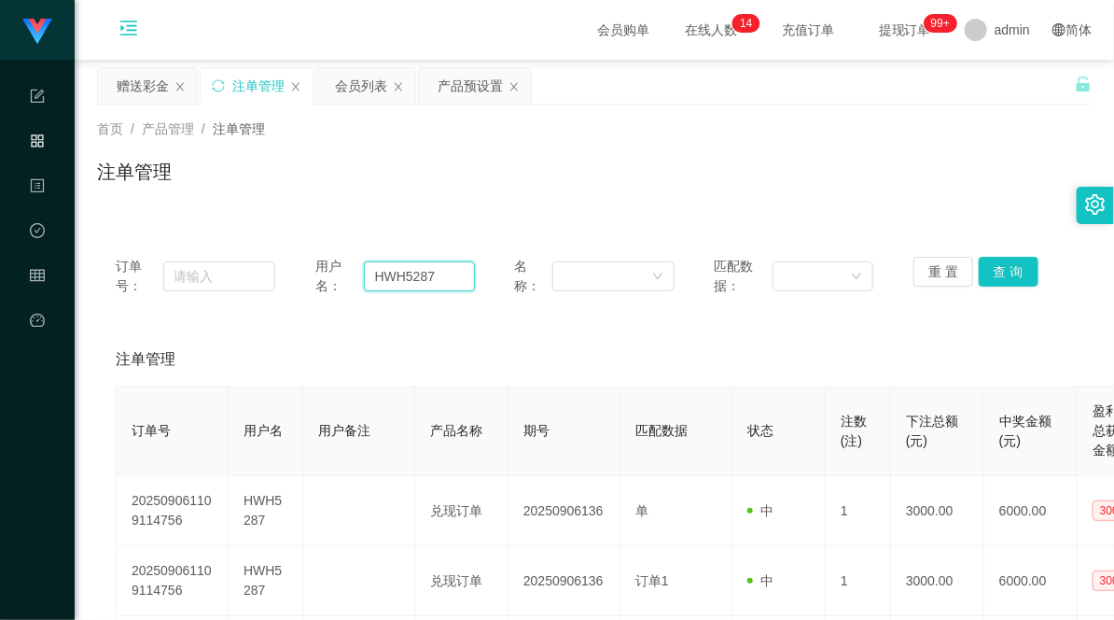
click at [424, 285] on input "HWH5287" at bounding box center [419, 276] width 111 height 30
click at [999, 278] on button "查 询" at bounding box center [1009, 272] width 60 height 30
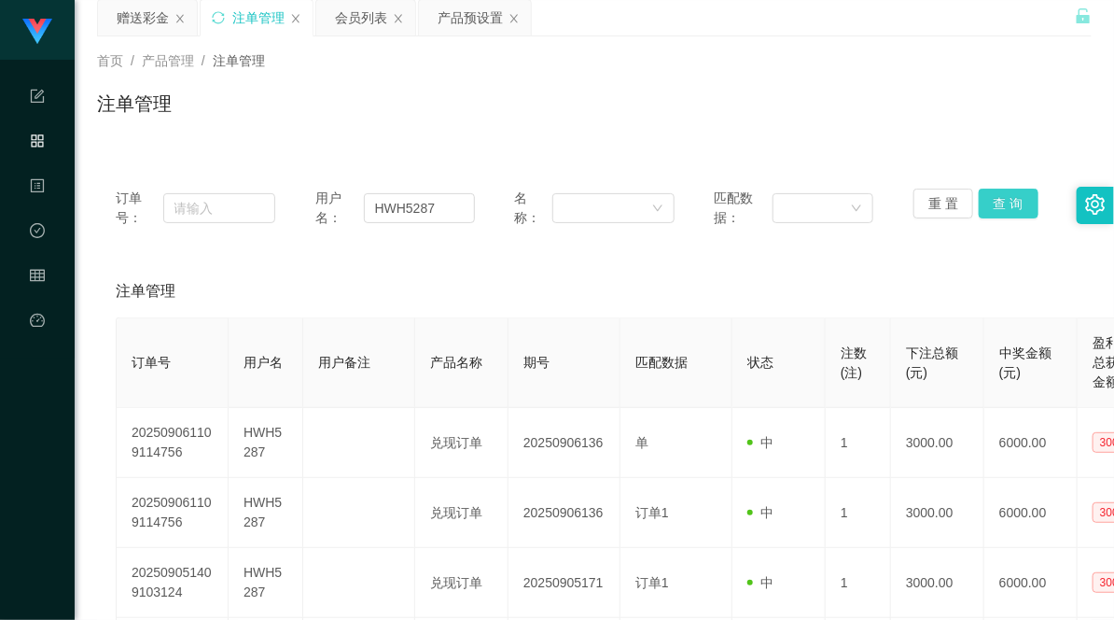
scroll to position [104, 0]
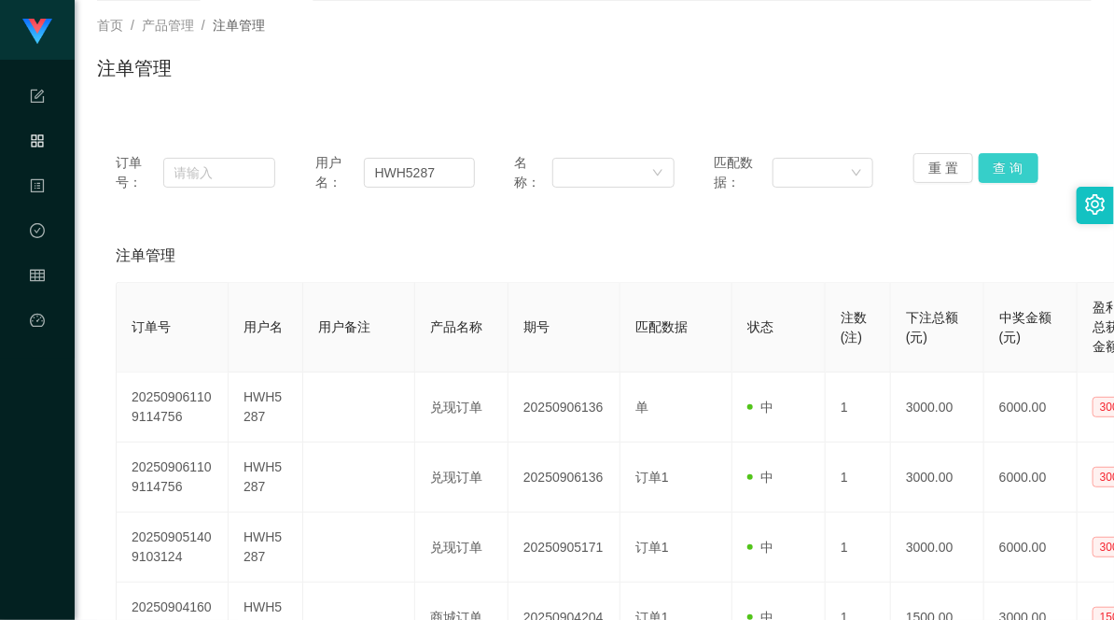
click at [997, 174] on button "查 询" at bounding box center [1009, 168] width 60 height 30
click at [1002, 163] on button "查 询" at bounding box center [1009, 168] width 60 height 30
click at [1013, 163] on button "查 询" at bounding box center [1009, 168] width 60 height 30
click at [1003, 171] on button "查 询" at bounding box center [1009, 168] width 60 height 30
click at [383, 173] on input "HWH5287" at bounding box center [419, 173] width 111 height 30
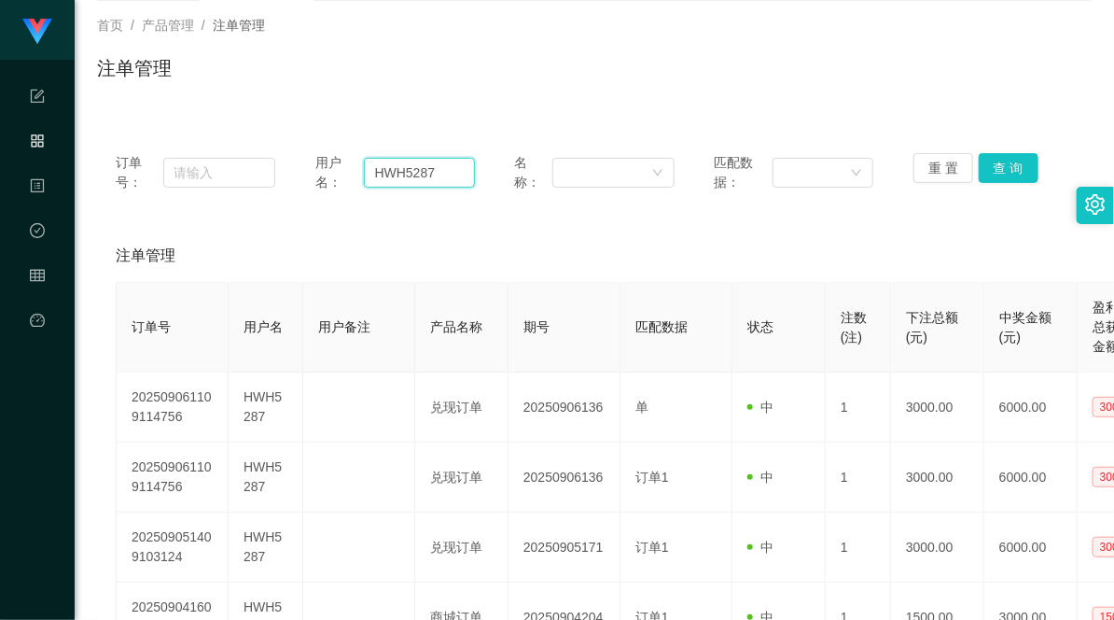
click at [383, 173] on input "HWH5287" at bounding box center [419, 173] width 111 height 30
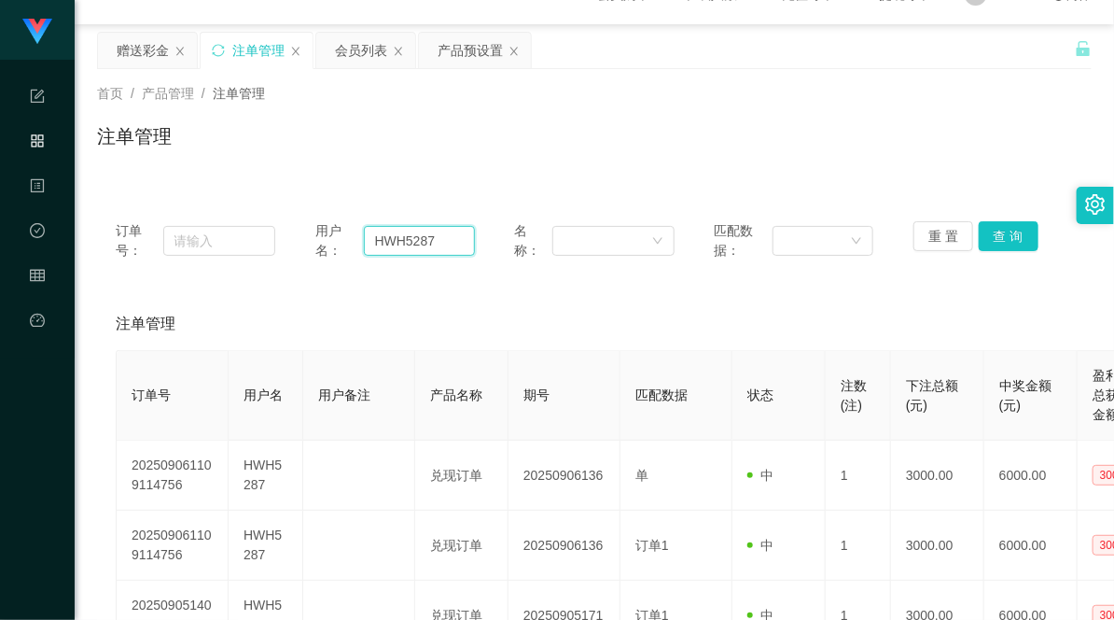
scroll to position [0, 0]
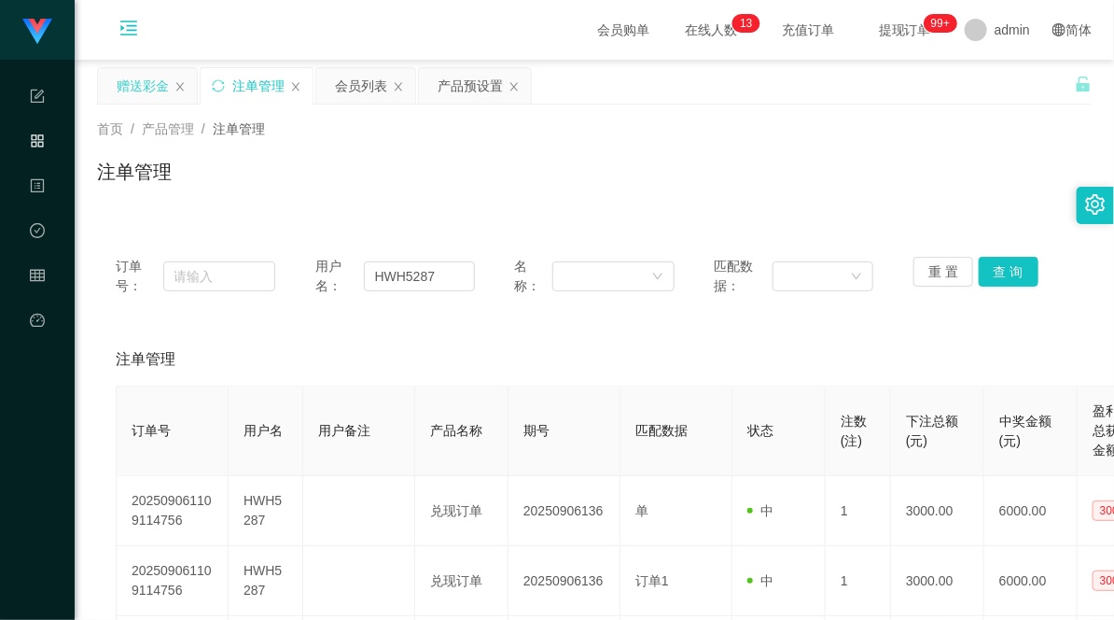
click at [147, 94] on div "赠送彩金" at bounding box center [143, 85] width 52 height 35
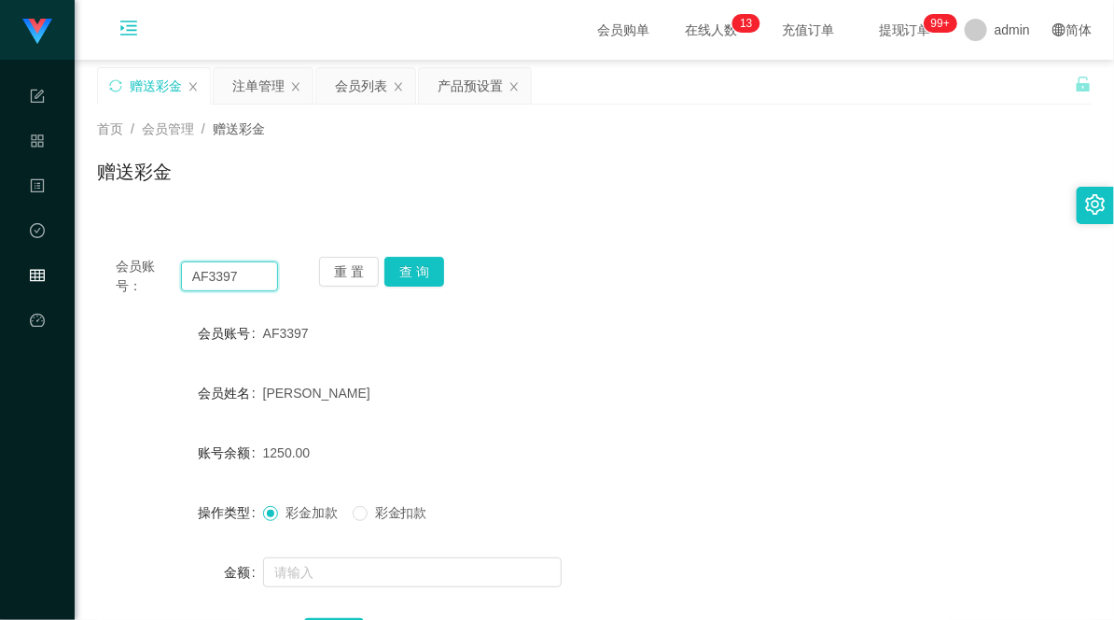
click at [207, 276] on input "AF3397" at bounding box center [230, 276] width 98 height 30
paste input "HWH528"
type input "HWH5287"
click at [408, 267] on button "查 询" at bounding box center [414, 272] width 60 height 30
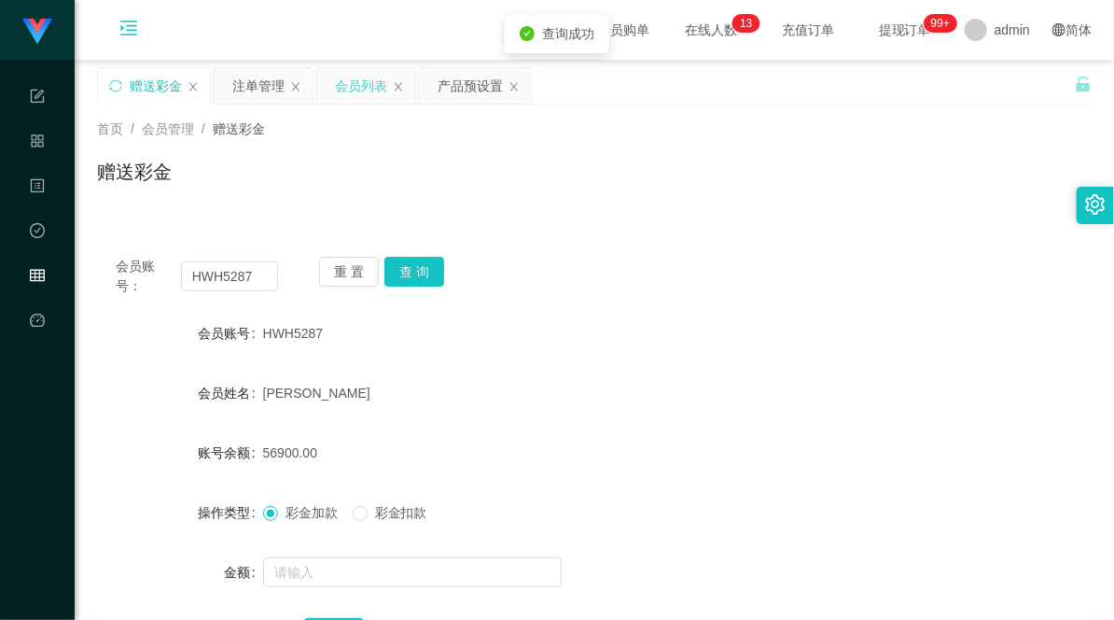
click at [352, 94] on div "会员列表" at bounding box center [361, 85] width 52 height 35
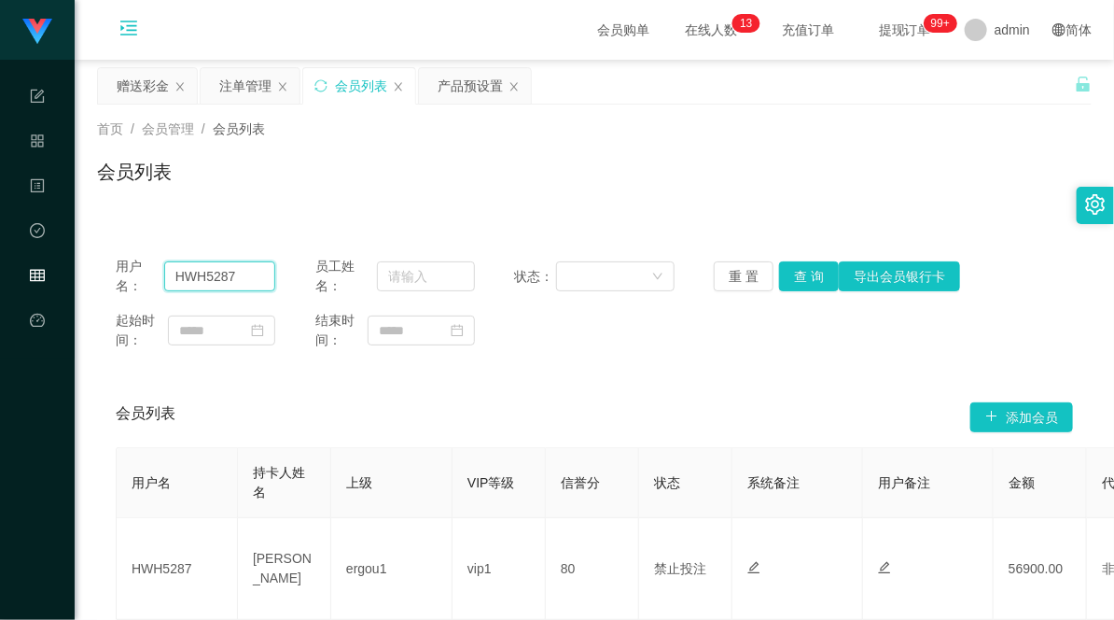
click at [216, 273] on input "HWH5287" at bounding box center [219, 276] width 111 height 30
click at [217, 273] on input "HWH5287" at bounding box center [219, 276] width 111 height 30
click at [794, 277] on button "查 询" at bounding box center [809, 276] width 60 height 30
click at [832, 196] on div "会员列表" at bounding box center [594, 179] width 995 height 43
click at [249, 94] on div "注单管理" at bounding box center [245, 85] width 52 height 35
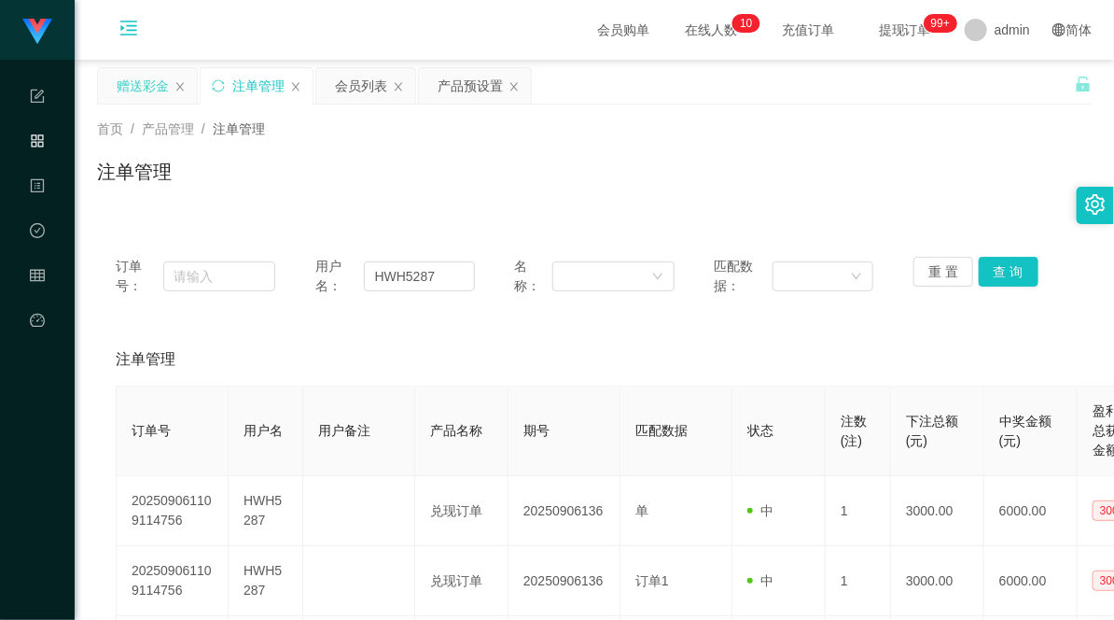
click at [129, 89] on div "赠送彩金" at bounding box center [143, 85] width 52 height 35
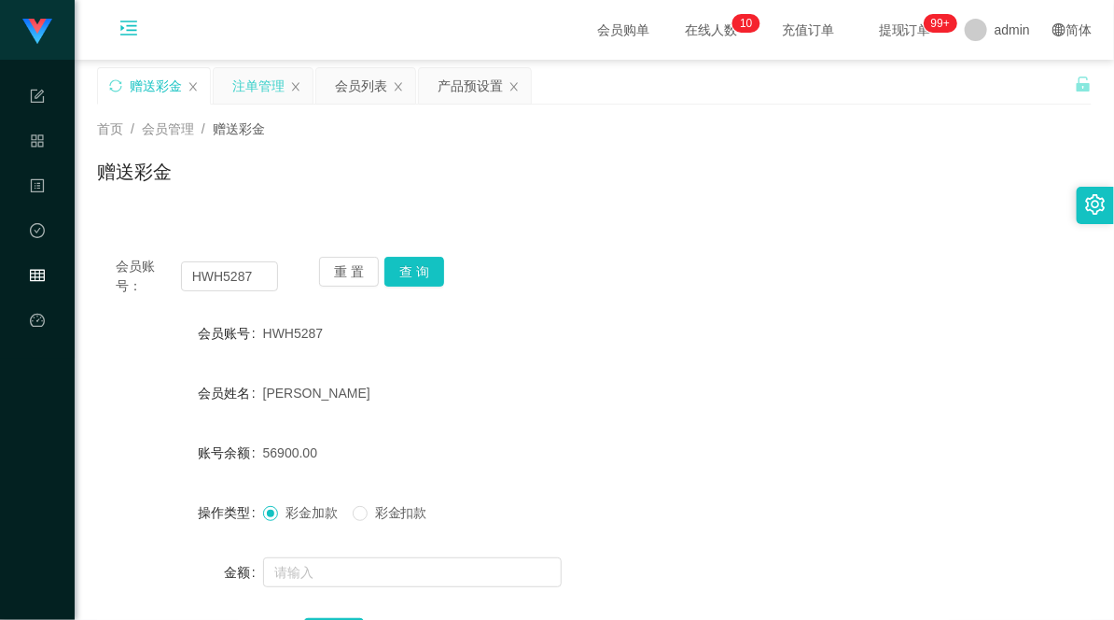
click at [245, 81] on div "注单管理" at bounding box center [258, 85] width 52 height 35
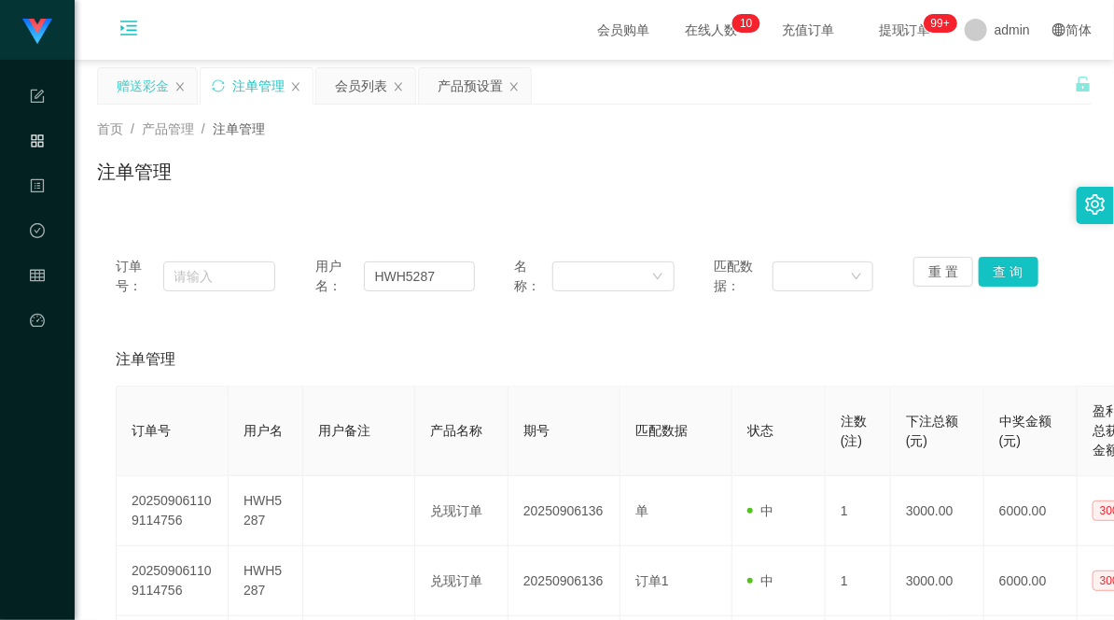
click at [135, 78] on div "赠送彩金" at bounding box center [143, 85] width 52 height 35
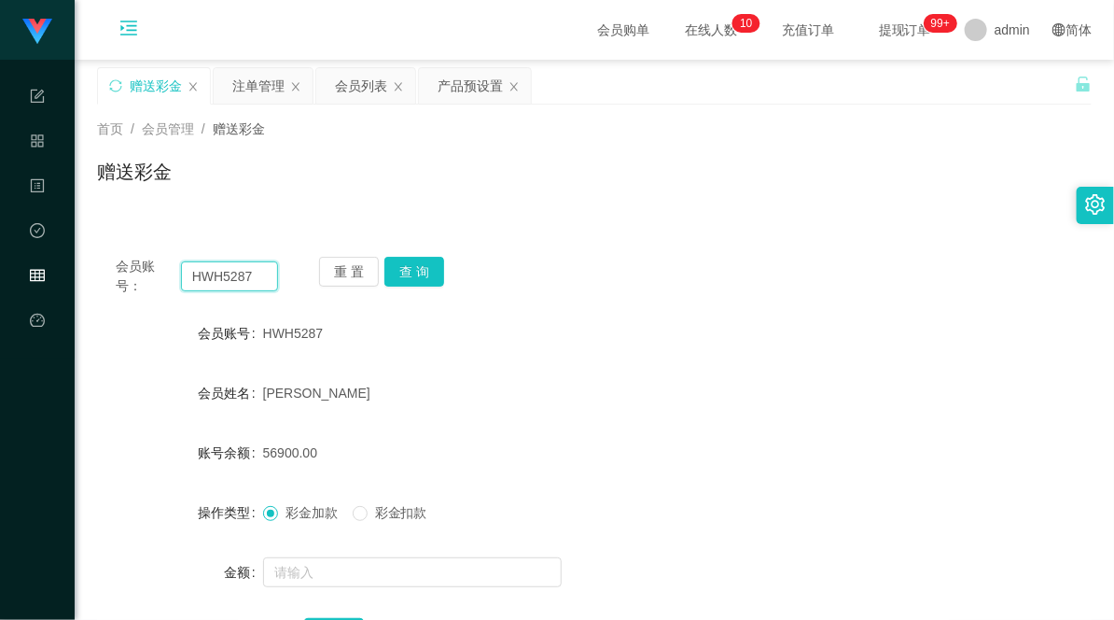
click at [210, 283] on input "HWH5287" at bounding box center [230, 276] width 98 height 30
drag, startPoint x: 210, startPoint y: 283, endPoint x: 221, endPoint y: 285, distance: 11.4
click at [211, 283] on input "HWH5287" at bounding box center [230, 276] width 98 height 30
click at [409, 274] on button "查 询" at bounding box center [414, 272] width 60 height 30
click at [616, 269] on div "会员账号： HWH5287 重 置 查 询" at bounding box center [594, 276] width 995 height 39
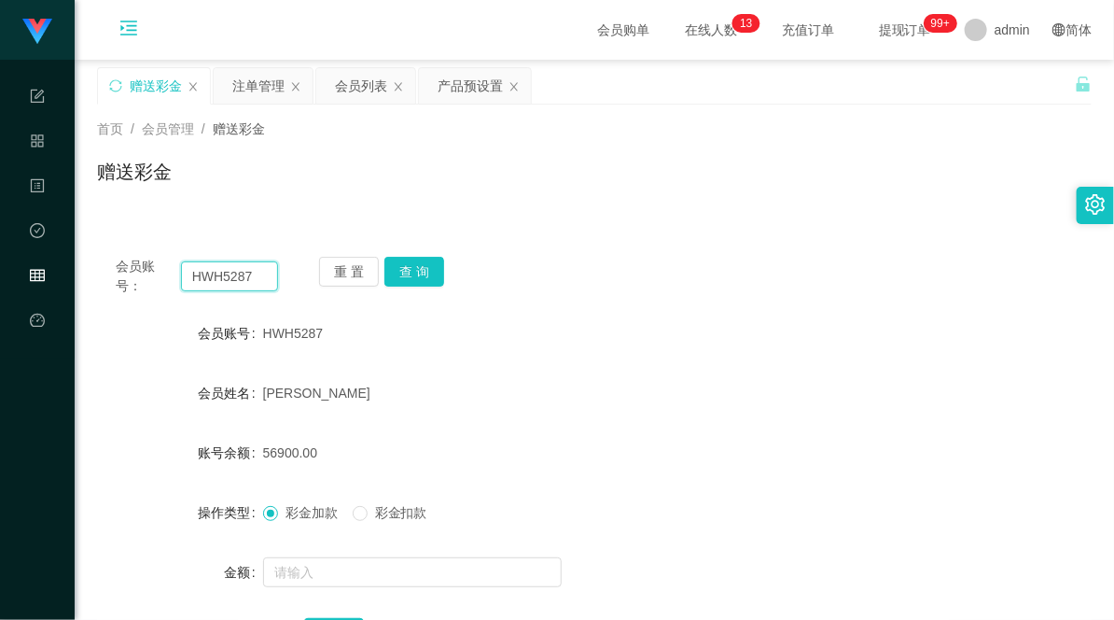
click at [227, 281] on input "HWH5287" at bounding box center [230, 276] width 98 height 30
click at [518, 175] on div "赠送彩金" at bounding box center [594, 179] width 995 height 43
click at [483, 71] on div "产品预设置" at bounding box center [470, 85] width 65 height 35
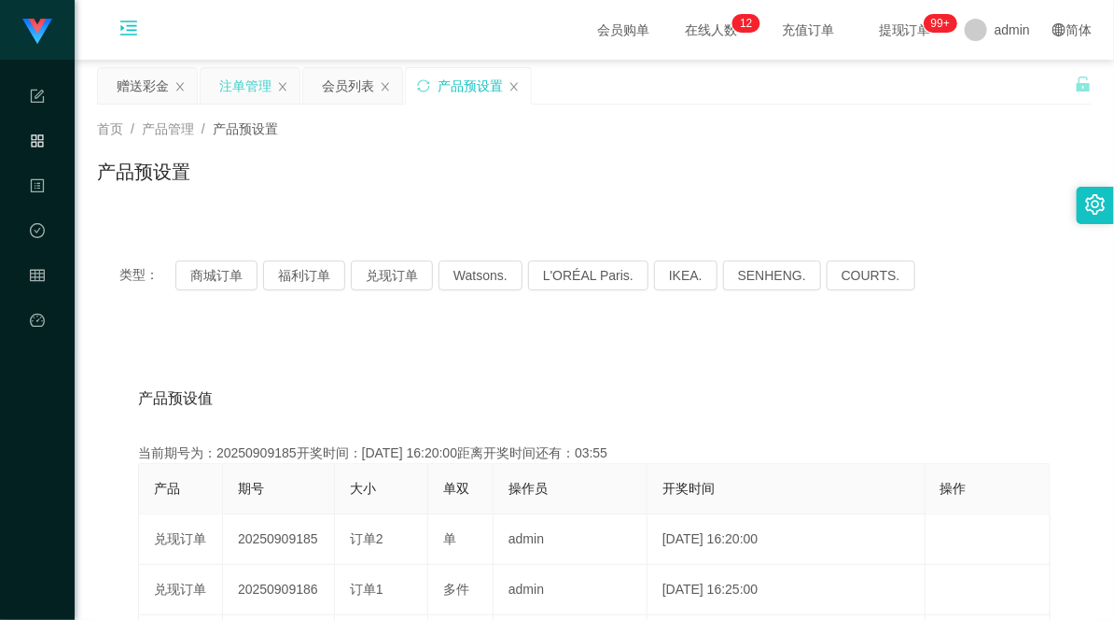
click at [250, 86] on div "注单管理" at bounding box center [245, 85] width 52 height 35
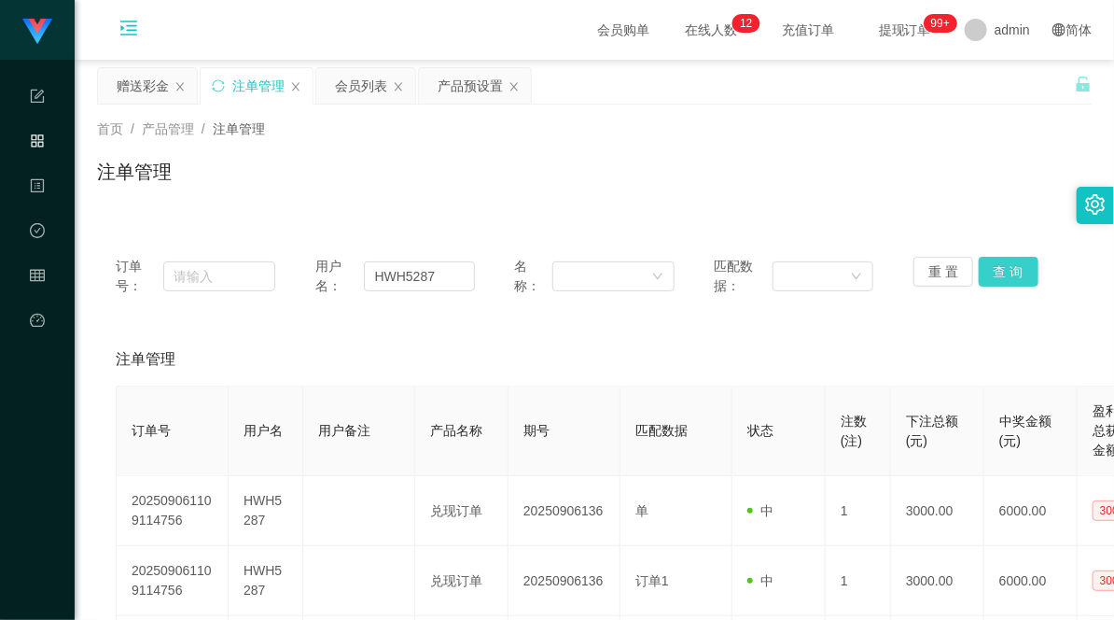
click at [999, 265] on button "查 询" at bounding box center [1009, 272] width 60 height 30
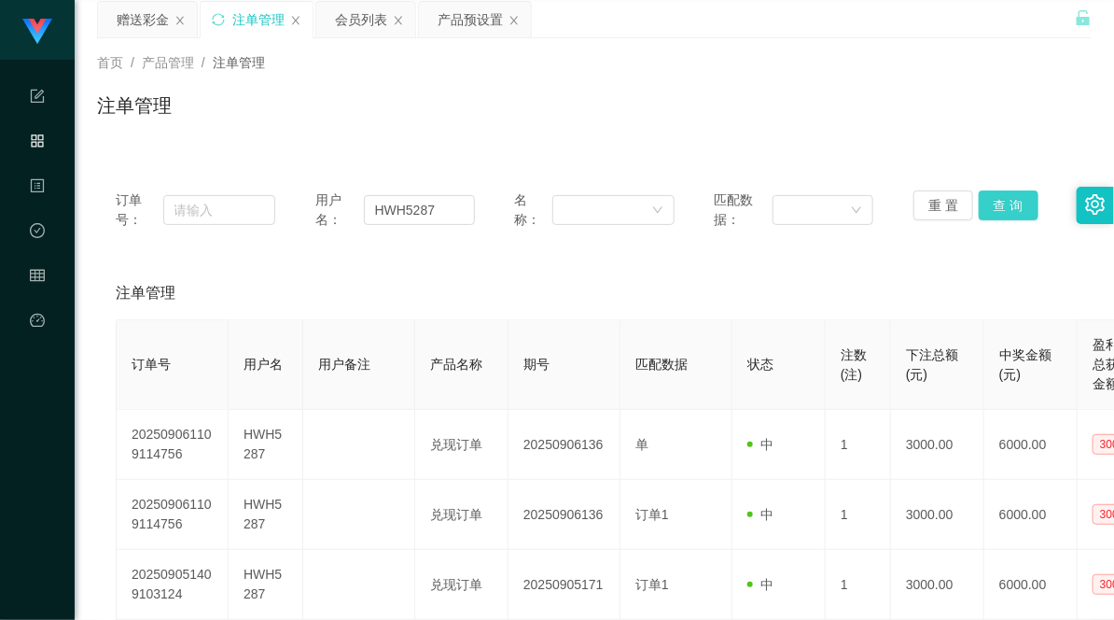
scroll to position [104, 0]
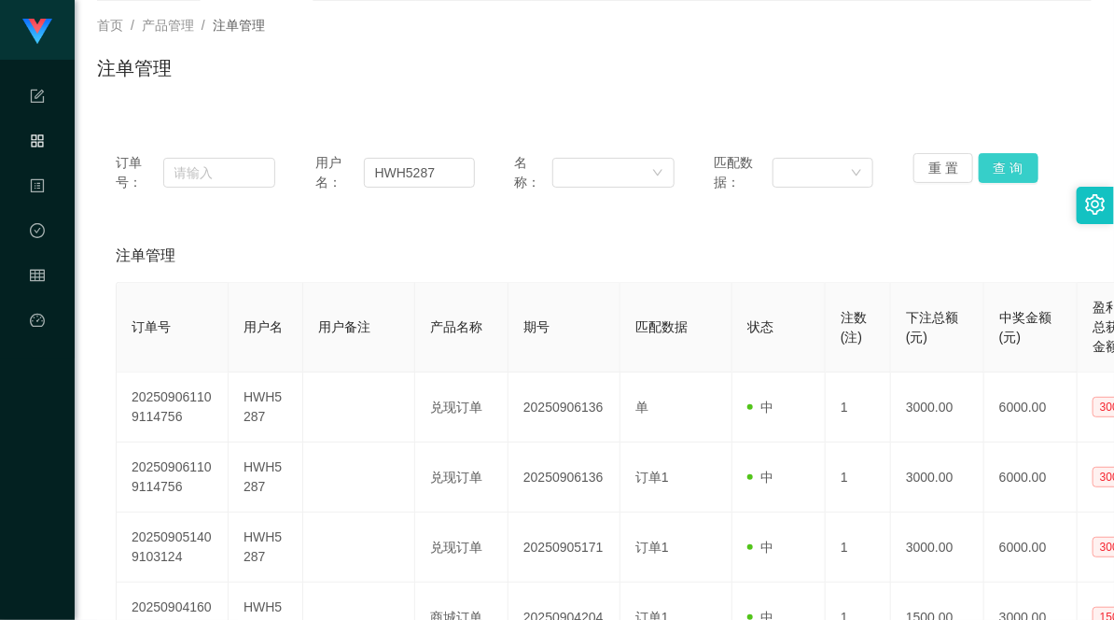
click at [985, 180] on button "查 询" at bounding box center [1009, 168] width 60 height 30
click at [1002, 172] on button "查 询" at bounding box center [1009, 168] width 60 height 30
drag, startPoint x: 453, startPoint y: 174, endPoint x: 306, endPoint y: 164, distance: 146.8
click at [306, 164] on div "订单号： 用户名： HWH5287 名称： 匹配数据： 重 置 查 询" at bounding box center [594, 172] width 957 height 39
click at [1003, 162] on button "查 询" at bounding box center [1009, 168] width 60 height 30
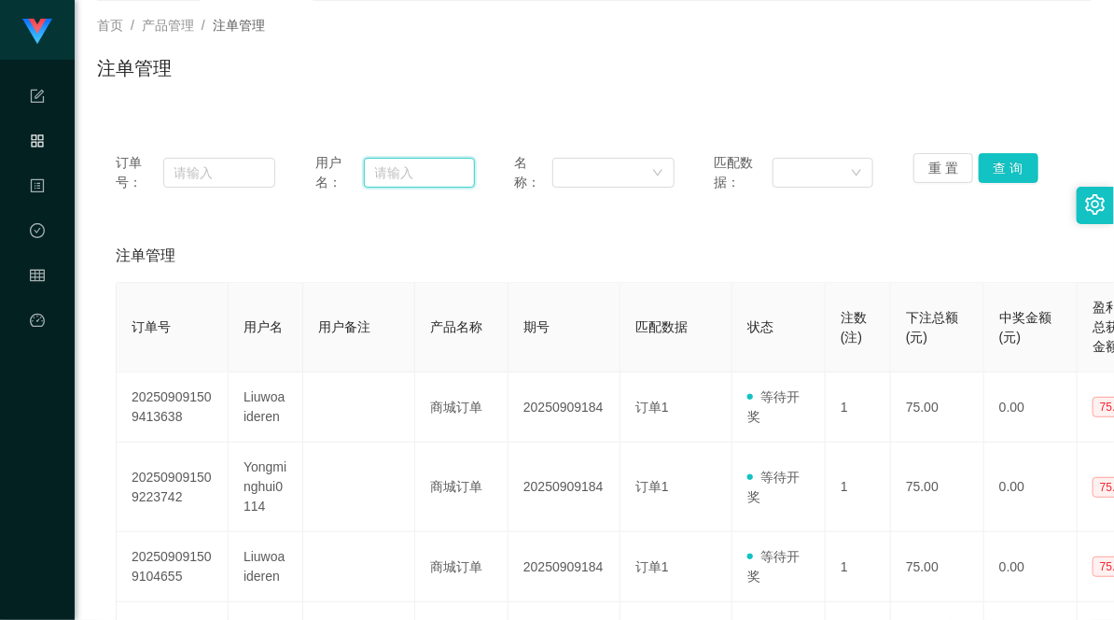
drag, startPoint x: 393, startPoint y: 177, endPoint x: 403, endPoint y: 174, distance: 10.9
click at [393, 177] on input "text" at bounding box center [419, 173] width 111 height 30
paste input "HWH5287"
type input "HWH5287"
click at [1010, 169] on button "查 询" at bounding box center [1009, 168] width 60 height 30
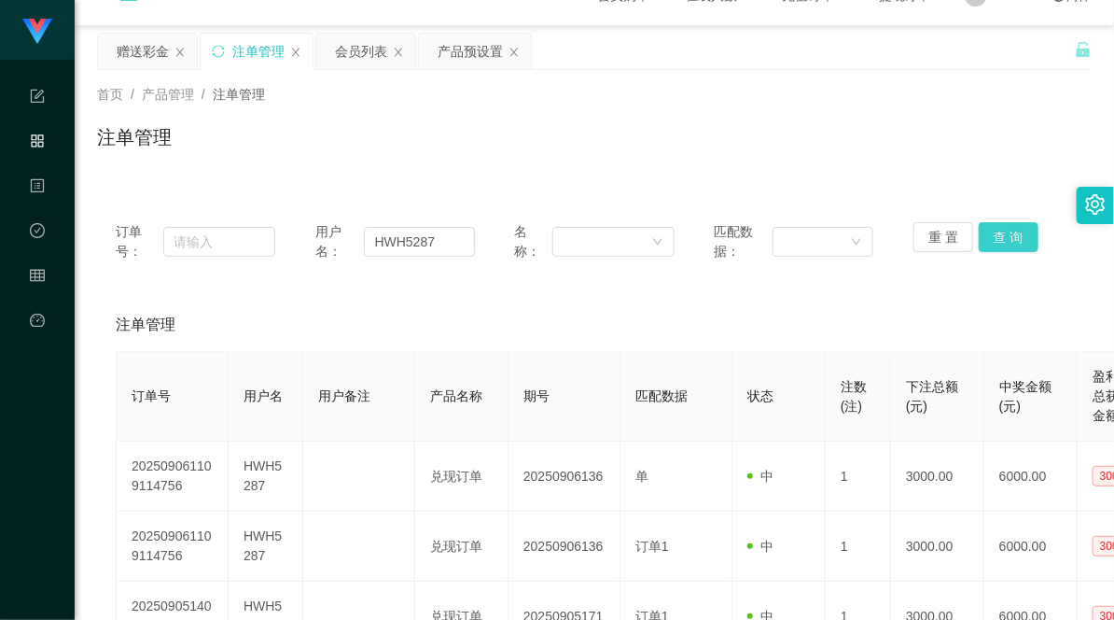
scroll to position [0, 0]
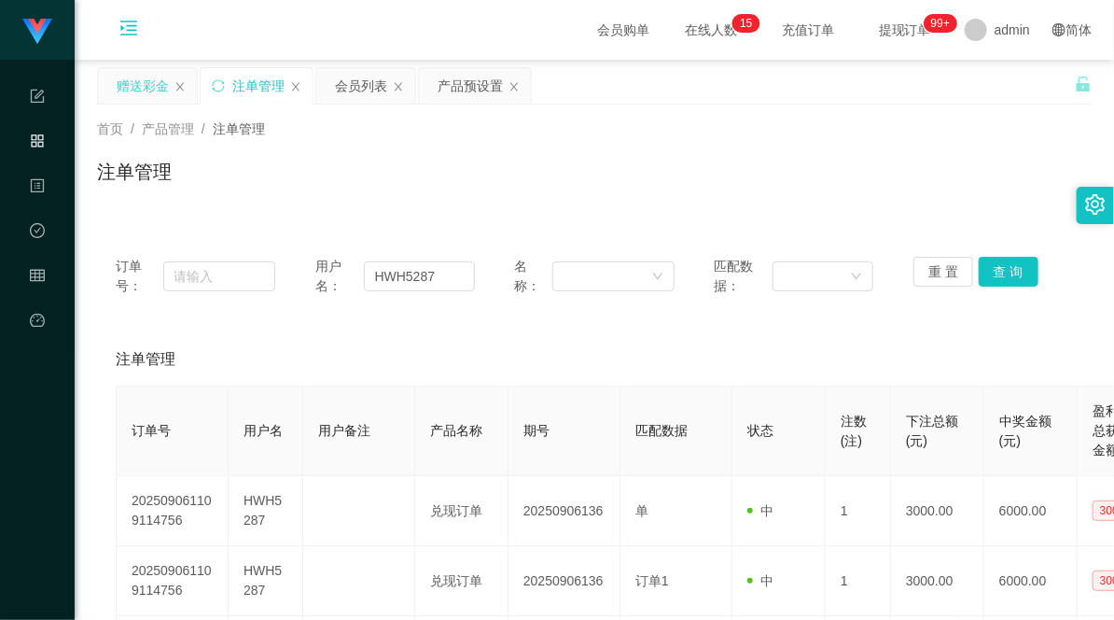
click at [122, 87] on div "赠送彩金" at bounding box center [143, 85] width 52 height 35
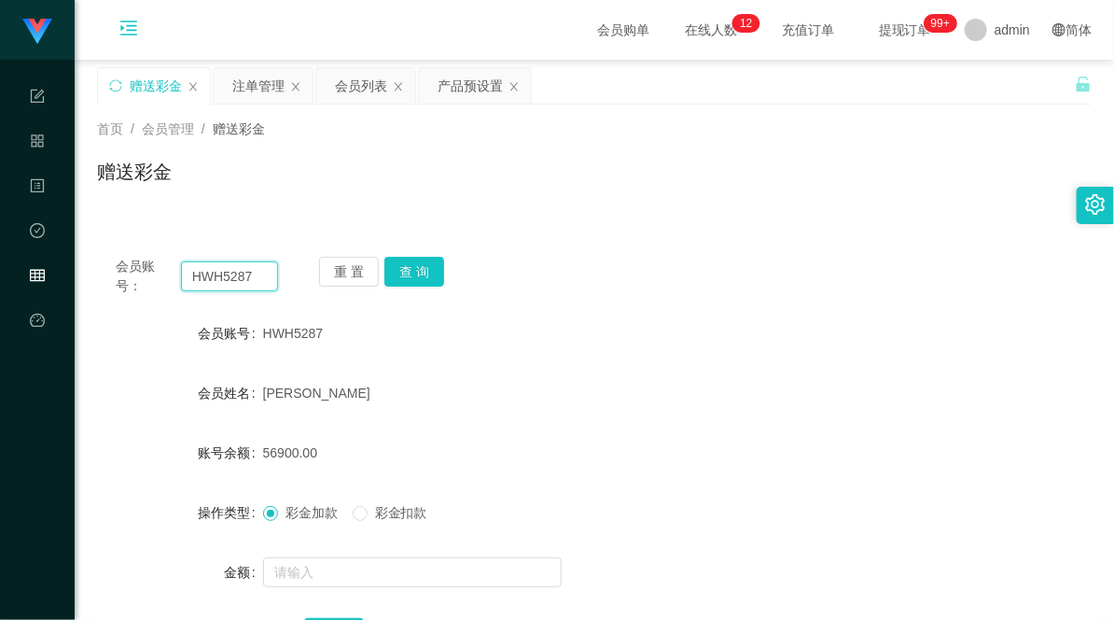
click at [210, 278] on input "HWH5287" at bounding box center [230, 276] width 98 height 30
click at [415, 264] on button "查 询" at bounding box center [414, 272] width 60 height 30
click at [414, 273] on button "查 询" at bounding box center [414, 272] width 60 height 30
click at [221, 78] on div "注单管理" at bounding box center [263, 85] width 99 height 35
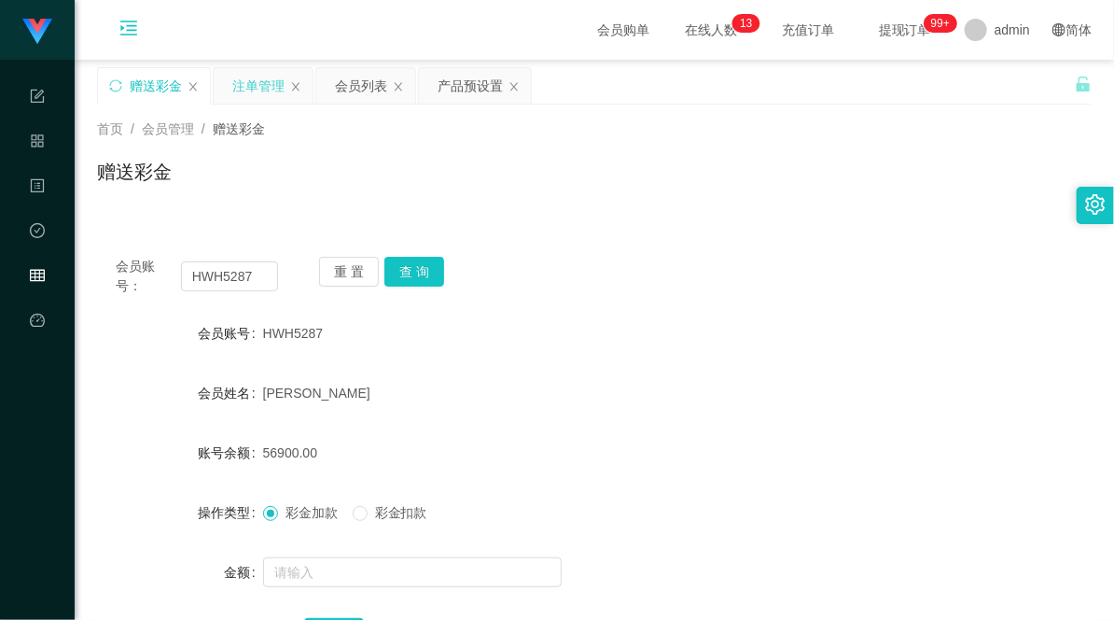
click at [259, 94] on div "注单管理" at bounding box center [258, 85] width 52 height 35
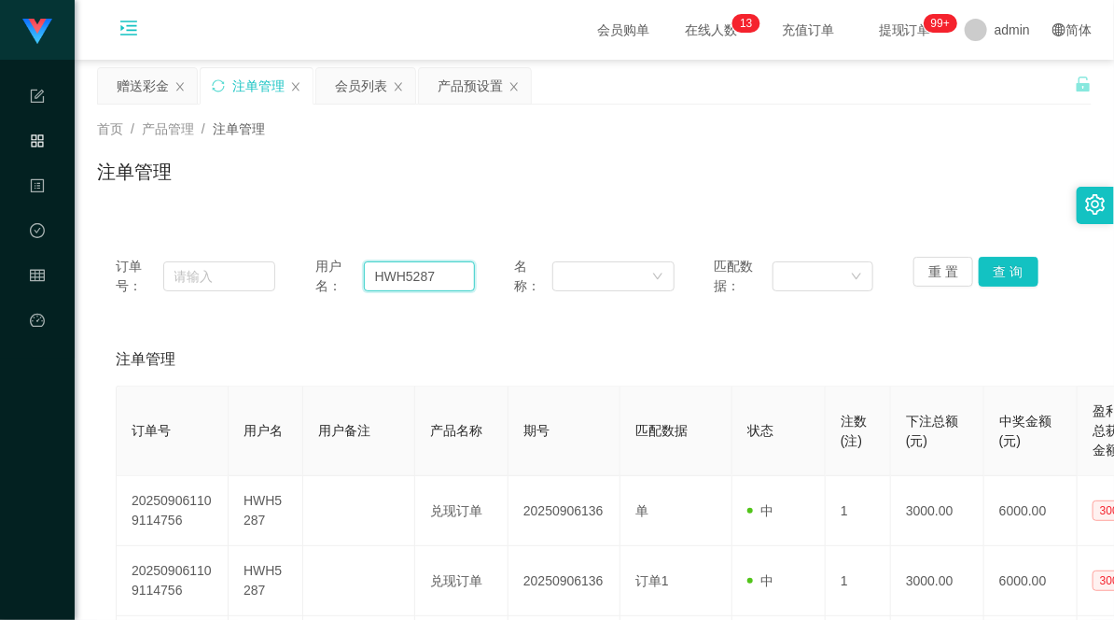
click at [404, 277] on input "HWH5287" at bounding box center [419, 276] width 111 height 30
click at [990, 274] on button "查 询" at bounding box center [1009, 272] width 60 height 30
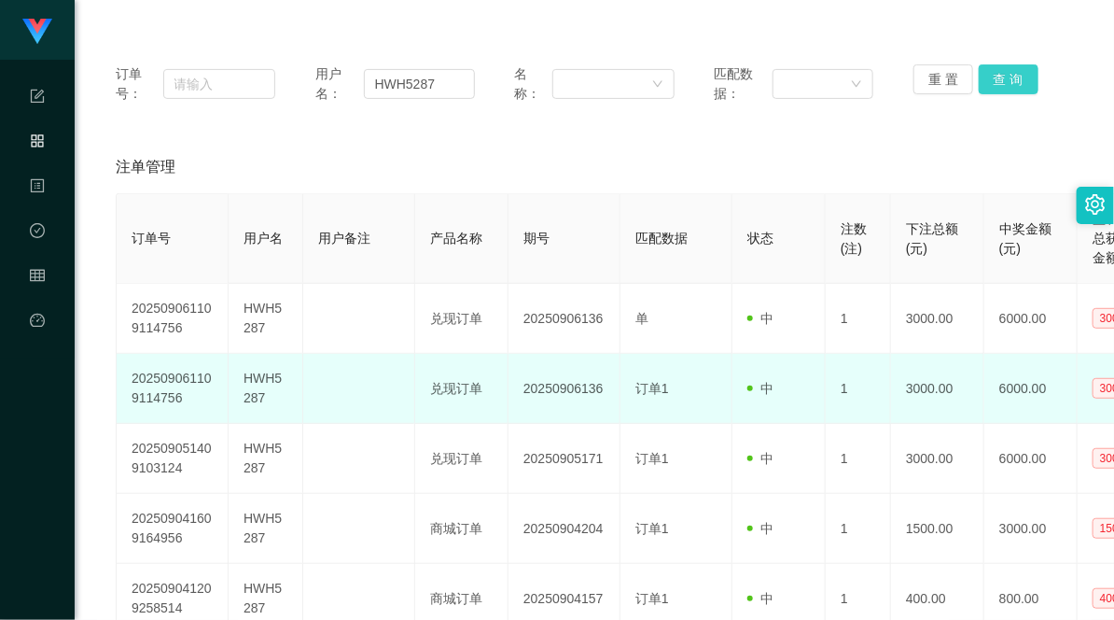
scroll to position [207, 0]
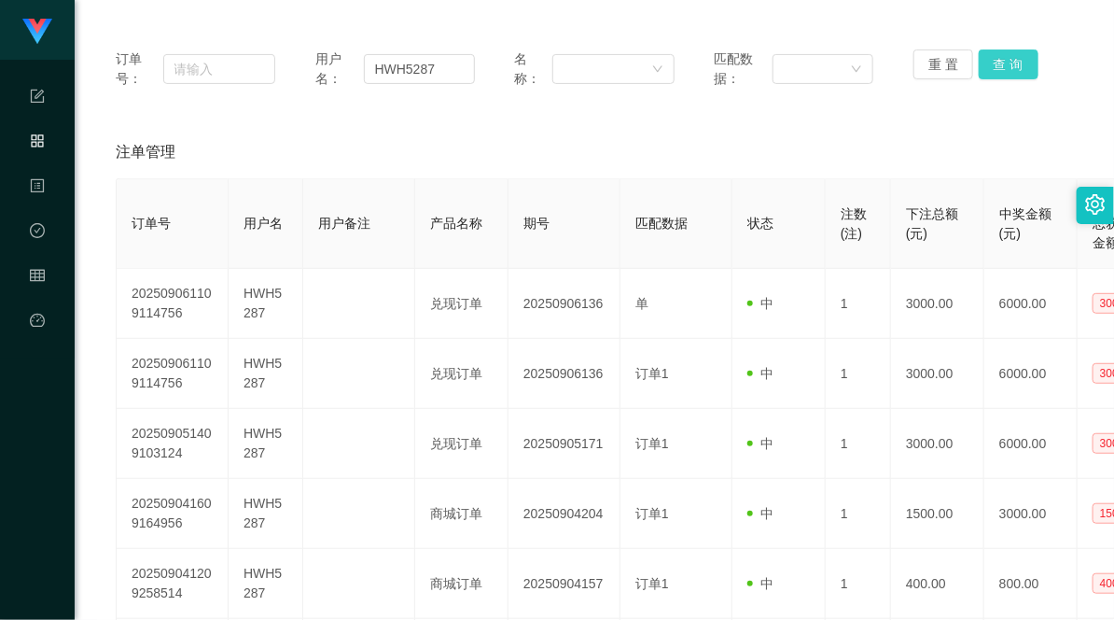
click at [999, 67] on button "查 询" at bounding box center [1009, 64] width 60 height 30
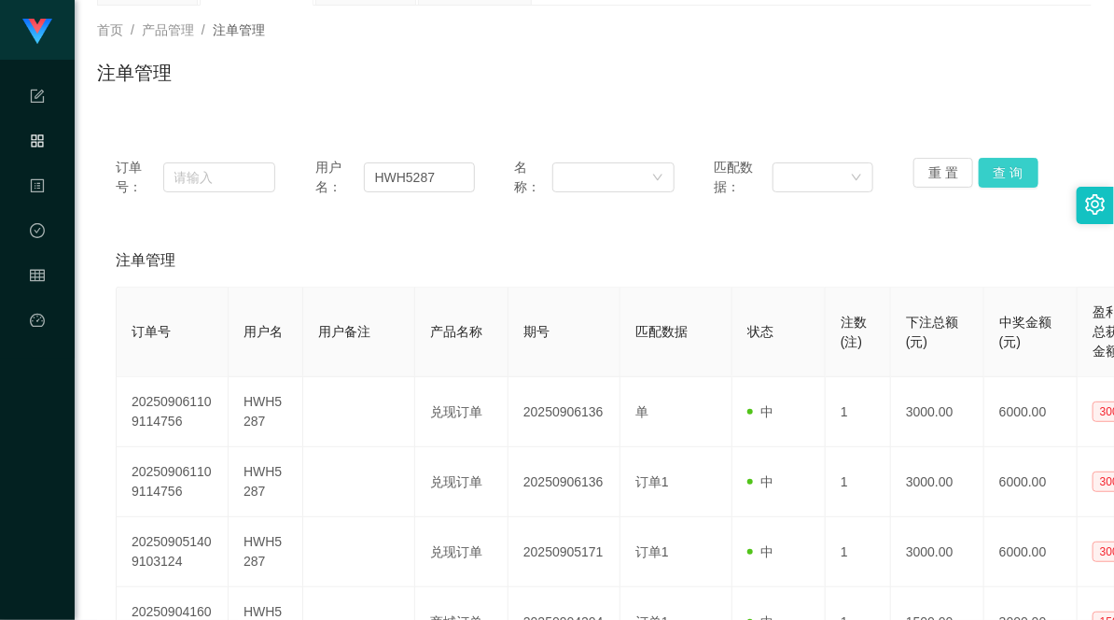
scroll to position [0, 0]
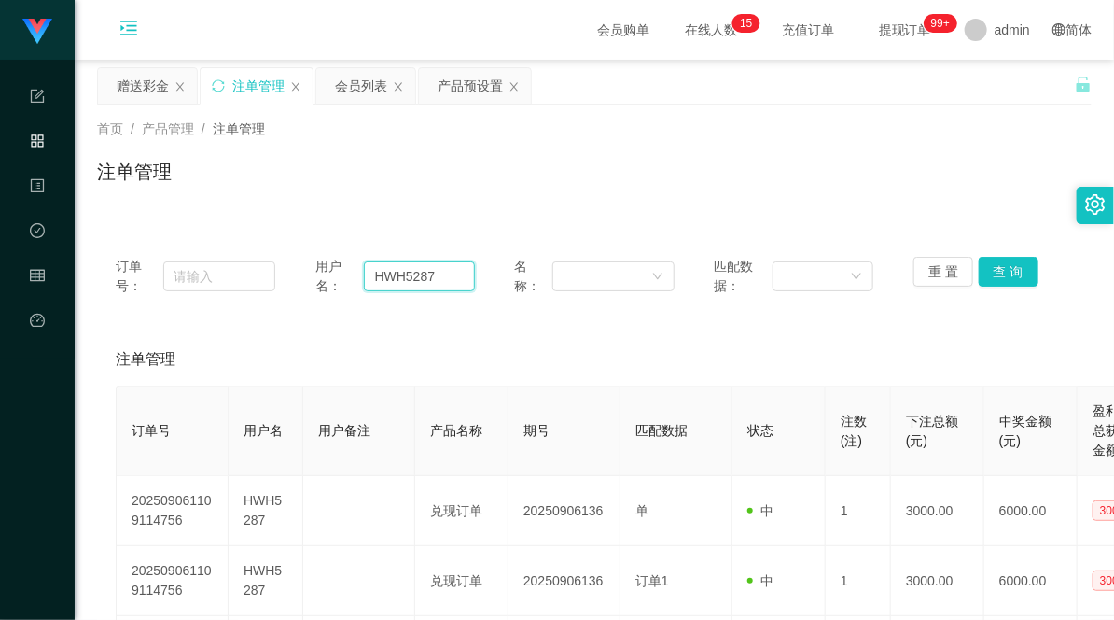
click at [405, 273] on input "HWH5287" at bounding box center [419, 276] width 111 height 30
drag, startPoint x: 543, startPoint y: 180, endPoint x: 506, endPoint y: 173, distance: 38.1
click at [543, 180] on div "注单管理" at bounding box center [594, 179] width 995 height 43
click at [141, 89] on div "赠送彩金" at bounding box center [143, 85] width 52 height 35
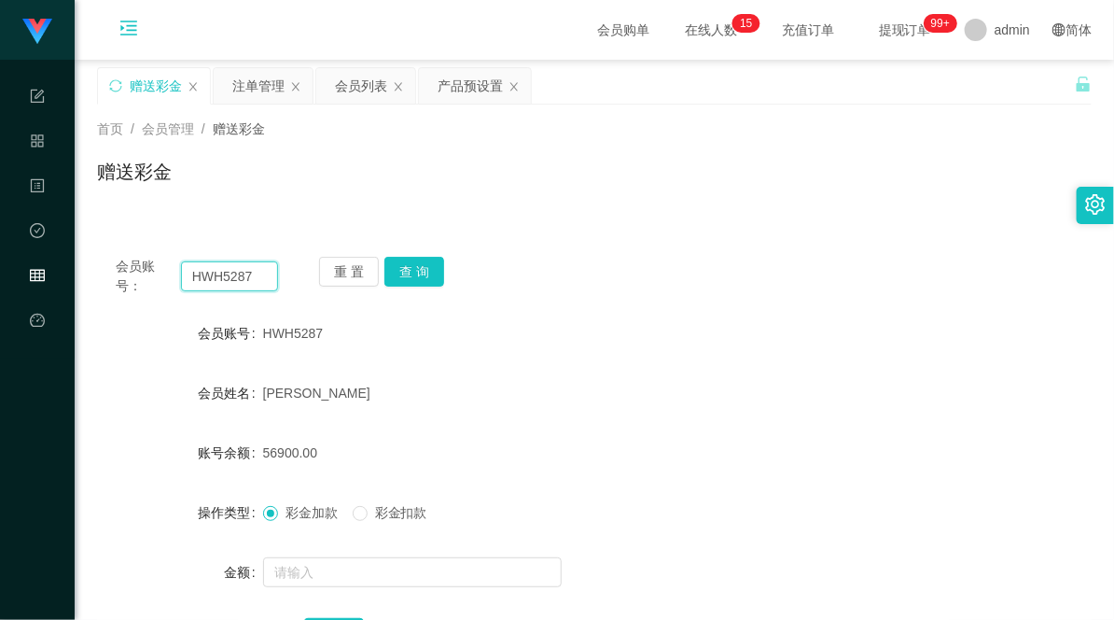
click at [210, 289] on input "HWH5287" at bounding box center [230, 276] width 98 height 30
click at [423, 271] on button "查 询" at bounding box center [414, 272] width 60 height 30
click at [357, 84] on div "会员列表" at bounding box center [361, 85] width 52 height 35
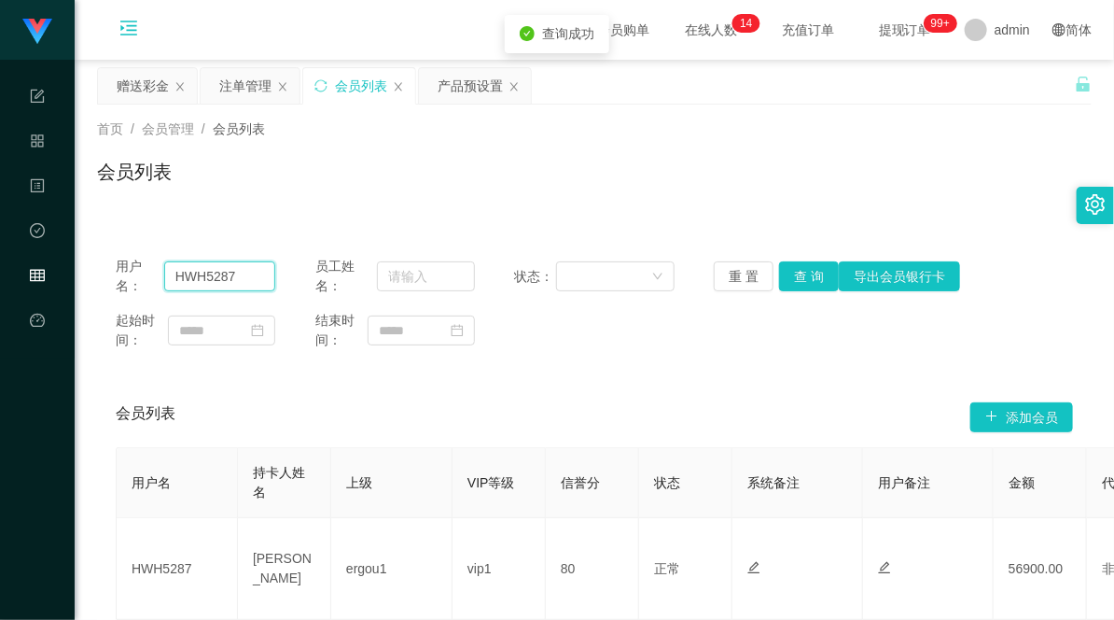
click at [198, 269] on input "HWH5287" at bounding box center [219, 276] width 111 height 30
click at [784, 271] on button "查 询" at bounding box center [809, 276] width 60 height 30
click at [245, 80] on div "注单管理" at bounding box center [245, 85] width 52 height 35
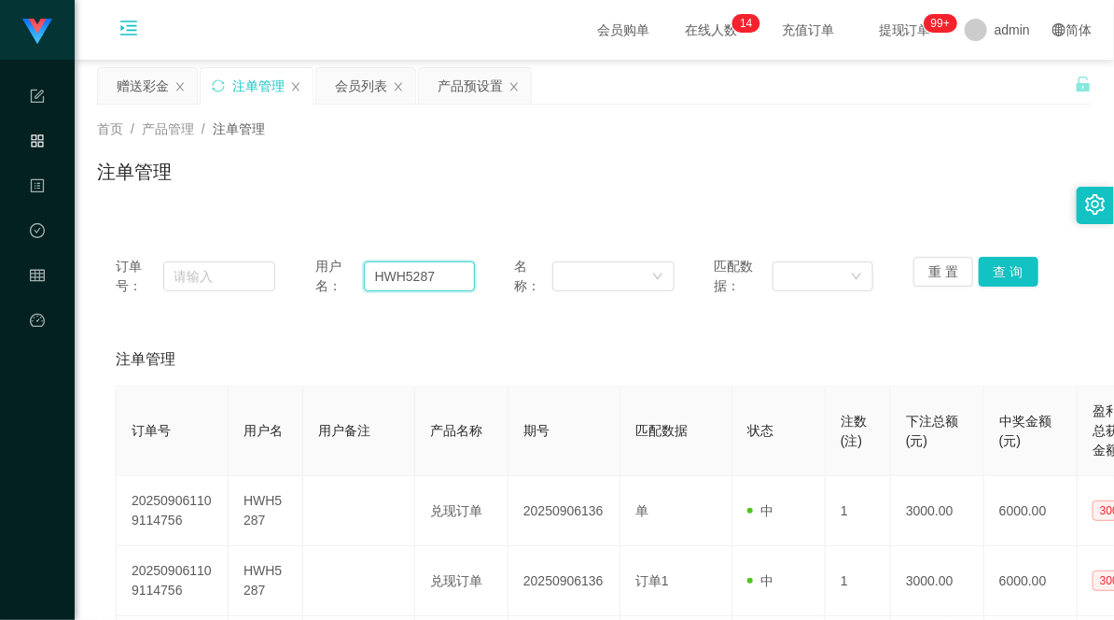
click at [394, 283] on input "HWH5287" at bounding box center [419, 276] width 111 height 30
click at [999, 269] on button "查 询" at bounding box center [1009, 272] width 60 height 30
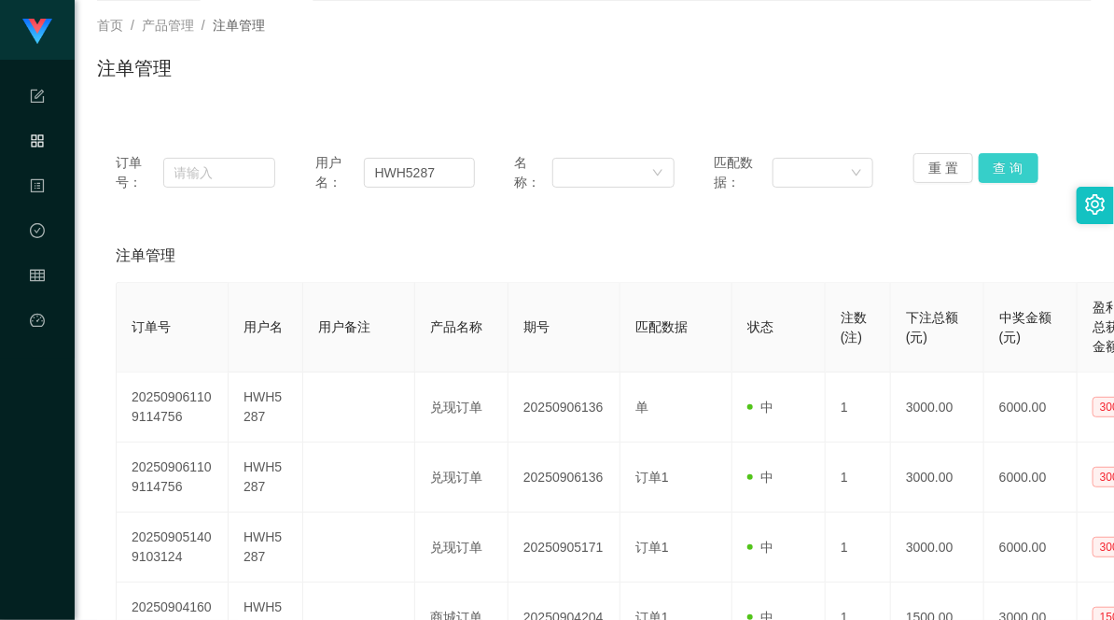
click at [999, 169] on button "查 询" at bounding box center [1009, 168] width 60 height 30
click at [990, 170] on button "查 询" at bounding box center [1009, 168] width 60 height 30
click at [987, 164] on button "查 询" at bounding box center [1009, 168] width 60 height 30
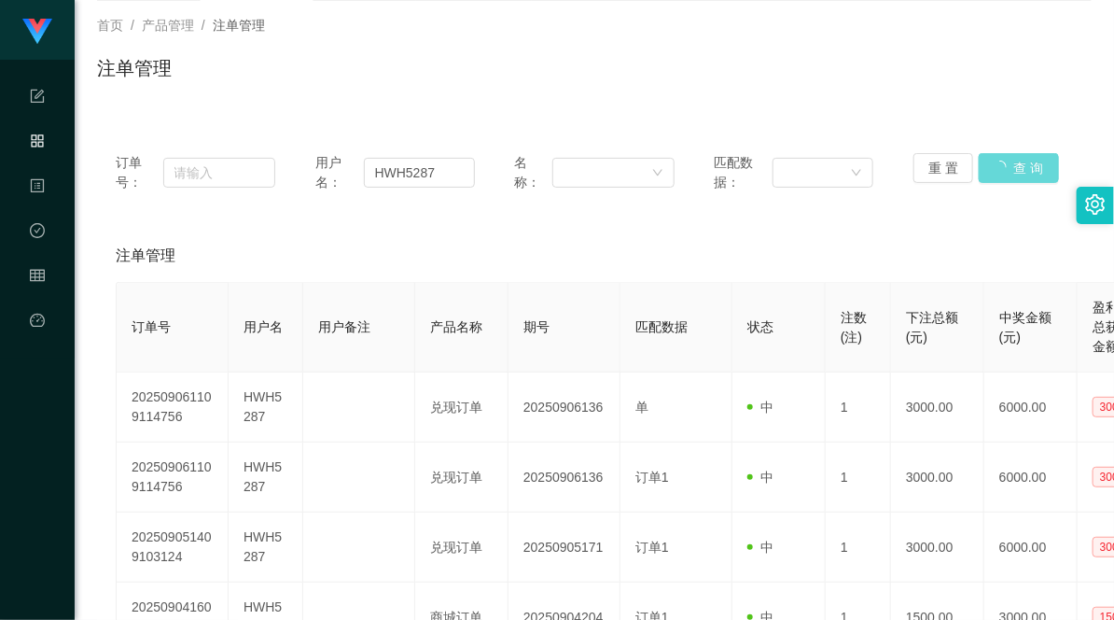
click at [1034, 162] on div "重 置 查 询" at bounding box center [994, 172] width 160 height 39
click at [423, 162] on input "HWH5287" at bounding box center [419, 173] width 111 height 30
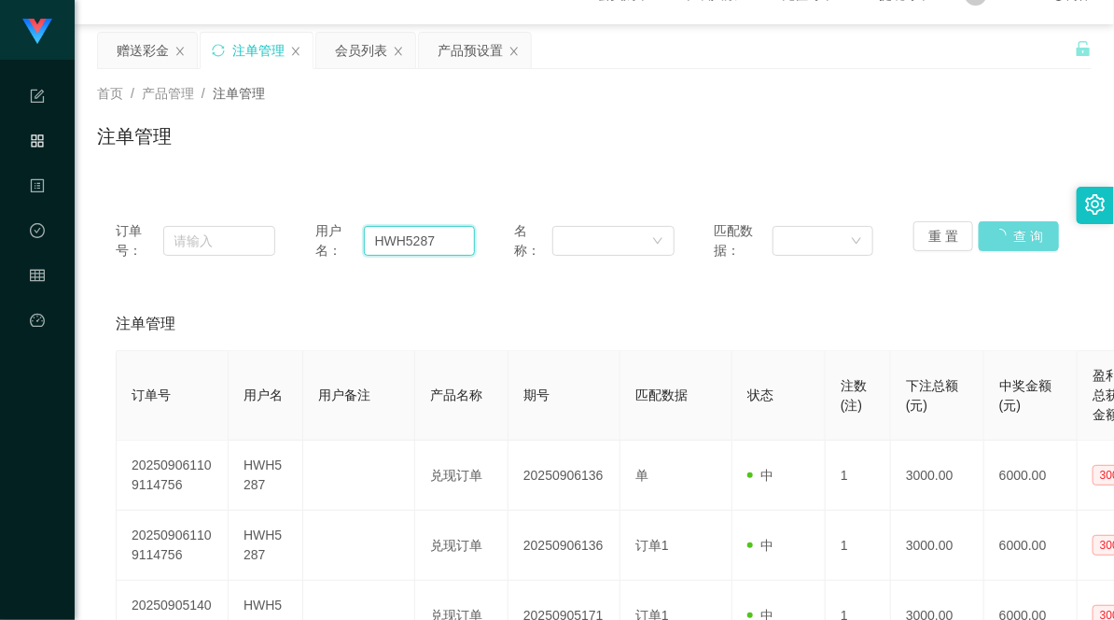
scroll to position [0, 0]
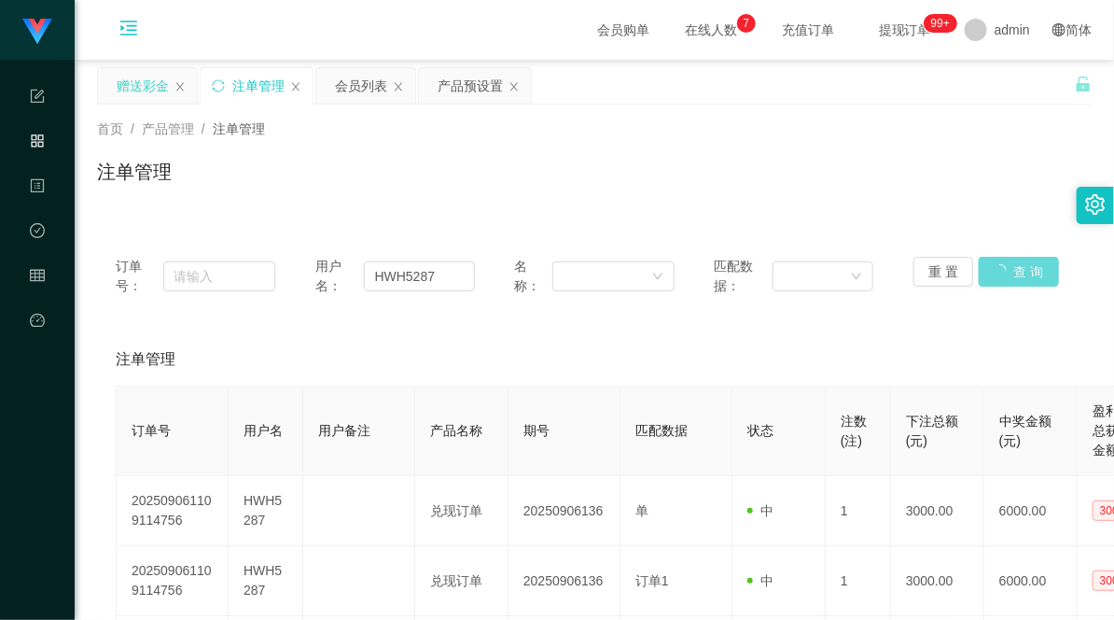
click at [122, 85] on div "赠送彩金" at bounding box center [143, 85] width 52 height 35
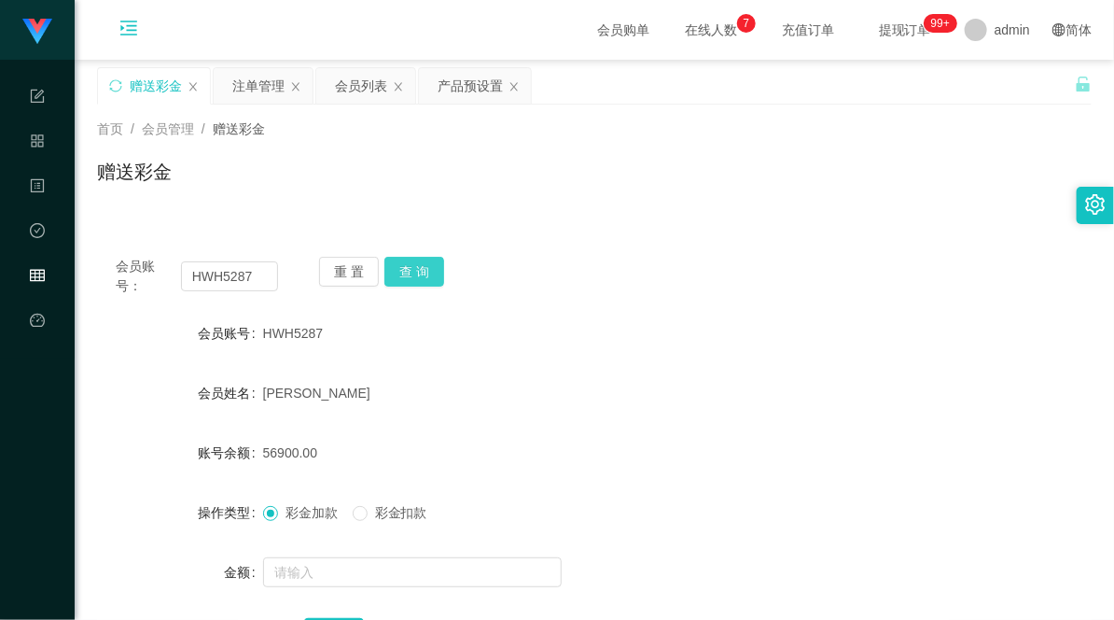
click at [420, 273] on button "查 询" at bounding box center [414, 272] width 60 height 30
click at [483, 82] on div "产品预设置" at bounding box center [470, 85] width 65 height 35
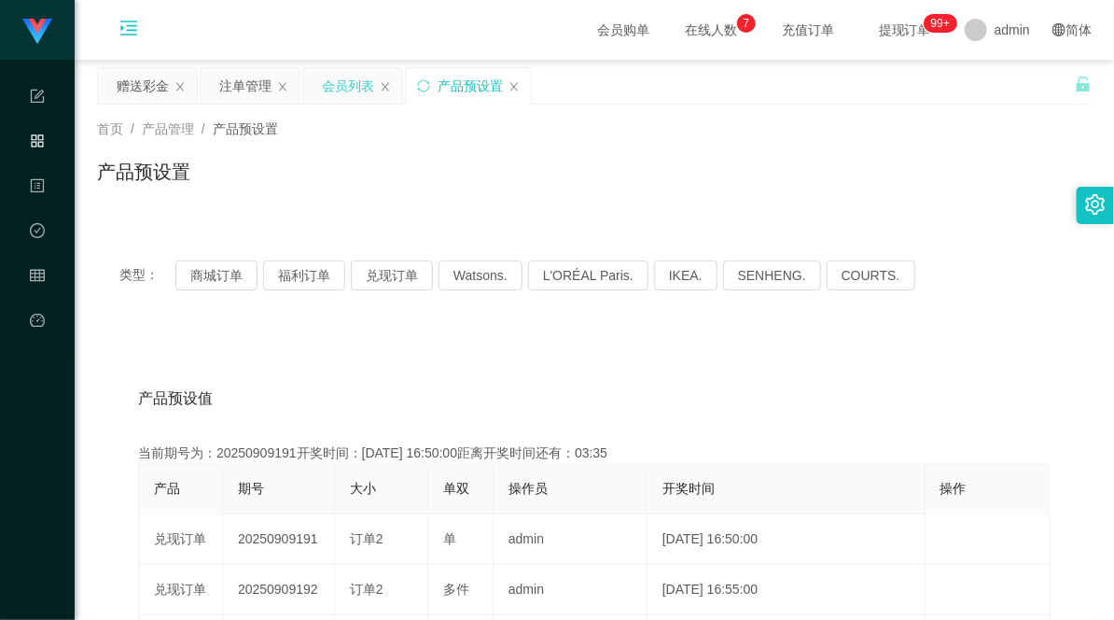
click at [342, 93] on div "会员列表" at bounding box center [348, 85] width 52 height 35
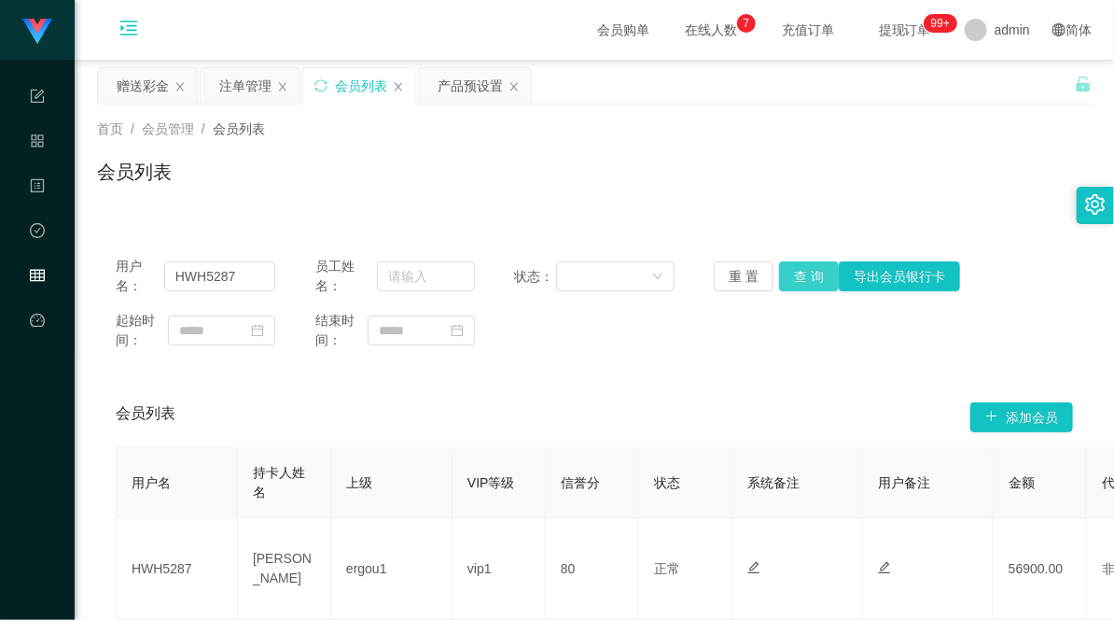
click at [800, 271] on button "查 询" at bounding box center [809, 276] width 60 height 30
click at [136, 88] on div "赠送彩金" at bounding box center [143, 85] width 52 height 35
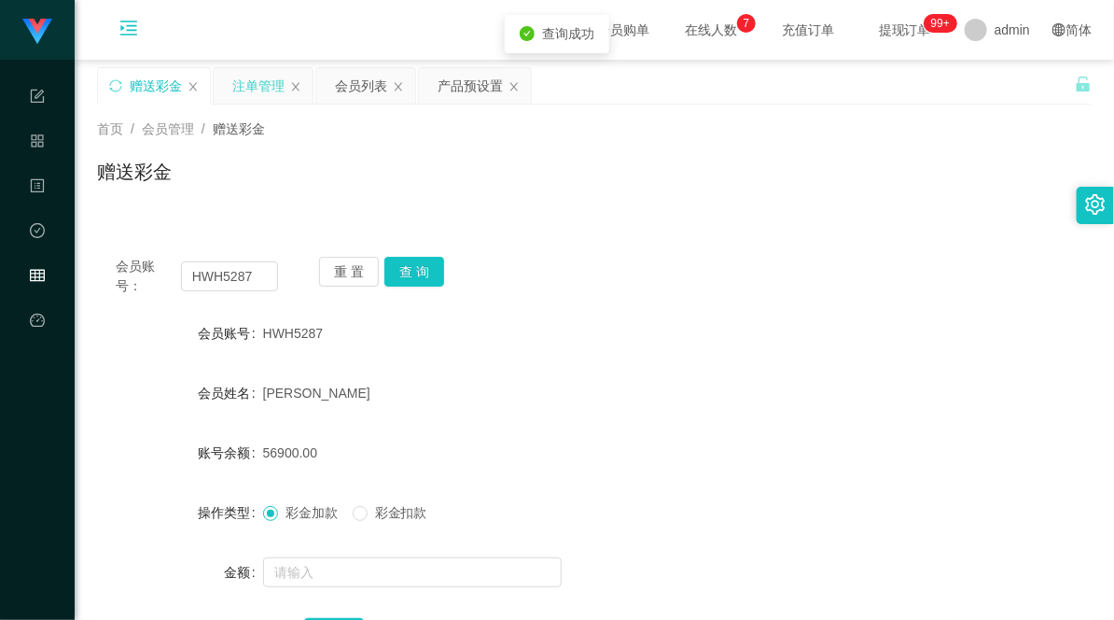
click at [248, 89] on div "注单管理" at bounding box center [258, 85] width 52 height 35
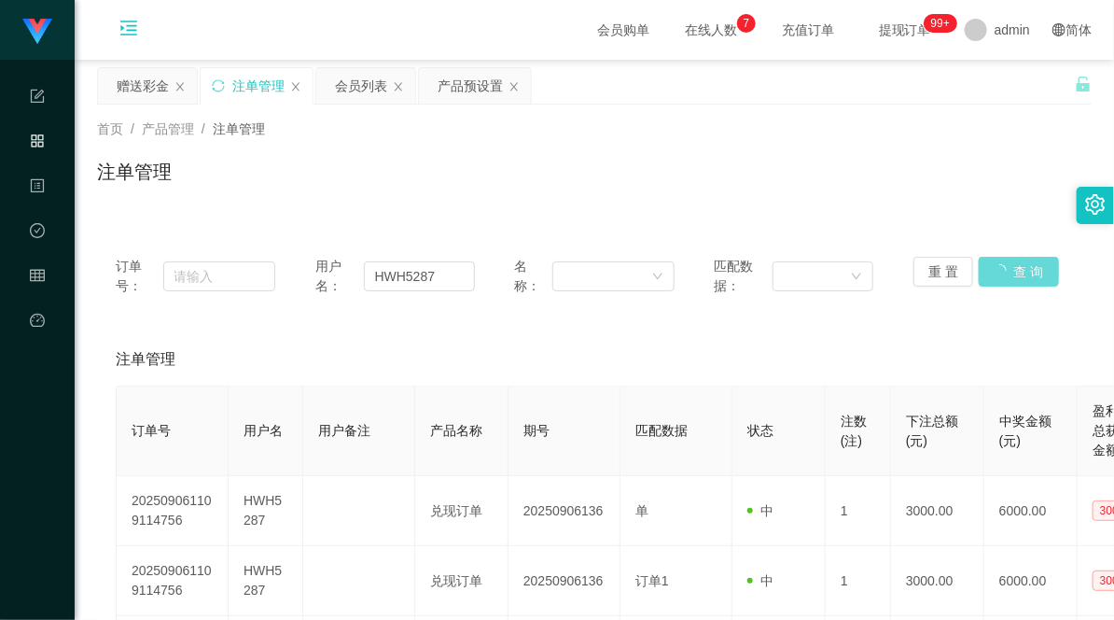
click at [1001, 268] on div "重 置 查 询" at bounding box center [994, 276] width 160 height 39
click at [295, 86] on icon "图标: close" at bounding box center [295, 86] width 7 height 8
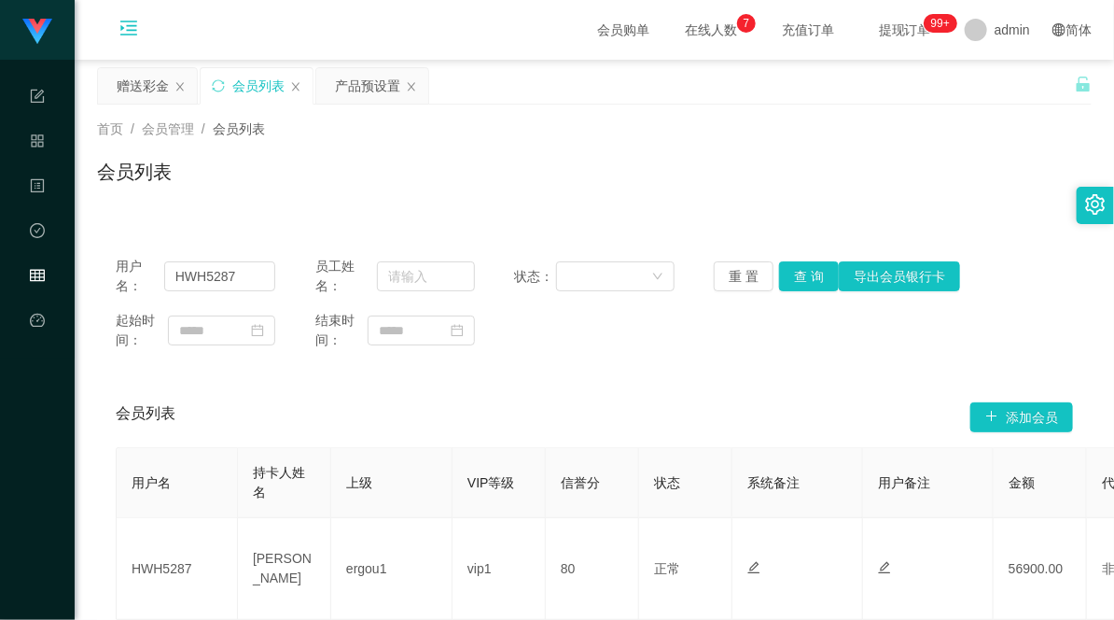
click at [128, 31] on icon "图标: menu-unfold" at bounding box center [128, 28] width 17 height 15
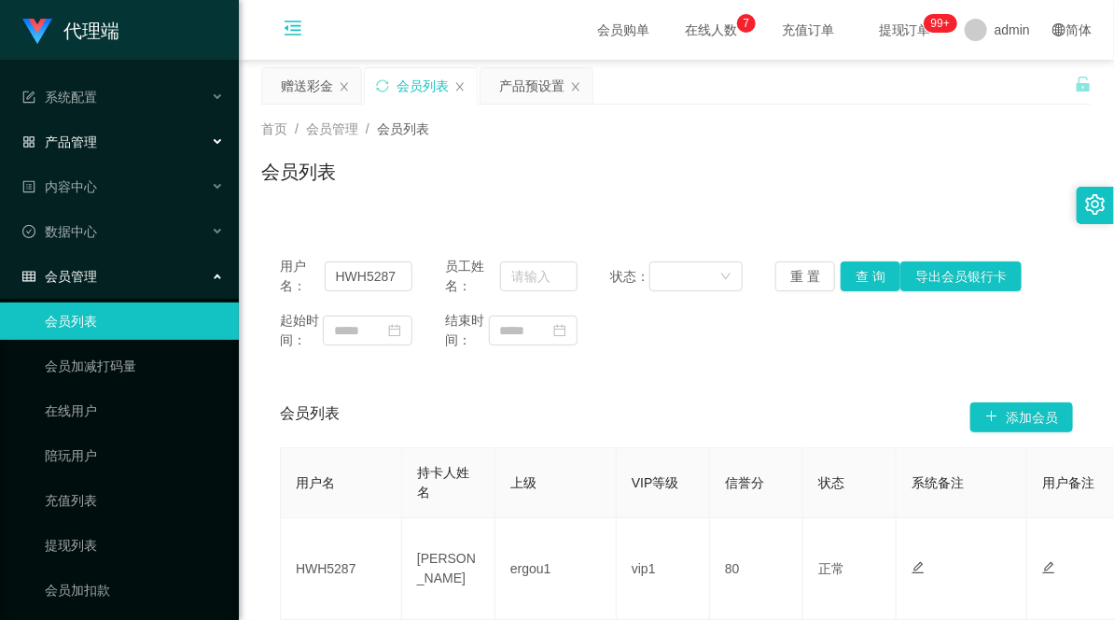
click at [124, 134] on div "产品管理" at bounding box center [119, 141] width 239 height 37
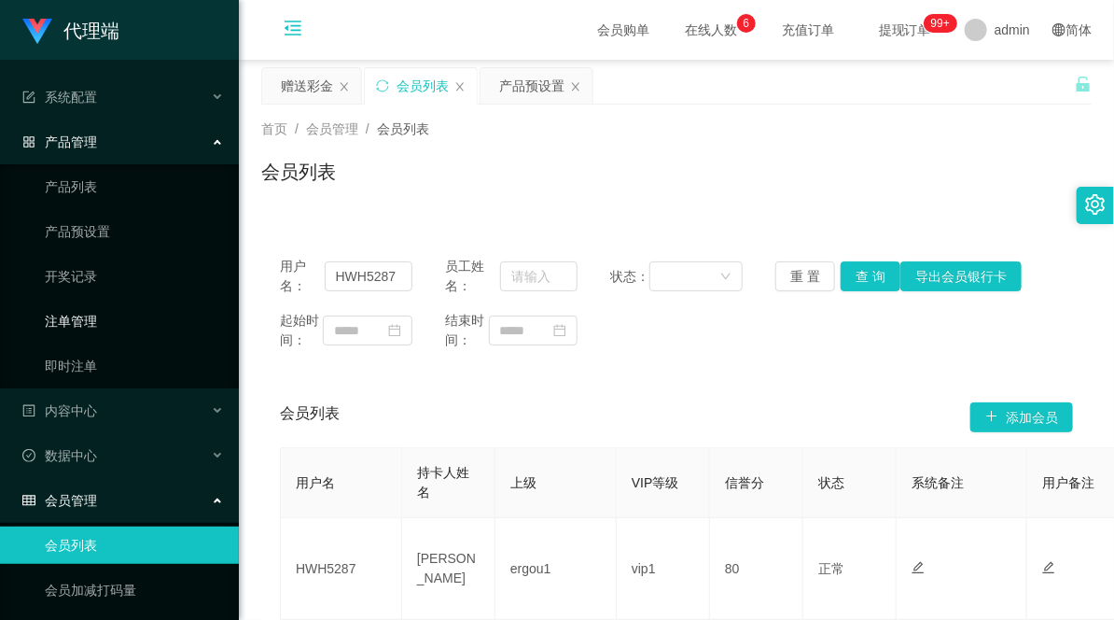
click at [85, 310] on link "注单管理" at bounding box center [134, 320] width 179 height 37
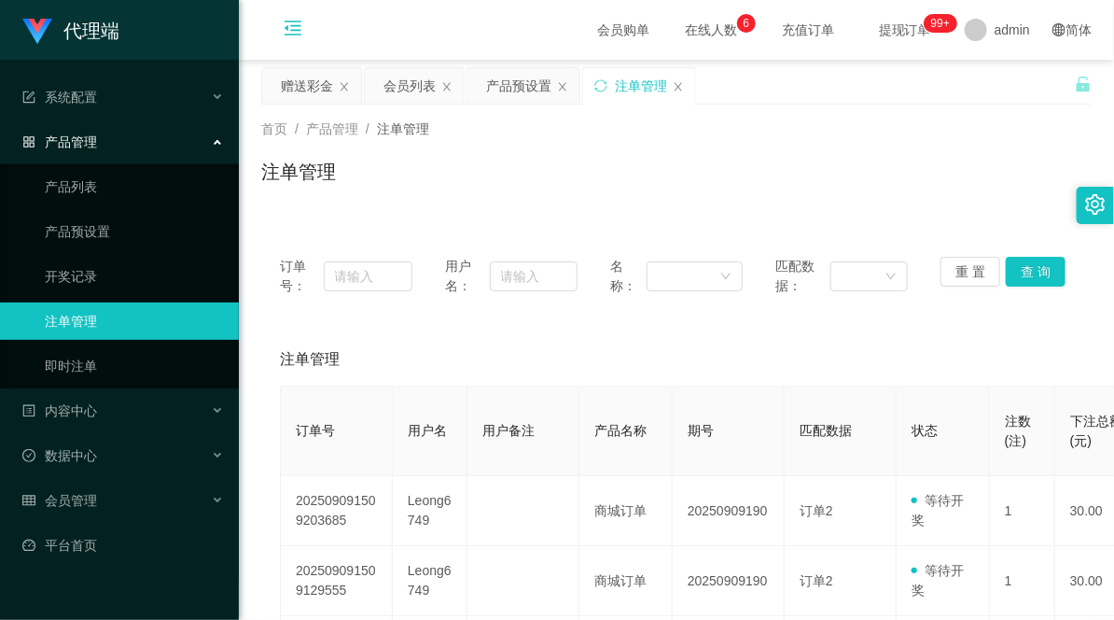
click at [293, 32] on icon "图标: menu-fold" at bounding box center [293, 28] width 19 height 19
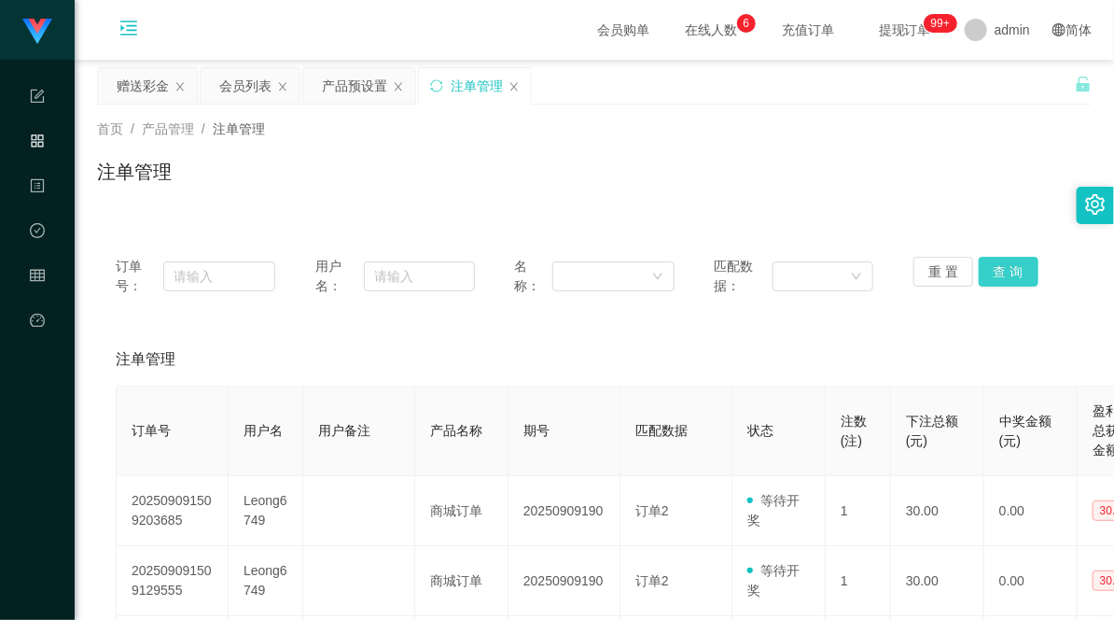
click at [1012, 266] on button "查 询" at bounding box center [1009, 272] width 60 height 30
click at [265, 78] on div "会员列表" at bounding box center [245, 85] width 52 height 35
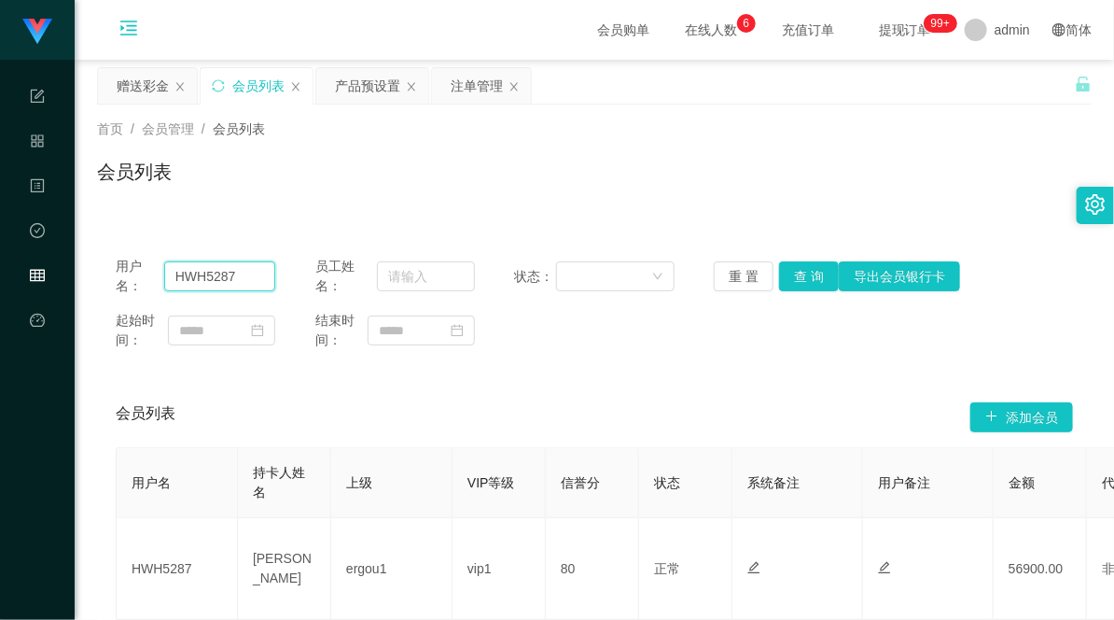
click at [209, 273] on input "HWH5287" at bounding box center [219, 276] width 111 height 30
drag, startPoint x: 469, startPoint y: 82, endPoint x: 473, endPoint y: 93, distance: 11.8
click at [469, 82] on div "注单管理" at bounding box center [477, 85] width 52 height 35
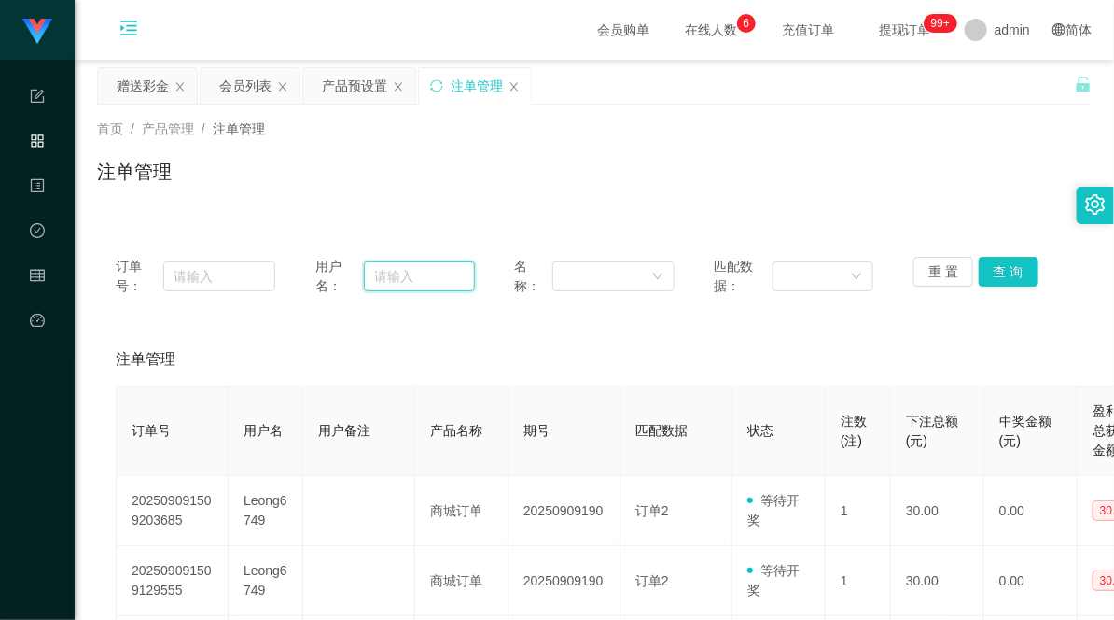
click at [395, 273] on input "text" at bounding box center [419, 276] width 111 height 30
paste input "HWH5287"
type input "HWH5287"
click at [999, 275] on button "查 询" at bounding box center [1009, 272] width 60 height 30
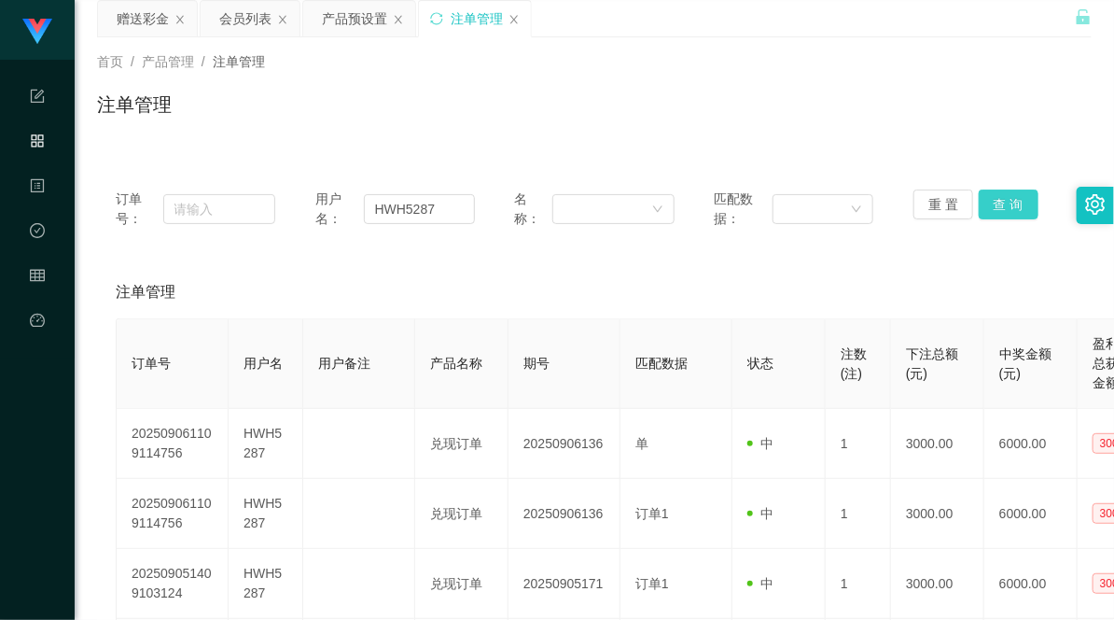
scroll to position [104, 0]
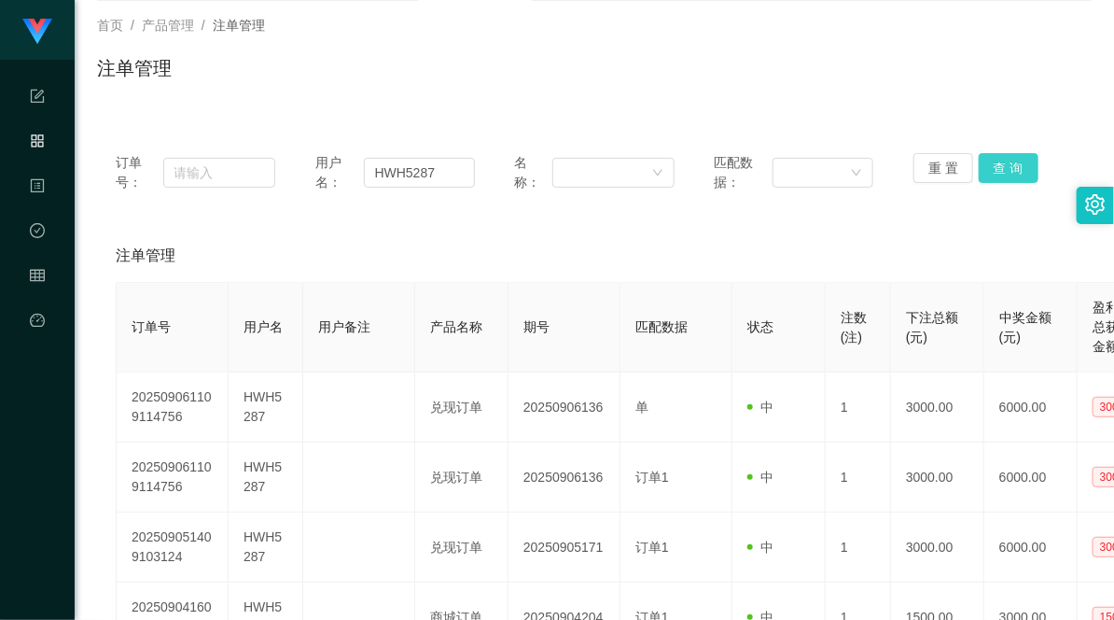
click at [1014, 174] on button "查 询" at bounding box center [1009, 168] width 60 height 30
click at [1008, 174] on button "查 询" at bounding box center [1009, 168] width 60 height 30
click at [1008, 173] on button "查 询" at bounding box center [1009, 168] width 60 height 30
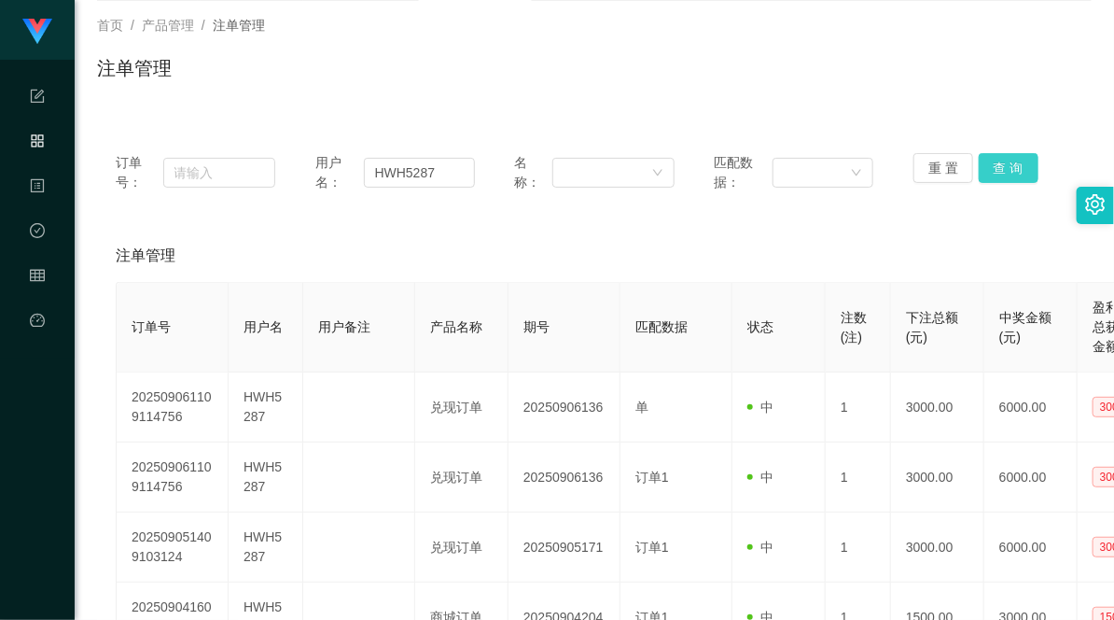
click at [1008, 173] on button "查 询" at bounding box center [1009, 168] width 60 height 30
click at [846, 68] on div "注单管理" at bounding box center [594, 75] width 995 height 43
drag, startPoint x: 944, startPoint y: 89, endPoint x: 957, endPoint y: 94, distance: 13.4
click at [944, 89] on div "注单管理" at bounding box center [594, 75] width 995 height 43
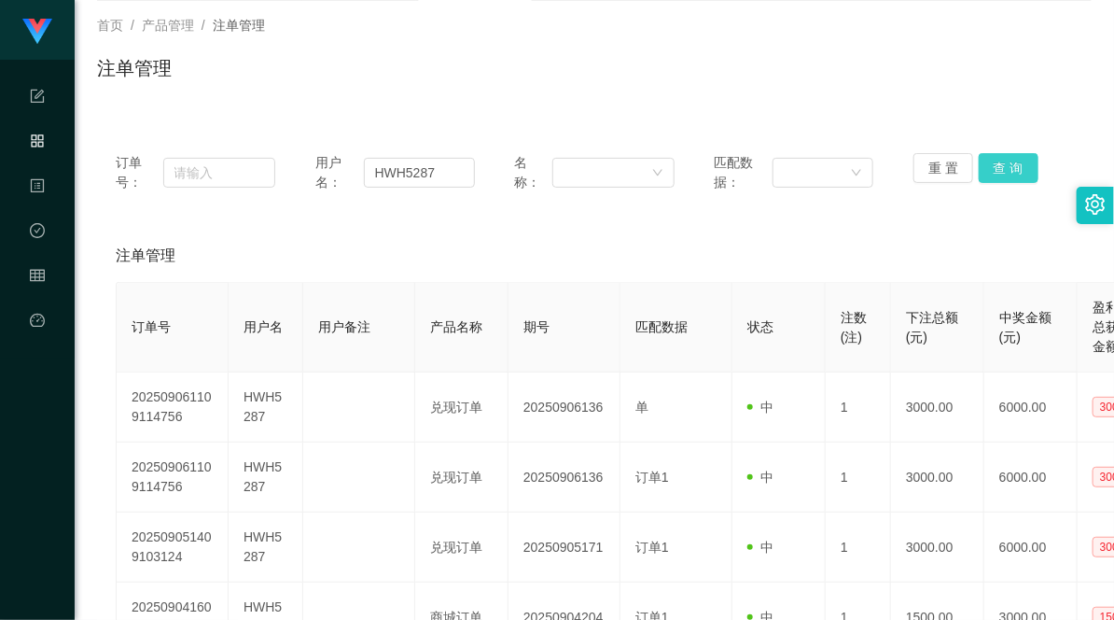
click at [1006, 165] on button "查 询" at bounding box center [1009, 168] width 60 height 30
click at [723, 44] on div "首页 / 产品管理 / 注单管理 / 注单管理" at bounding box center [594, 56] width 995 height 81
click at [922, 118] on div "订单号： 用户名： HWH5287 名称： 匹配数据： 重 置 查 询 注单管理 订单号 用户名 用户备注 产品名称 期号 匹配数据 状态 注数(注) 下注总…" at bounding box center [594, 517] width 995 height 810
click at [994, 169] on button "查 询" at bounding box center [1009, 168] width 60 height 30
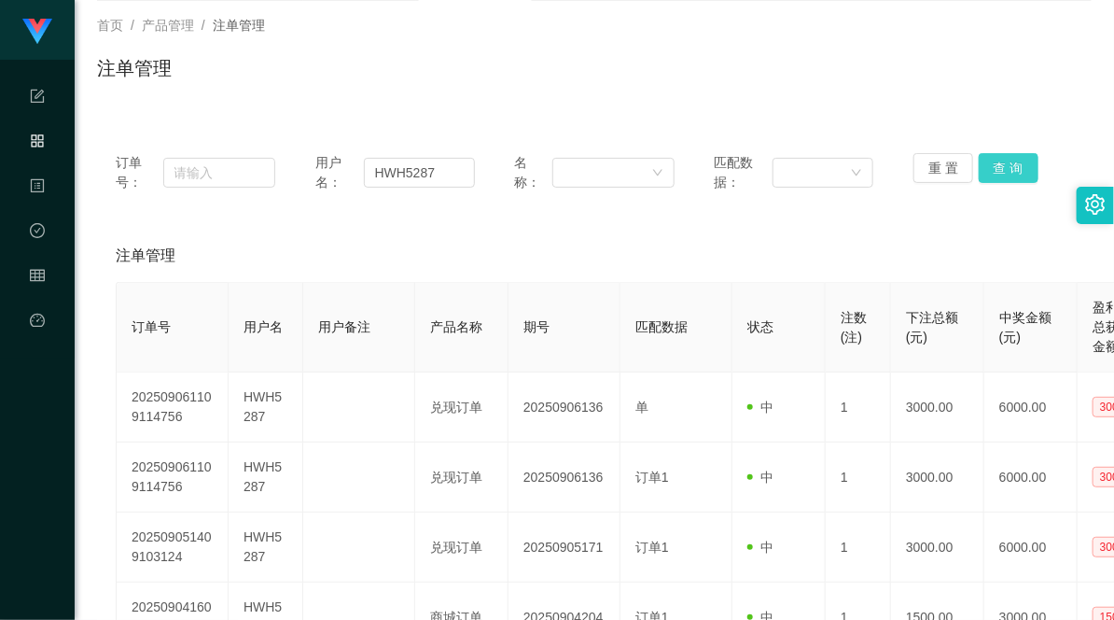
click at [993, 165] on button "查 询" at bounding box center [1009, 168] width 60 height 30
click at [993, 156] on button "查 询" at bounding box center [1009, 168] width 60 height 30
click at [1009, 162] on button "查 询" at bounding box center [1009, 168] width 60 height 30
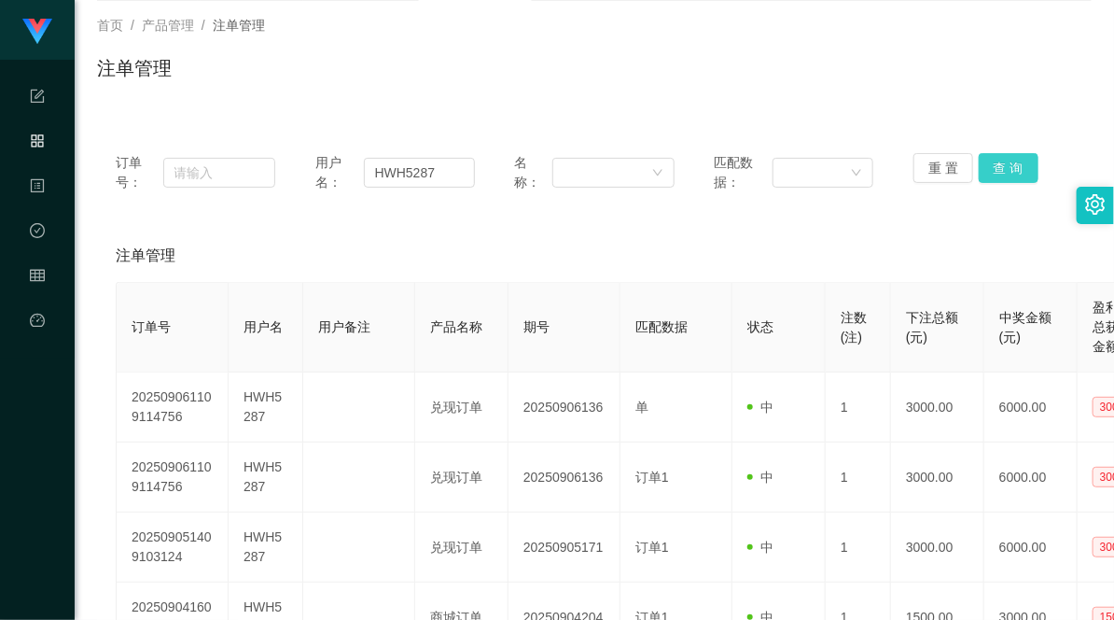
click at [999, 169] on button "查 询" at bounding box center [1009, 168] width 60 height 30
click at [997, 159] on button "查 询" at bounding box center [1009, 168] width 60 height 30
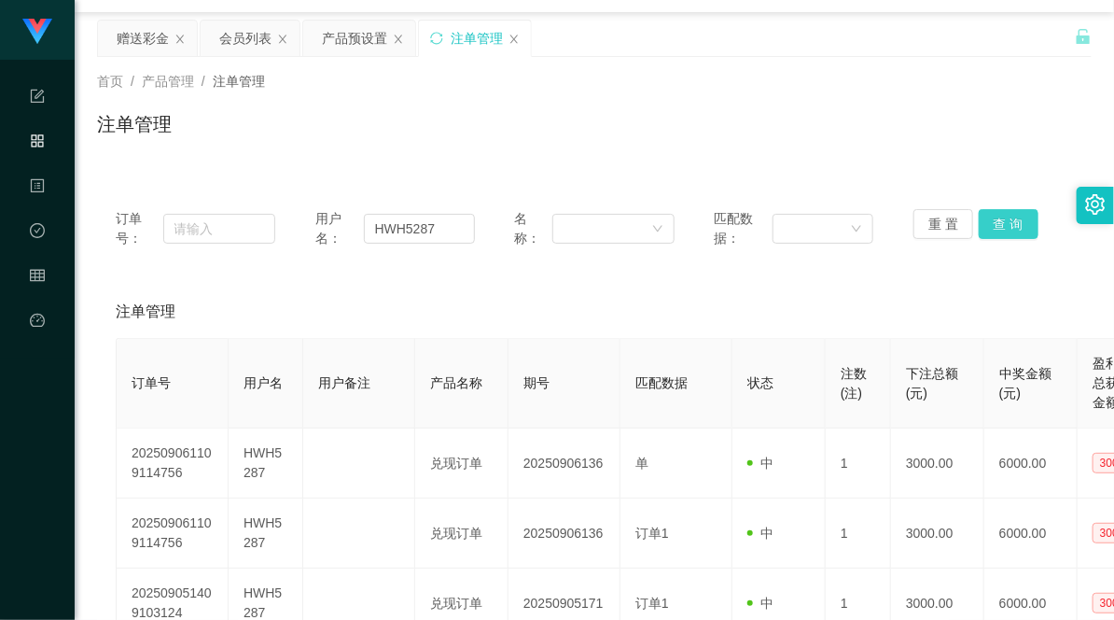
scroll to position [0, 0]
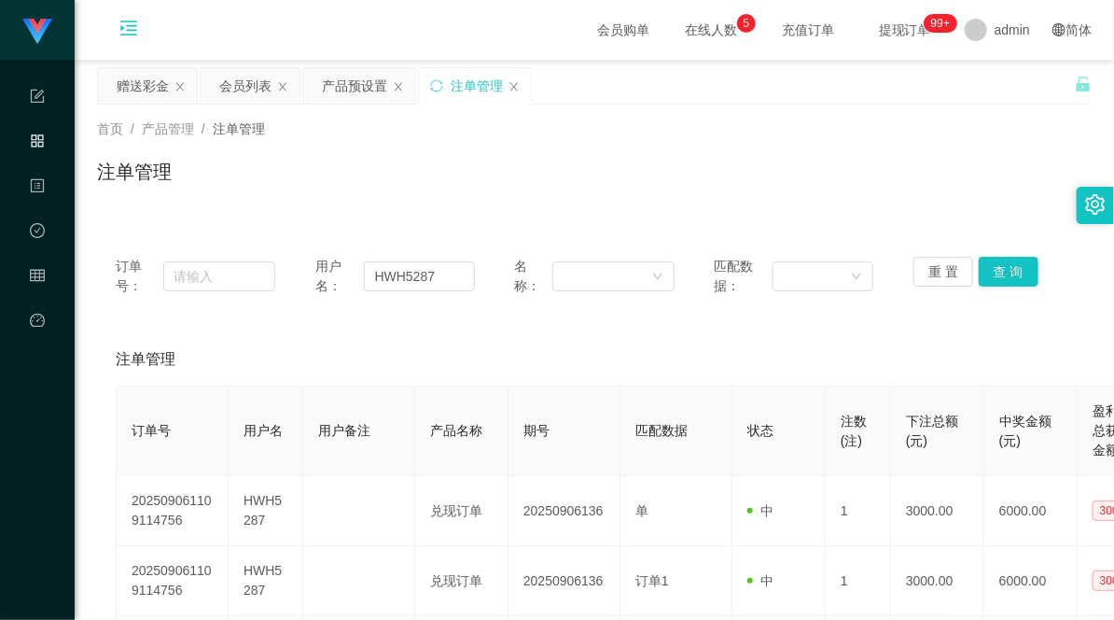
click at [455, 85] on div "注单管理" at bounding box center [477, 85] width 52 height 35
click at [1015, 269] on button "查 询" at bounding box center [1009, 272] width 60 height 30
click at [832, 179] on div "注单管理" at bounding box center [594, 179] width 995 height 43
click at [1013, 259] on button "查 询" at bounding box center [1009, 272] width 60 height 30
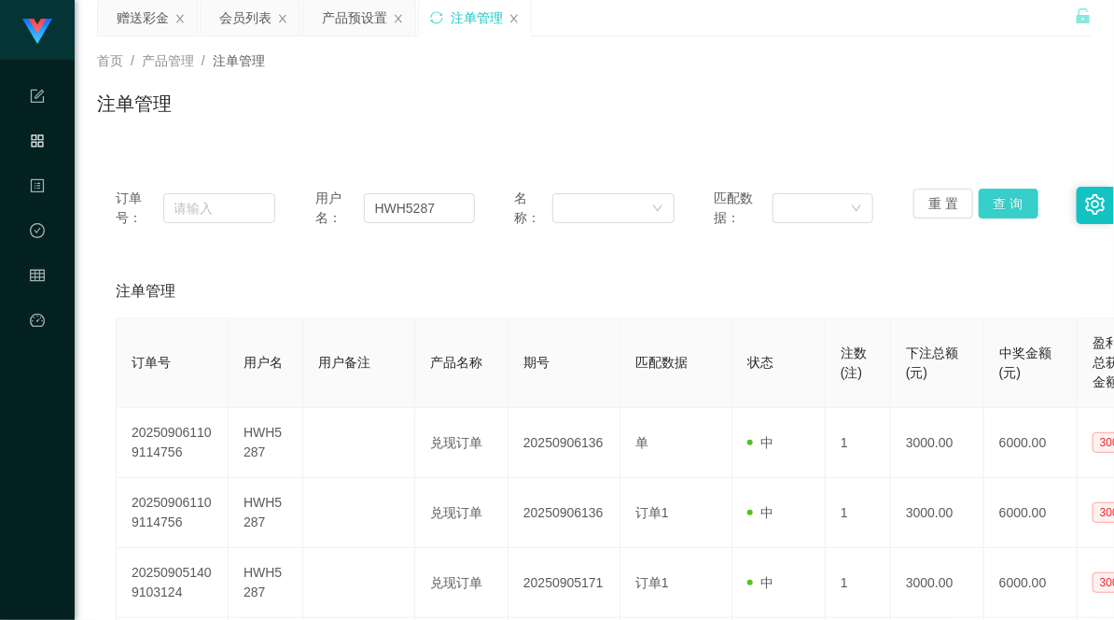
scroll to position [104, 0]
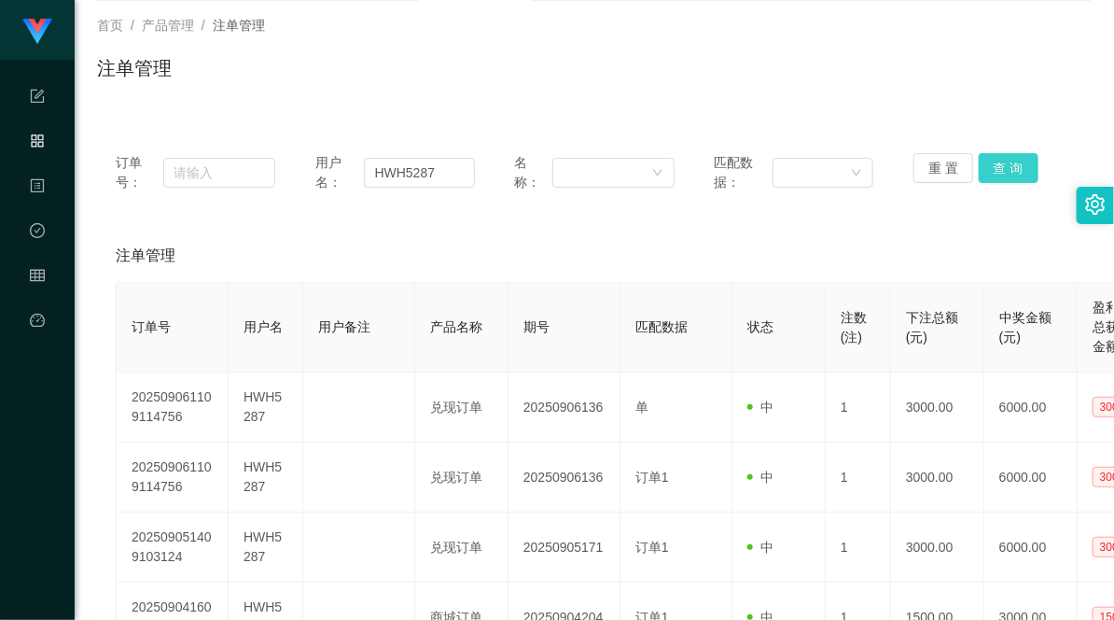
click at [1014, 171] on button "查 询" at bounding box center [1009, 168] width 60 height 30
click at [1014, 170] on button "查 询" at bounding box center [1009, 168] width 60 height 30
click at [933, 39] on div "首页 / 产品管理 / 注单管理 / 注单管理" at bounding box center [594, 56] width 995 height 81
click at [1005, 171] on button "查 询" at bounding box center [1009, 168] width 60 height 30
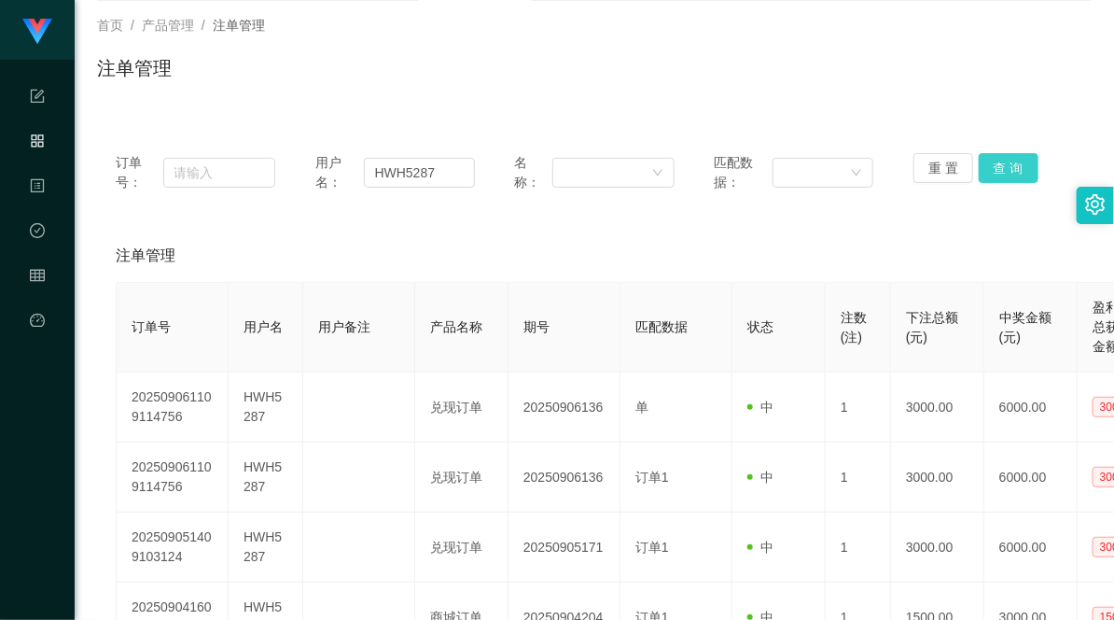
click at [995, 161] on button "查 询" at bounding box center [1009, 168] width 60 height 30
click at [957, 98] on div "首页 / 产品管理 / 注单管理 / 注单管理" at bounding box center [595, 56] width 1040 height 111
click at [985, 170] on button "查 询" at bounding box center [1009, 168] width 60 height 30
click at [963, 123] on div "订单号： 用户名： HWH5287 名称： 匹配数据： 重 置 查 询 注单管理 订单号 用户名 用户备注 产品名称 期号 匹配数据 状态 注数(注) 下注总…" at bounding box center [594, 517] width 995 height 810
click at [879, 96] on div "注单管理" at bounding box center [594, 75] width 995 height 43
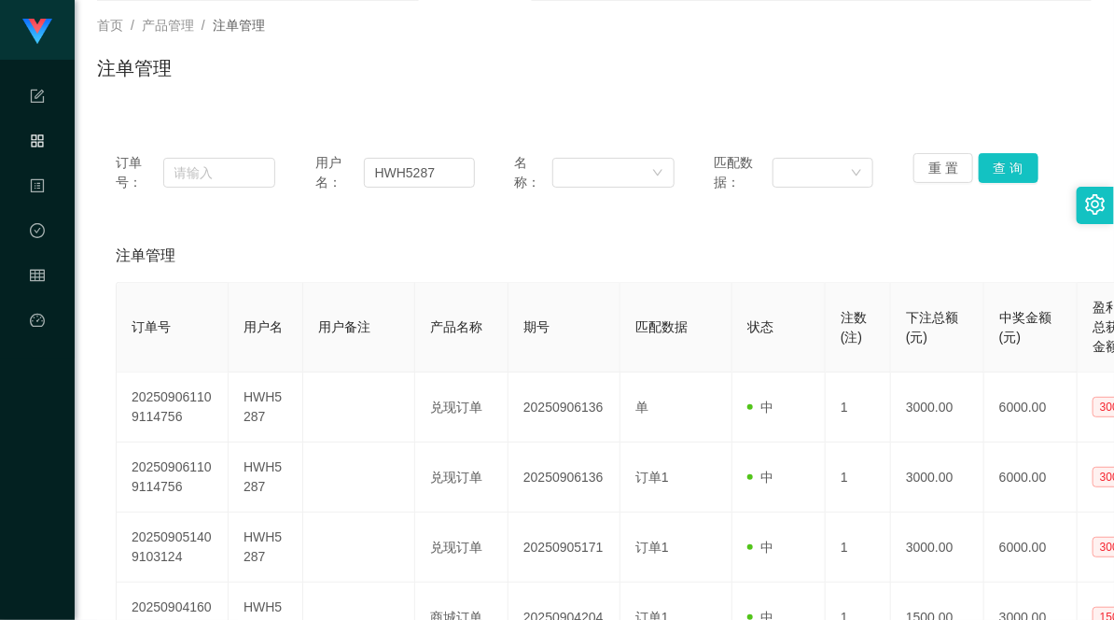
click at [887, 77] on div "注单管理" at bounding box center [594, 75] width 995 height 43
click at [924, 85] on div "注单管理" at bounding box center [594, 75] width 995 height 43
click at [1018, 163] on button "查 询" at bounding box center [1009, 168] width 60 height 30
click at [1009, 168] on button "查 询" at bounding box center [1009, 168] width 60 height 30
click at [990, 165] on button "查 询" at bounding box center [1009, 168] width 60 height 30
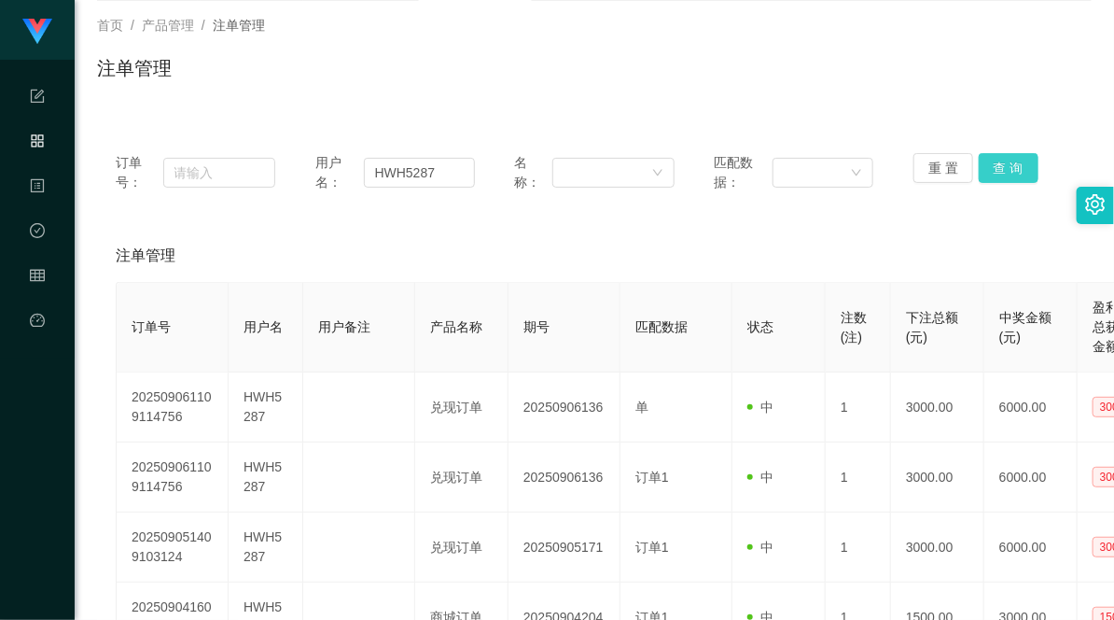
click at [1020, 155] on button "查 询" at bounding box center [1009, 168] width 60 height 30
click at [1015, 156] on button "查 询" at bounding box center [1009, 168] width 60 height 30
click at [385, 171] on input "HWH5287" at bounding box center [419, 173] width 111 height 30
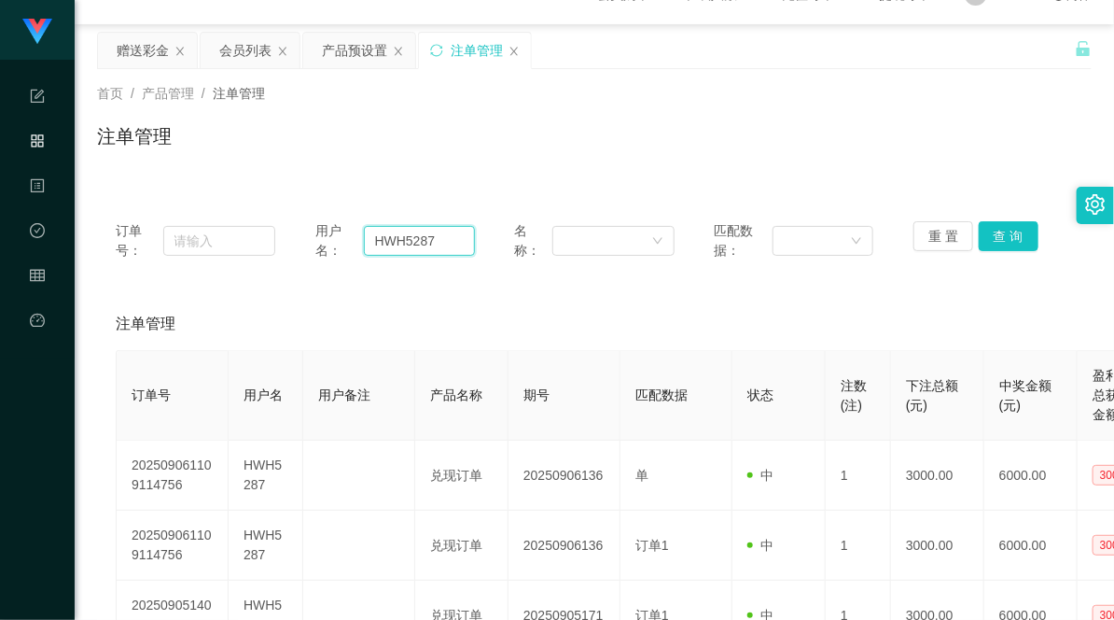
scroll to position [0, 0]
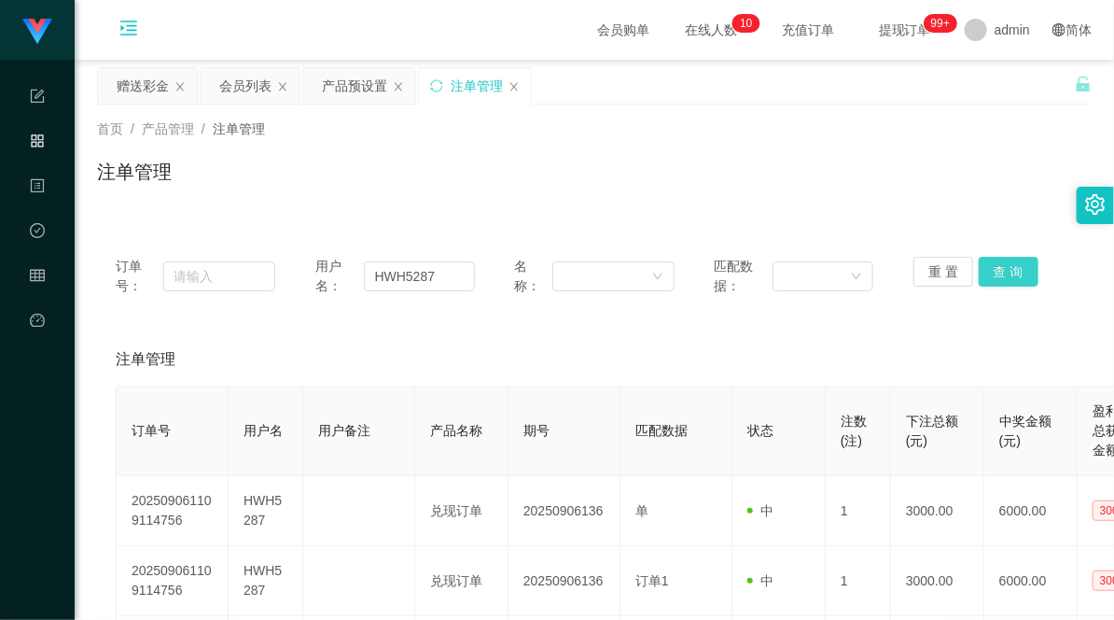
click at [1002, 269] on button "查 询" at bounding box center [1009, 272] width 60 height 30
click at [991, 269] on button "查 询" at bounding box center [1009, 272] width 60 height 30
click at [984, 271] on button "查 询" at bounding box center [1009, 272] width 60 height 30
click at [999, 266] on button "查 询" at bounding box center [1009, 272] width 60 height 30
click at [402, 280] on input "HWH5287" at bounding box center [419, 276] width 111 height 30
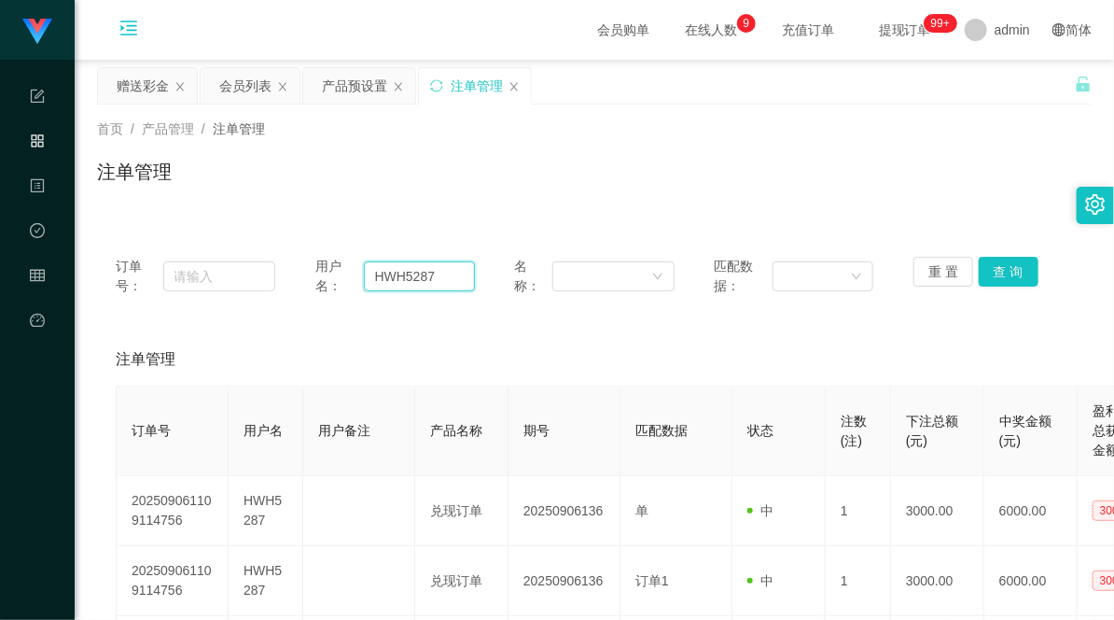
click at [402, 280] on input "HWH5287" at bounding box center [419, 276] width 111 height 30
click at [1011, 268] on button "查 询" at bounding box center [1009, 272] width 60 height 30
click at [925, 189] on div "注单管理" at bounding box center [594, 179] width 995 height 43
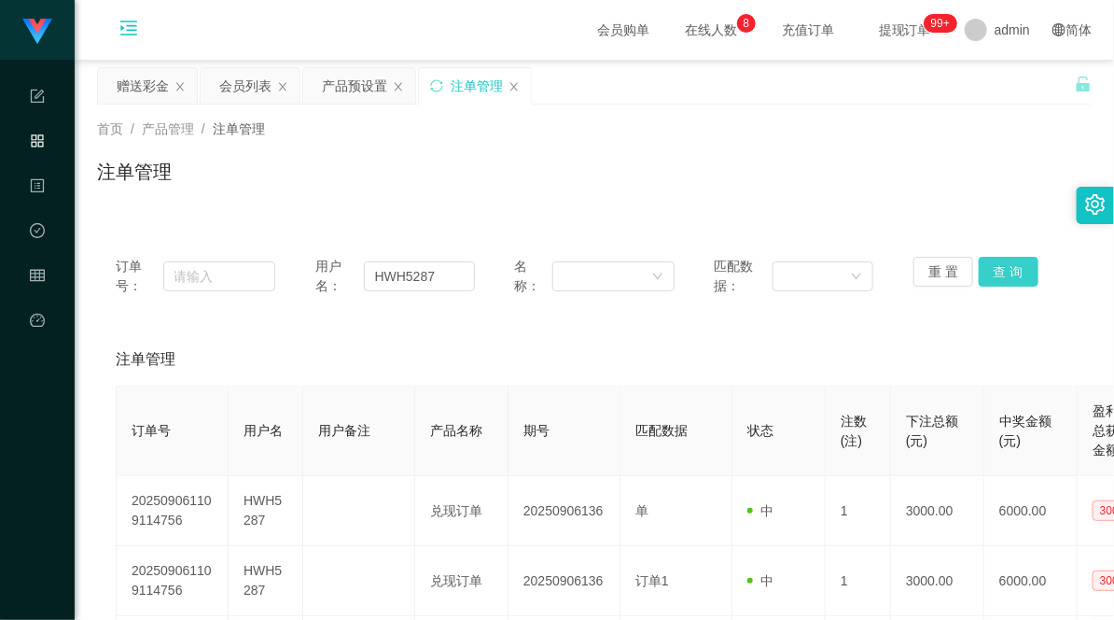
click at [999, 265] on button "查 询" at bounding box center [1009, 272] width 60 height 30
click at [1002, 269] on button "查 询" at bounding box center [1009, 272] width 60 height 30
click at [1003, 268] on button "查 询" at bounding box center [1019, 272] width 80 height 30
click at [1003, 268] on button "查 询" at bounding box center [1009, 272] width 60 height 30
click at [1003, 268] on div "重 置 查 询" at bounding box center [994, 276] width 160 height 39
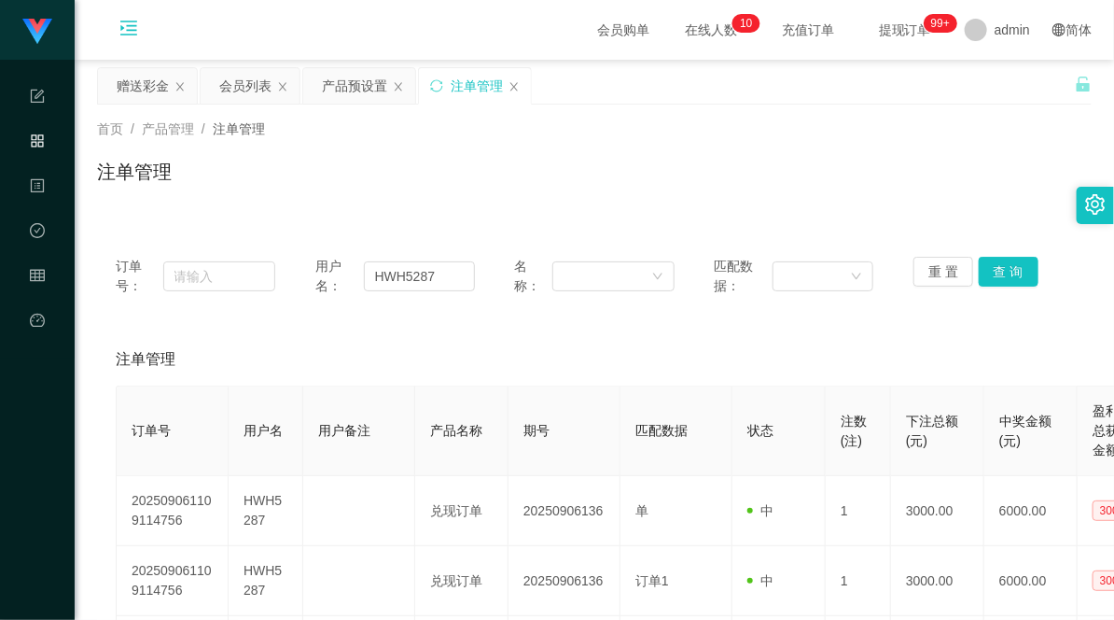
click at [612, 198] on div "注单管理" at bounding box center [594, 179] width 995 height 43
click at [992, 269] on button "查 询" at bounding box center [1009, 272] width 60 height 30
drag, startPoint x: 617, startPoint y: 192, endPoint x: 627, endPoint y: 193, distance: 10.3
click at [616, 192] on div "注单管理" at bounding box center [594, 179] width 995 height 43
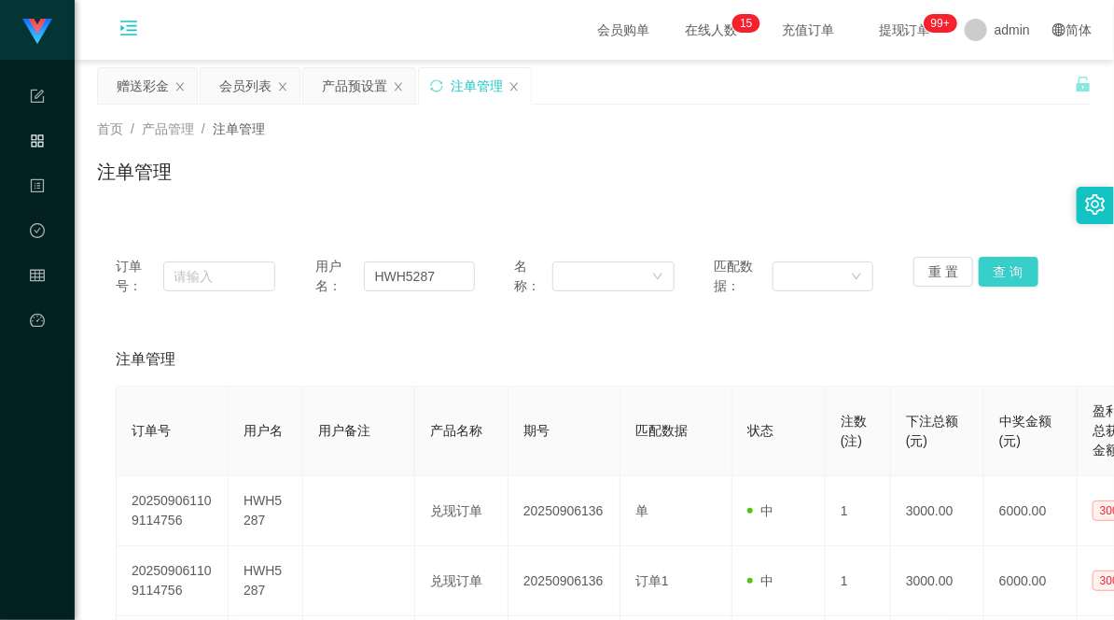
click at [1014, 269] on button "查 询" at bounding box center [1009, 272] width 60 height 30
click at [992, 267] on button "查 询" at bounding box center [1009, 272] width 60 height 30
click at [416, 277] on input "HWH5287" at bounding box center [419, 276] width 111 height 30
click at [523, 206] on div "首页 / 产品管理 / 注单管理 / 注单管理" at bounding box center [595, 160] width 1040 height 111
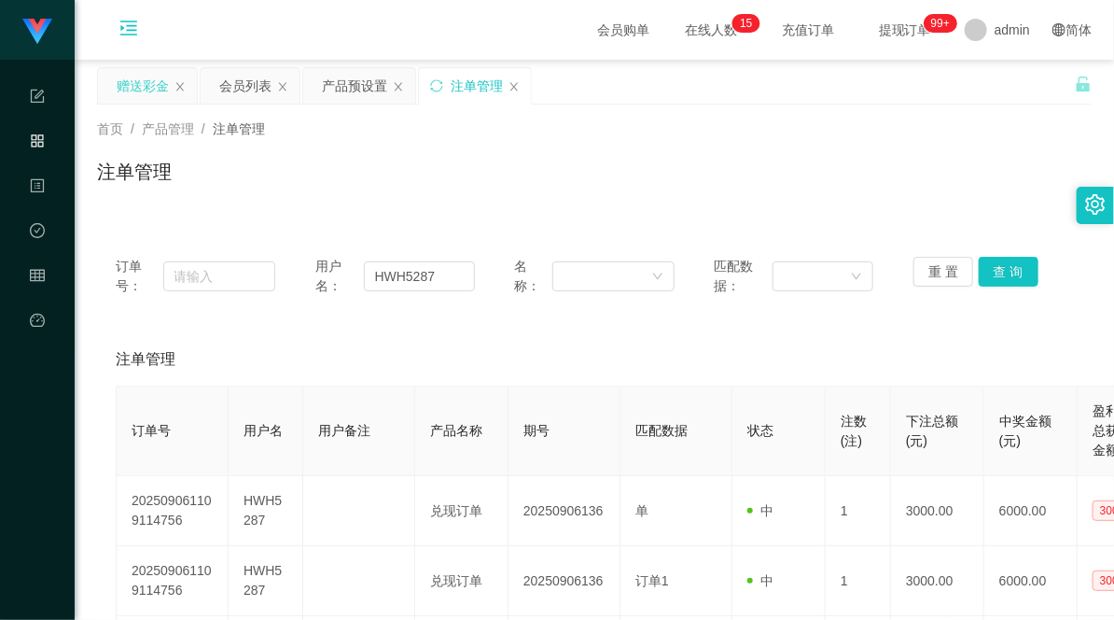
click at [147, 94] on div "赠送彩金" at bounding box center [143, 85] width 52 height 35
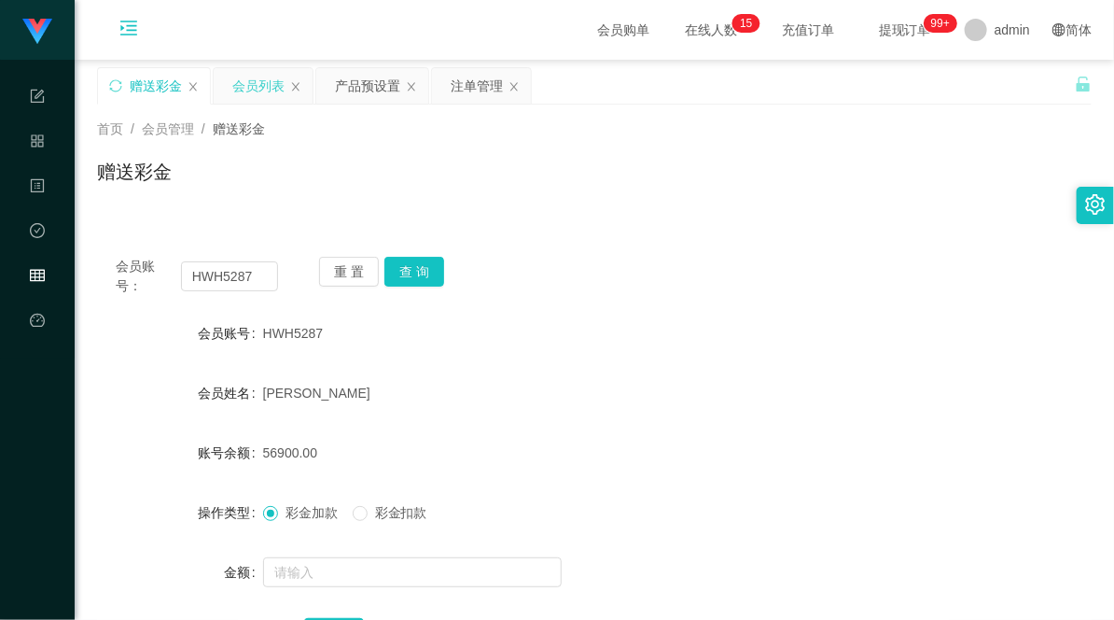
click at [262, 91] on div "会员列表" at bounding box center [258, 85] width 52 height 35
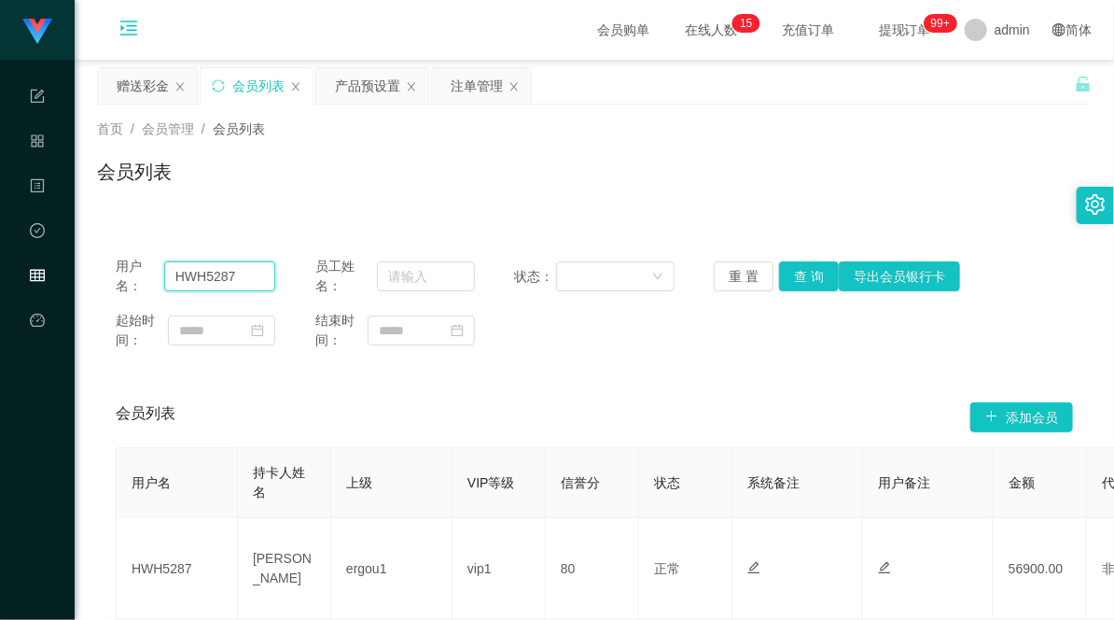
click at [217, 275] on input "HWH5287" at bounding box center [219, 276] width 111 height 30
click at [803, 278] on button "查 询" at bounding box center [809, 276] width 60 height 30
click at [474, 94] on div "注单管理" at bounding box center [477, 85] width 52 height 35
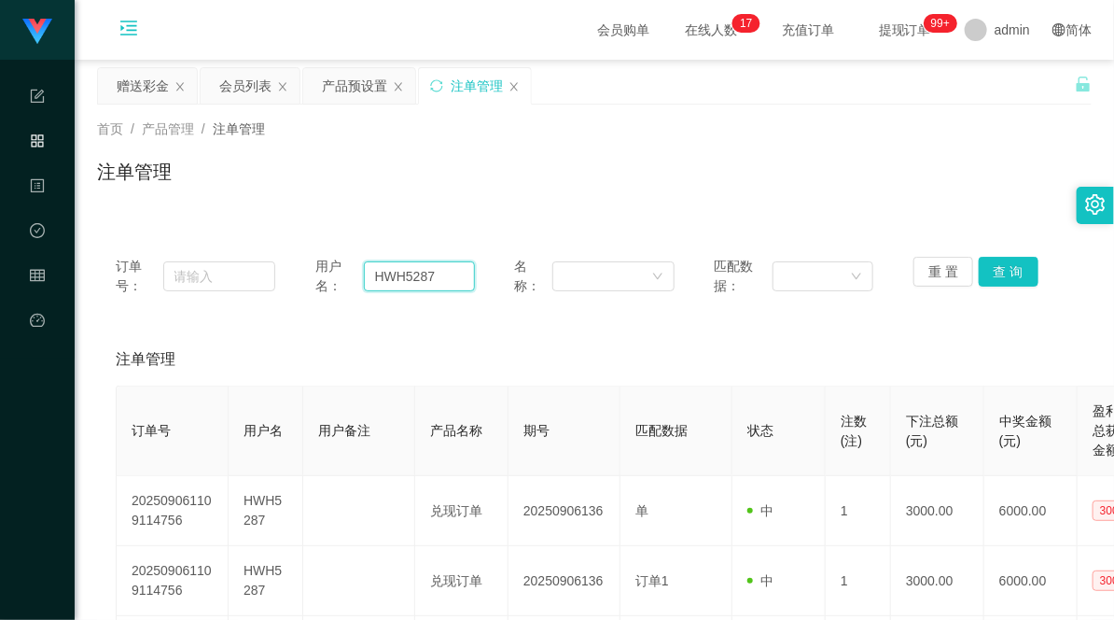
click at [390, 269] on input "HWH5287" at bounding box center [419, 276] width 111 height 30
click at [1005, 271] on button "查 询" at bounding box center [1009, 272] width 60 height 30
click at [1005, 277] on button "查 询" at bounding box center [1009, 272] width 60 height 30
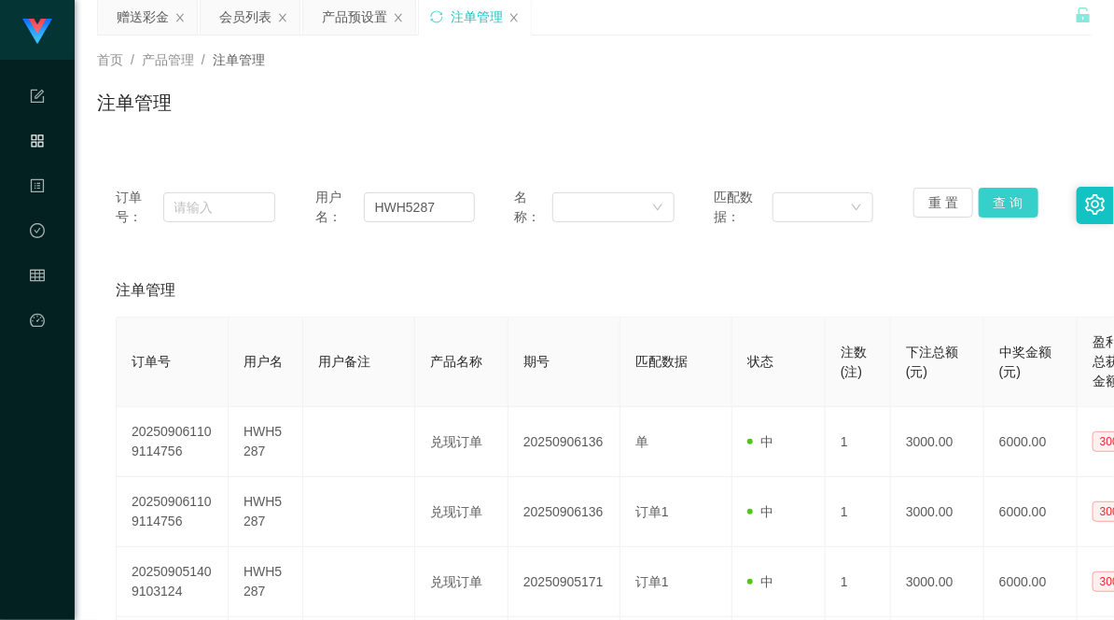
scroll to position [104, 0]
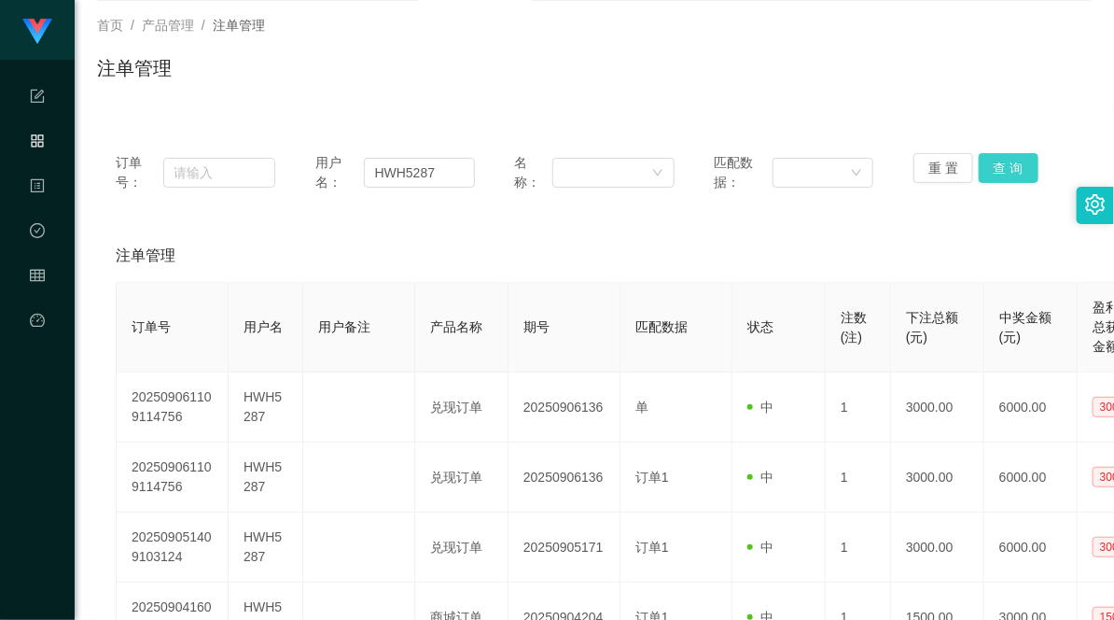
click at [1021, 155] on button "查 询" at bounding box center [1009, 168] width 60 height 30
click at [1006, 161] on button "查 询" at bounding box center [1009, 168] width 60 height 30
click at [1006, 161] on div "重 置 查 询" at bounding box center [994, 172] width 160 height 39
click at [1006, 161] on button "查 询" at bounding box center [1009, 168] width 60 height 30
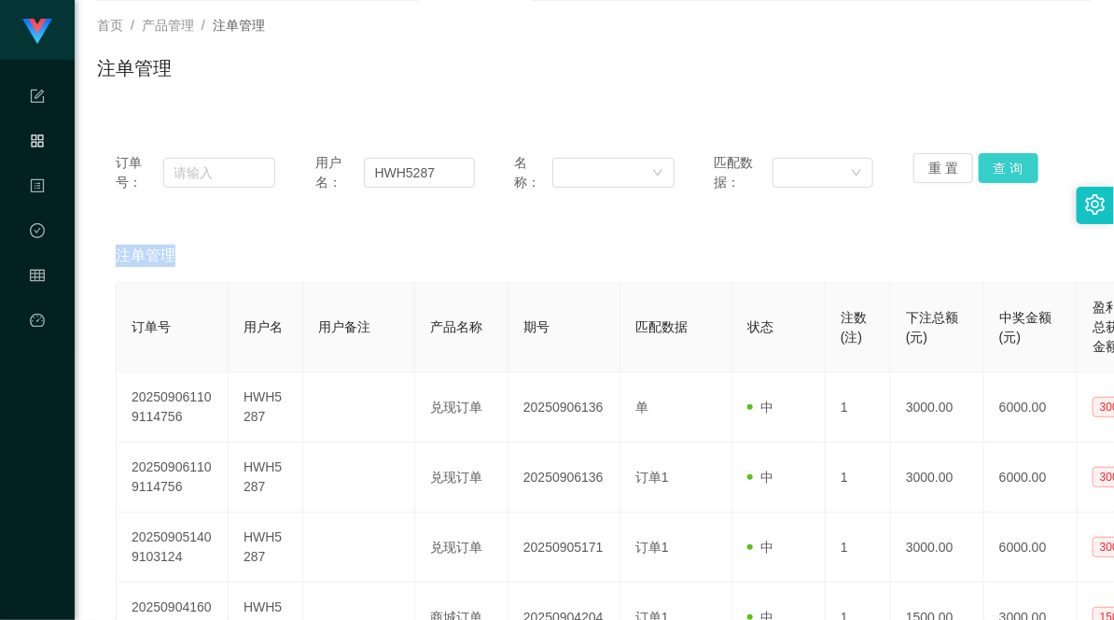
click at [1006, 161] on div "重 置 查 询" at bounding box center [994, 172] width 160 height 39
click at [1006, 161] on button "查 询" at bounding box center [1009, 168] width 60 height 30
click at [164, 243] on div "注单管理" at bounding box center [594, 256] width 957 height 52
click at [1002, 171] on button "查 询" at bounding box center [1009, 168] width 60 height 30
click at [893, 35] on div "首页 / 产品管理 / 注单管理 / 注单管理" at bounding box center [594, 56] width 995 height 81
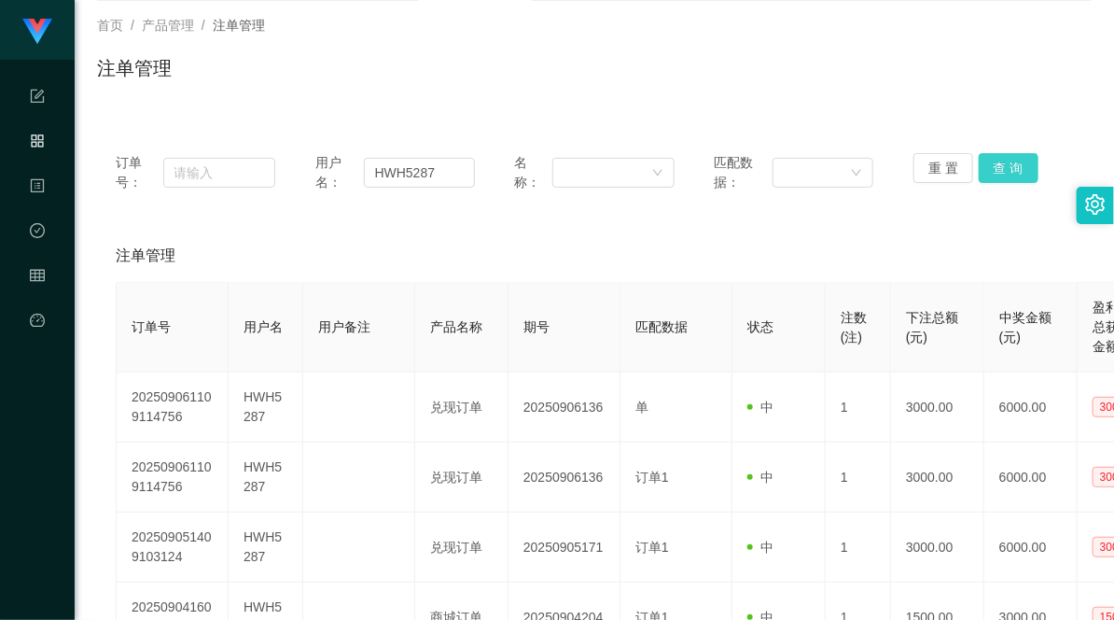
click at [1006, 165] on button "查 询" at bounding box center [1009, 168] width 60 height 30
click at [401, 174] on input "HWH5287" at bounding box center [419, 173] width 111 height 30
click at [991, 162] on button "查 询" at bounding box center [1009, 168] width 60 height 30
